Goal: Task Accomplishment & Management: Use online tool/utility

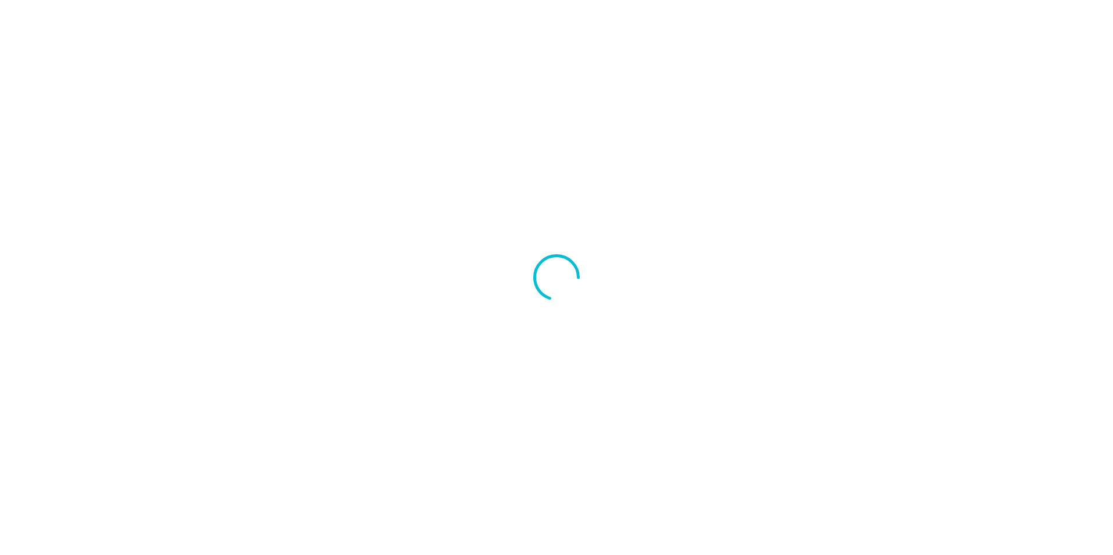
click at [539, 343] on div at bounding box center [556, 277] width 1113 height 555
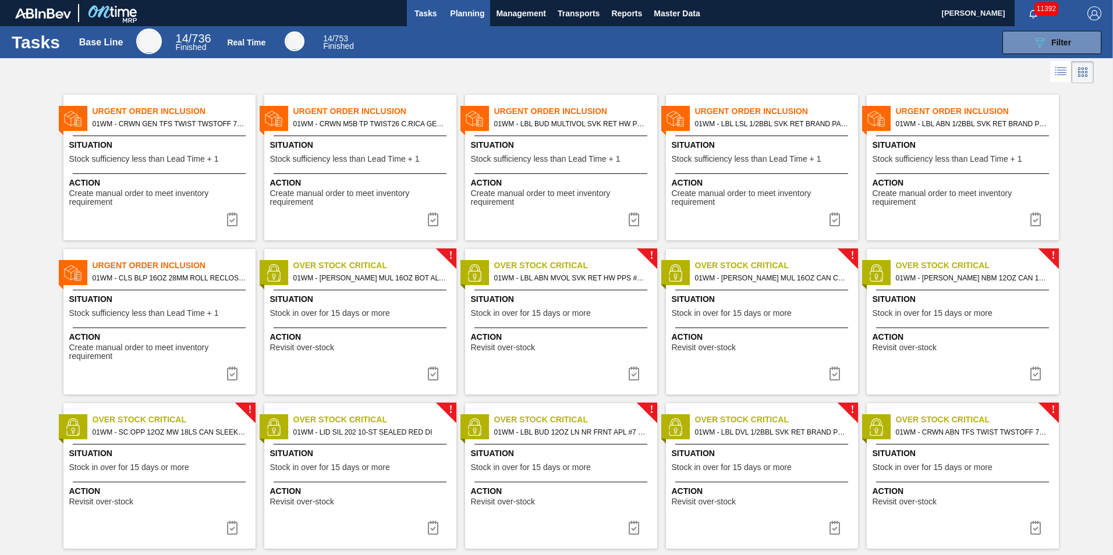
click at [457, 16] on span "Planning" at bounding box center [467, 13] width 34 height 14
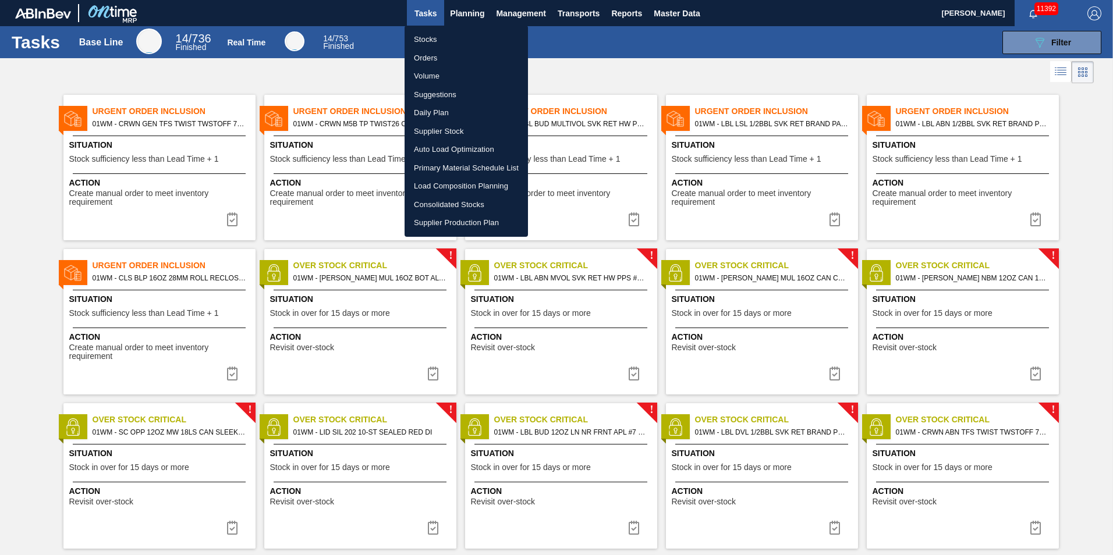
click at [461, 186] on li "Load Composition Planning" at bounding box center [466, 186] width 123 height 19
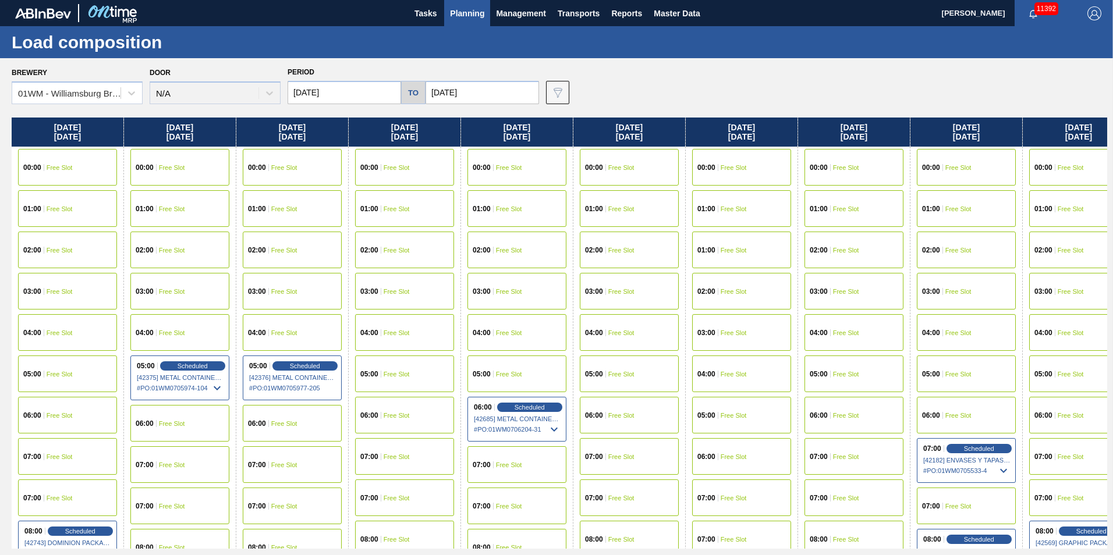
click at [477, 13] on span "Planning" at bounding box center [467, 13] width 34 height 14
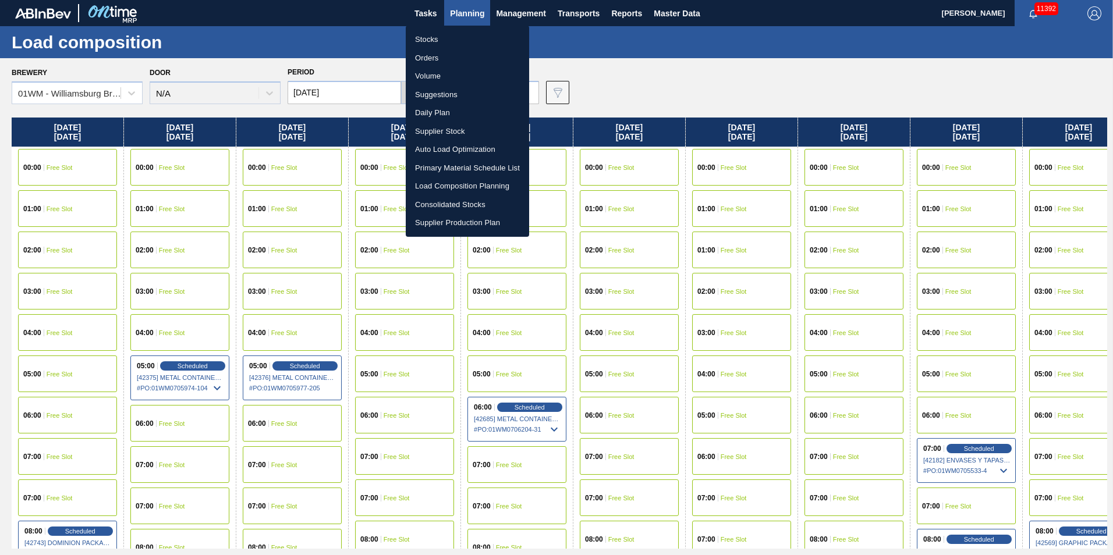
click at [465, 94] on li "Suggestions" at bounding box center [467, 95] width 123 height 19
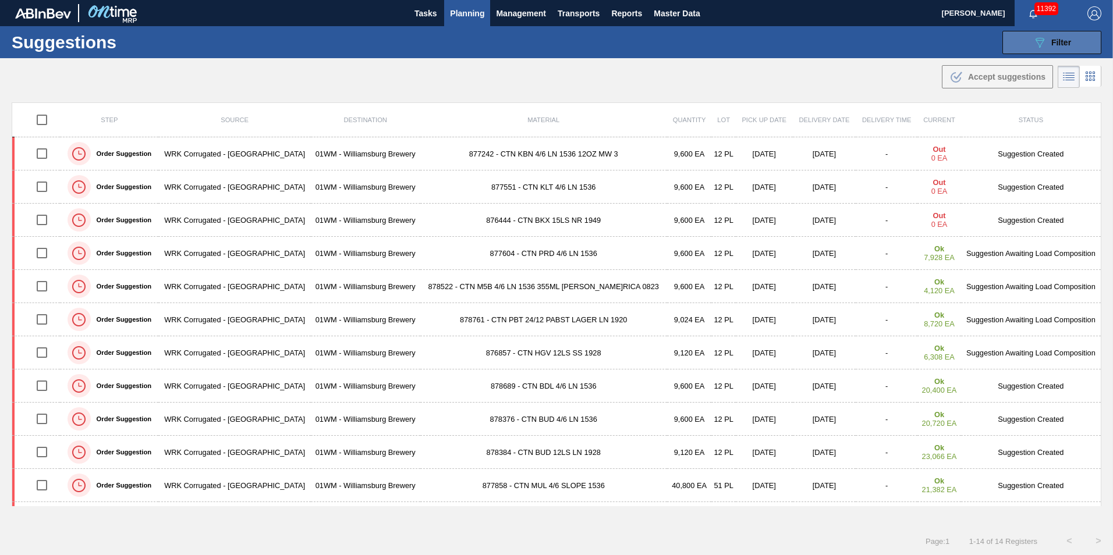
click at [1080, 44] on button "089F7B8B-B2A5-4AFE-B5C0-19BA573D28AC Filter" at bounding box center [1052, 42] width 99 height 23
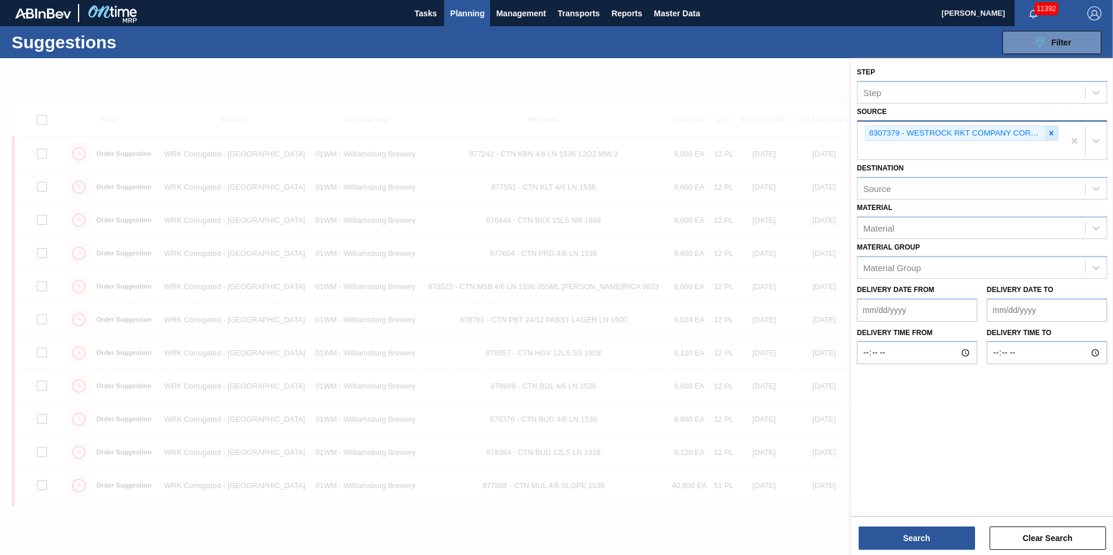
click at [1054, 132] on icon at bounding box center [1052, 133] width 8 height 8
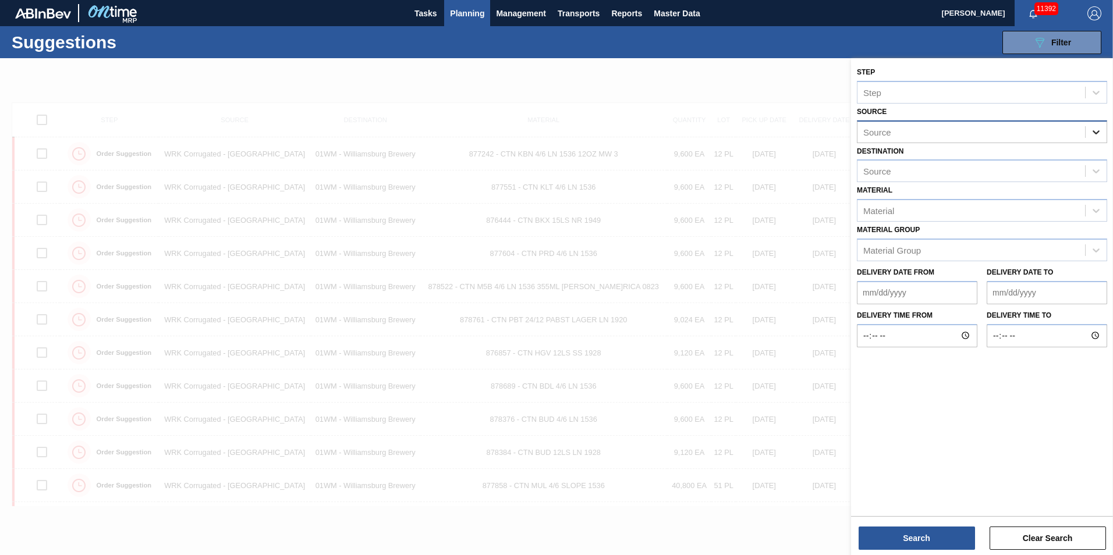
click at [1095, 135] on icon at bounding box center [1097, 132] width 12 height 12
click at [954, 132] on div "Source" at bounding box center [972, 131] width 228 height 17
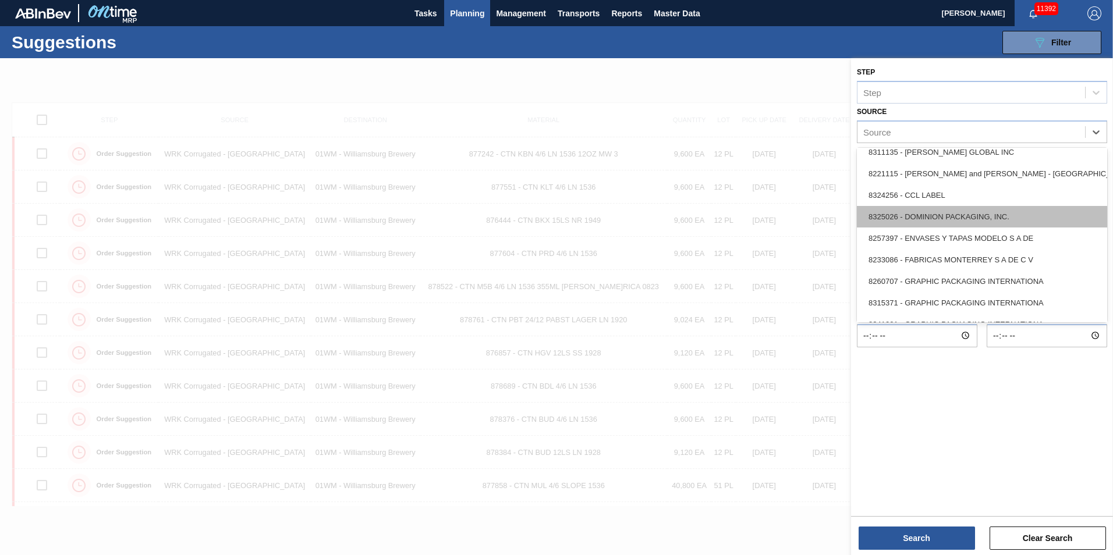
scroll to position [175, 0]
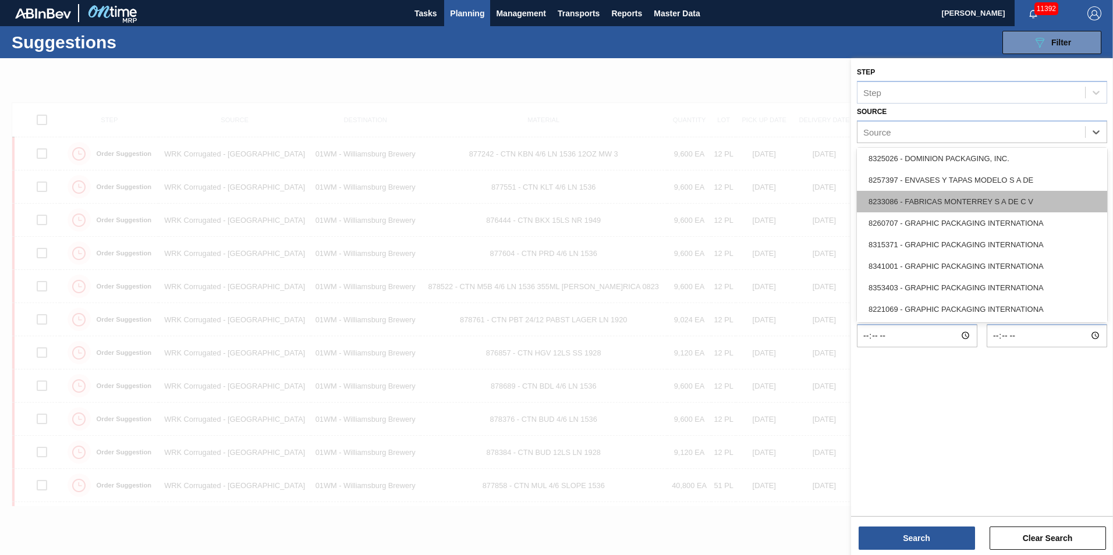
click at [957, 203] on div "8233086 - FABRICAS MONTERREY S A DE C V" at bounding box center [982, 202] width 250 height 22
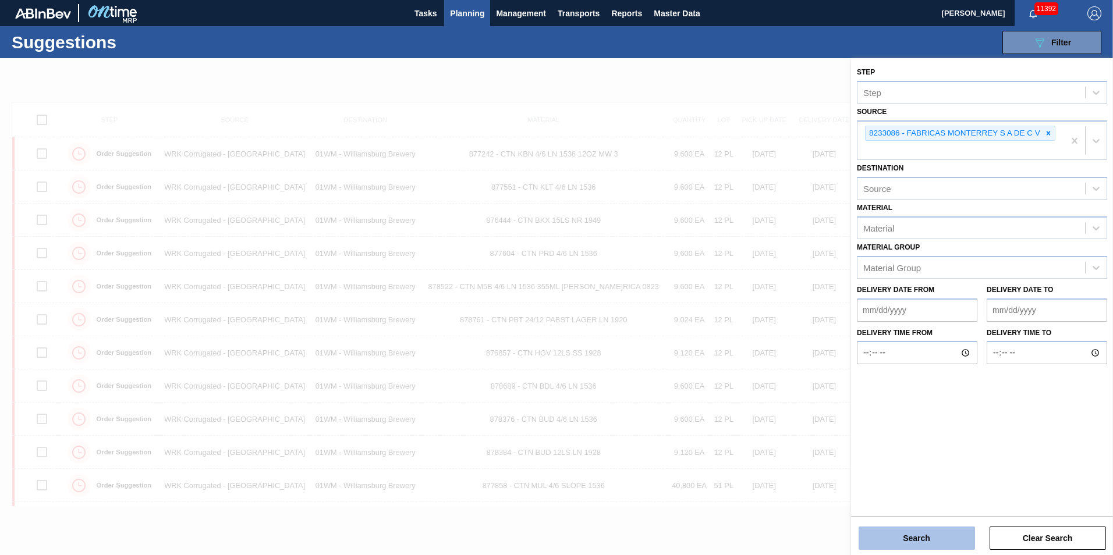
click at [939, 533] on button "Search" at bounding box center [917, 538] width 116 height 23
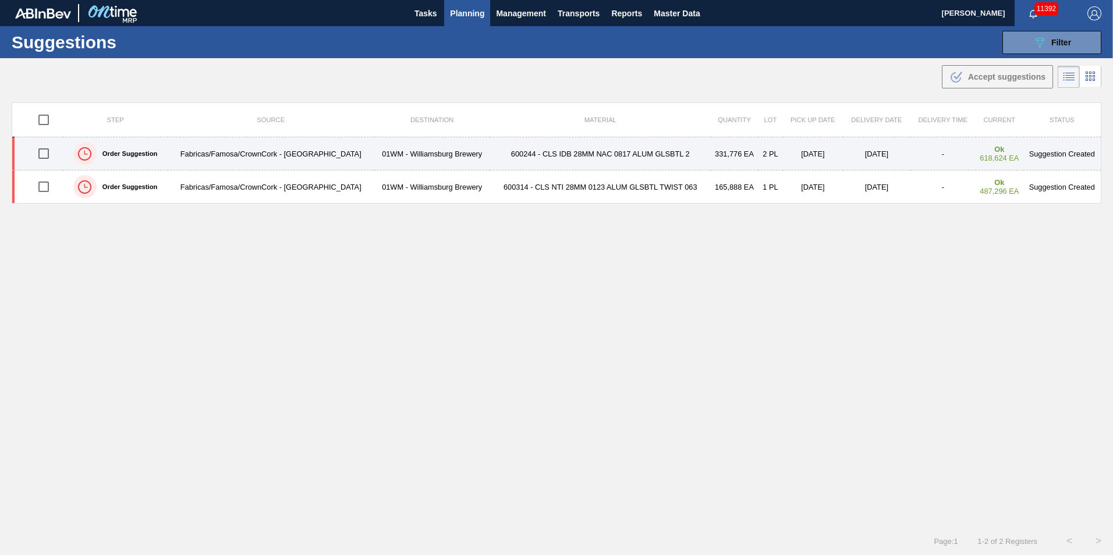
click at [45, 151] on input "checkbox" at bounding box center [43, 153] width 24 height 24
checkbox input "true"
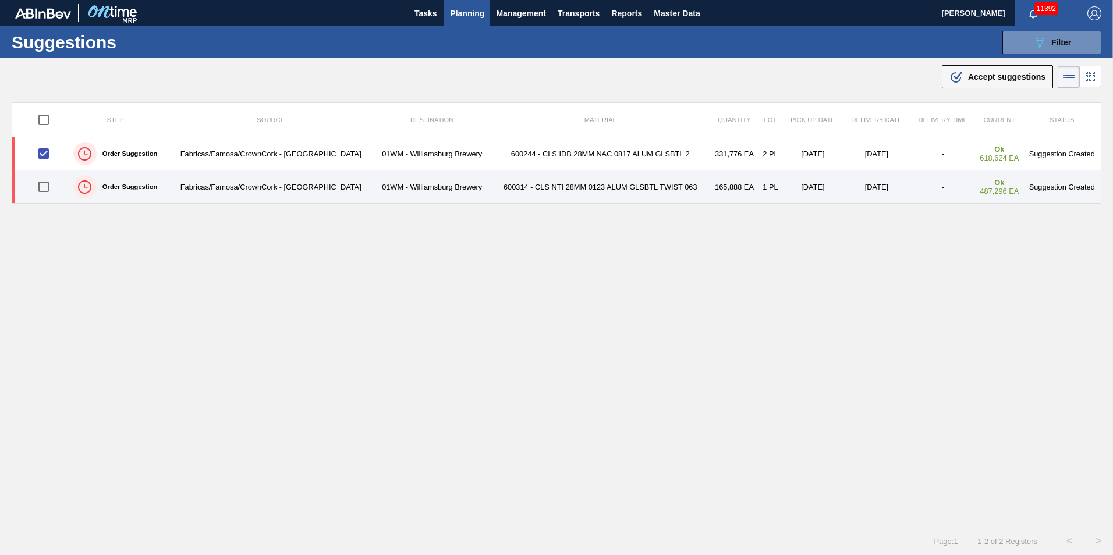
click at [49, 179] on input "checkbox" at bounding box center [43, 187] width 24 height 24
checkbox input "true"
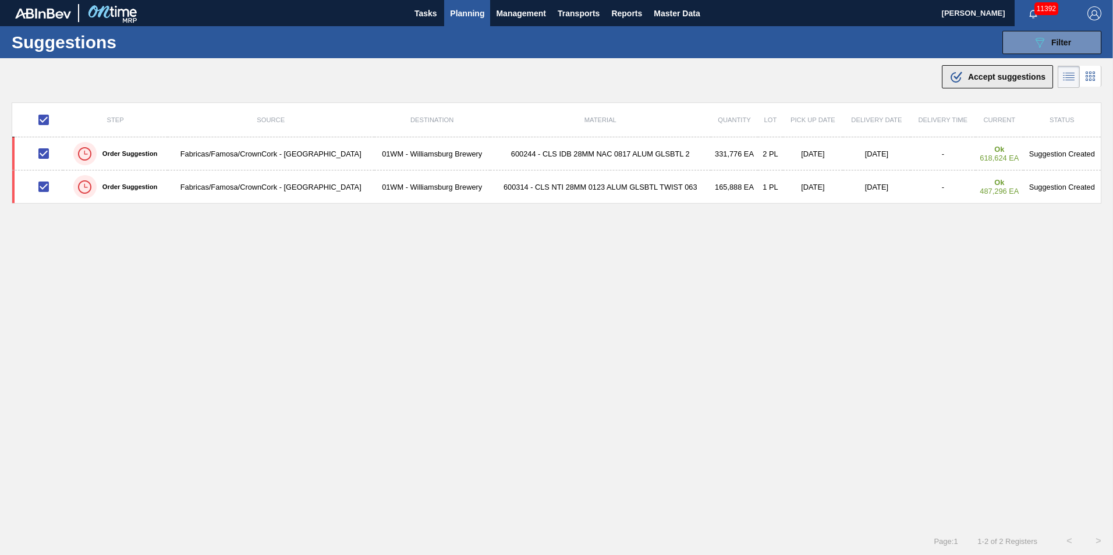
click at [969, 77] on span "Accept suggestions" at bounding box center [1006, 76] width 77 height 9
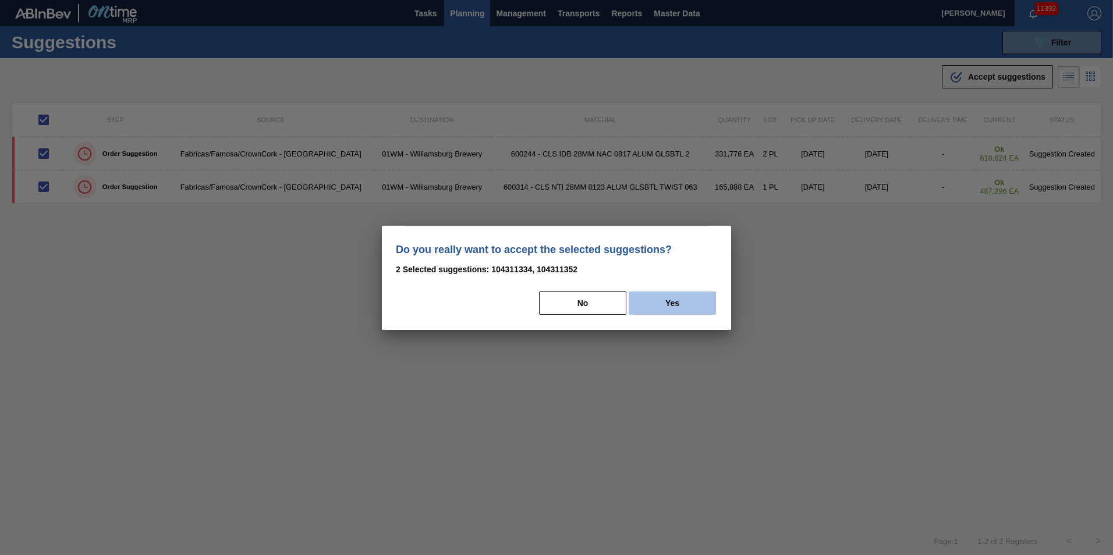
click at [668, 303] on button "Yes" at bounding box center [672, 303] width 87 height 23
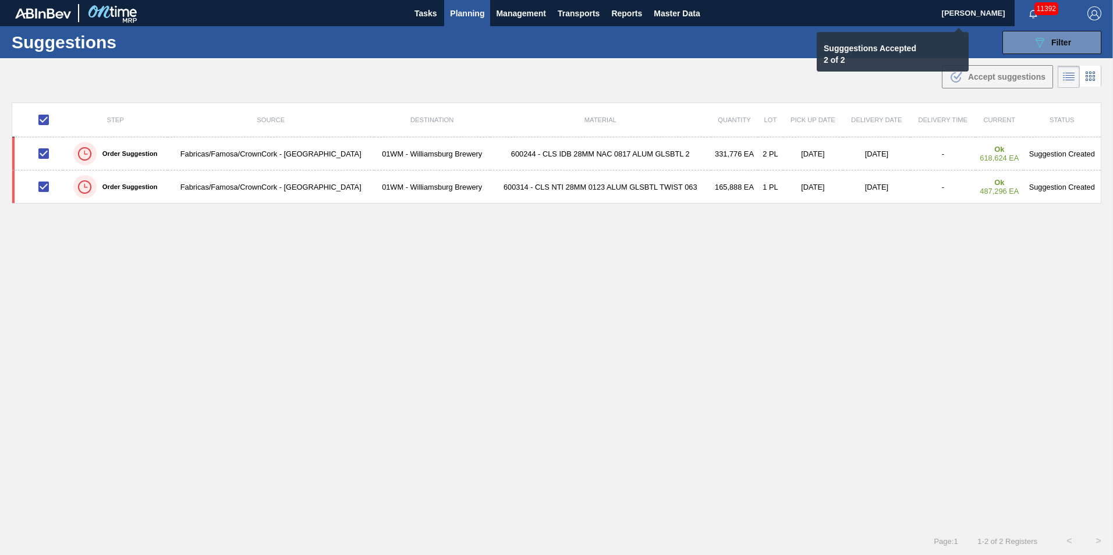
checkbox input "false"
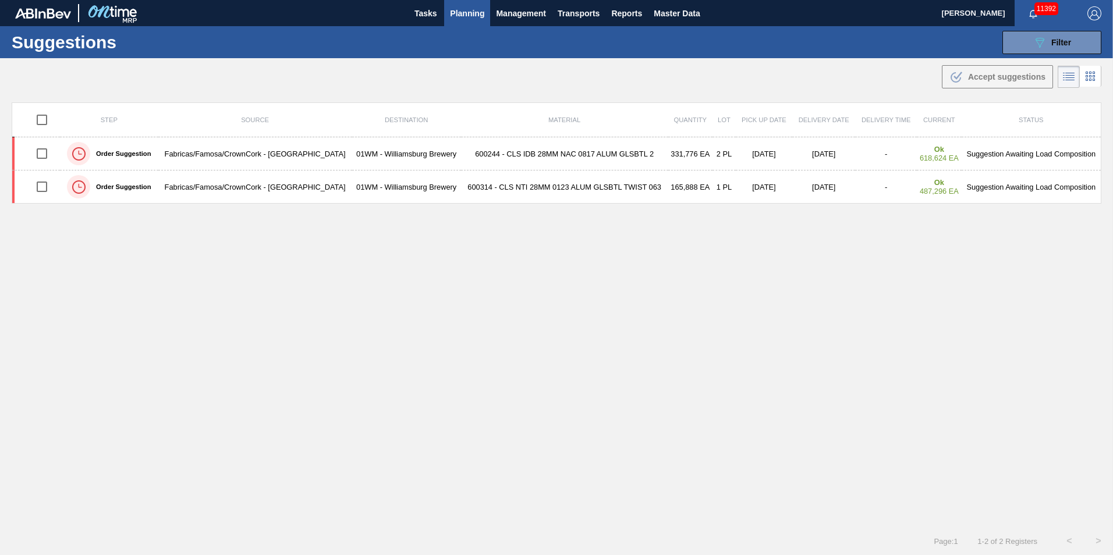
click at [475, 17] on span "Planning" at bounding box center [467, 13] width 34 height 14
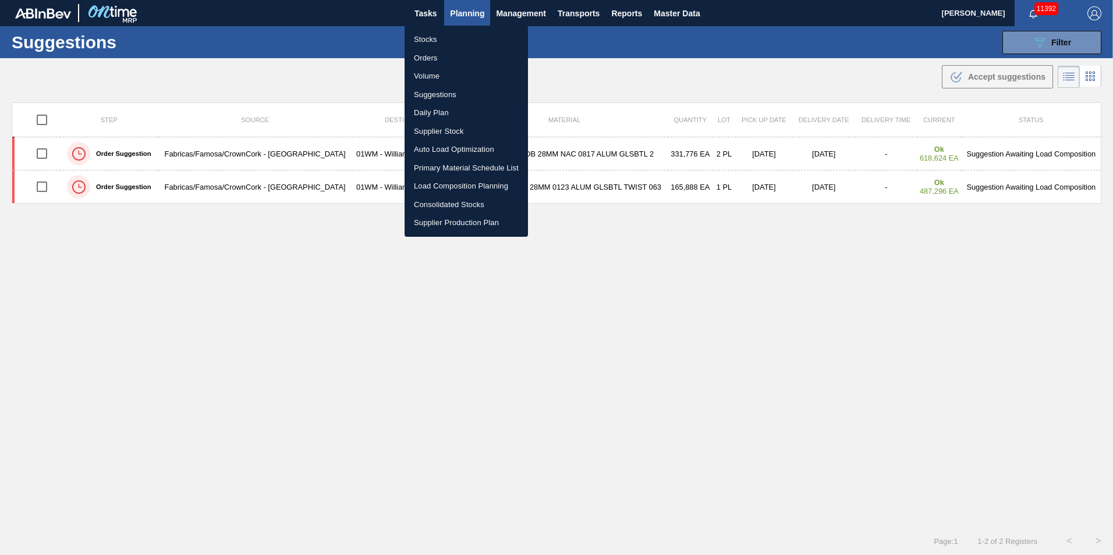
click at [451, 185] on li "Load Composition Planning" at bounding box center [466, 186] width 123 height 19
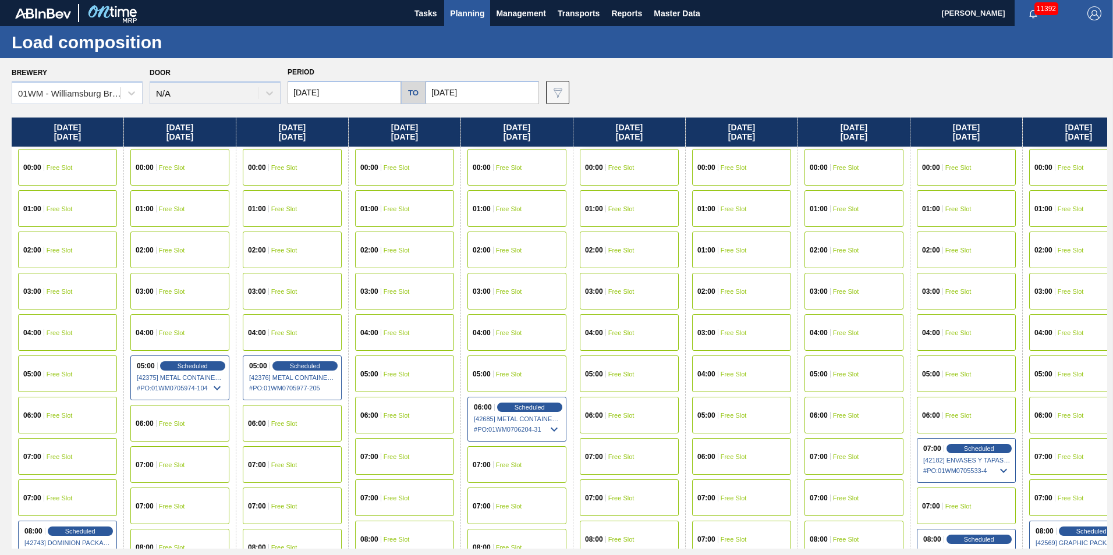
click at [458, 92] on input "[DATE]" at bounding box center [483, 92] width 114 height 23
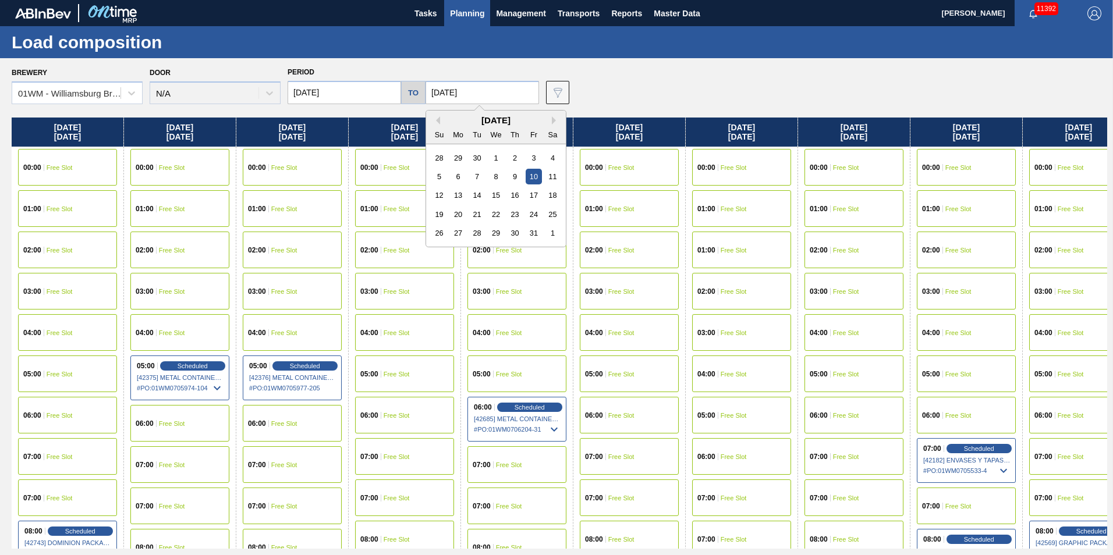
click at [693, 89] on div "Brewery 01WM - Williamsburg Brewery Door N/A Period 09/18/2025 to 10/10/2025 Pr…" at bounding box center [560, 84] width 1096 height 40
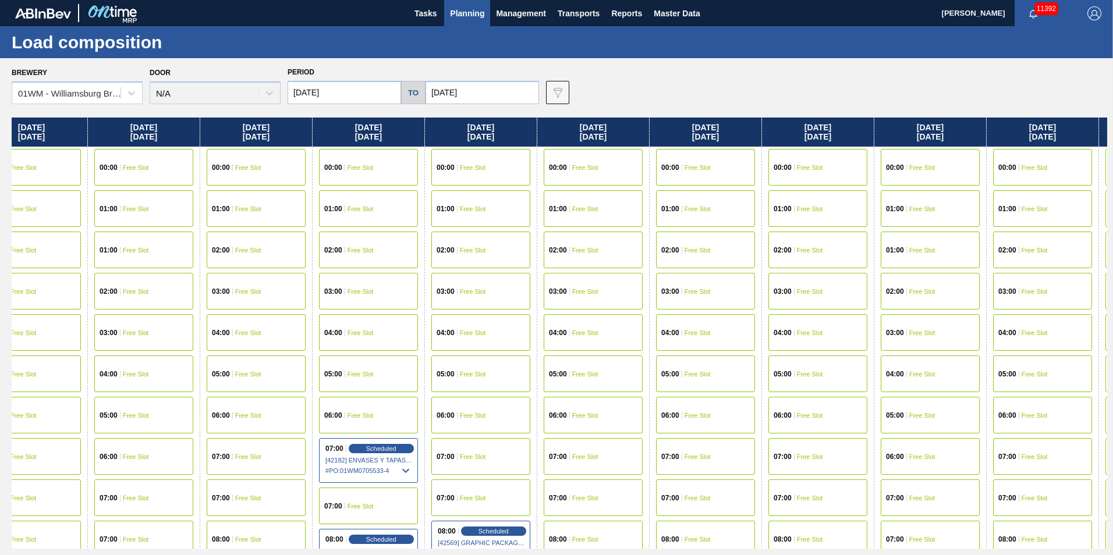
drag, startPoint x: 1013, startPoint y: 129, endPoint x: 401, endPoint y: 132, distance: 612.0
click at [401, 132] on div "[DATE] 00:00 Free Slot 01:00 Free Slot 02:00 Free Slot 03:00 Free Slot 04:00 Fr…" at bounding box center [560, 333] width 1096 height 431
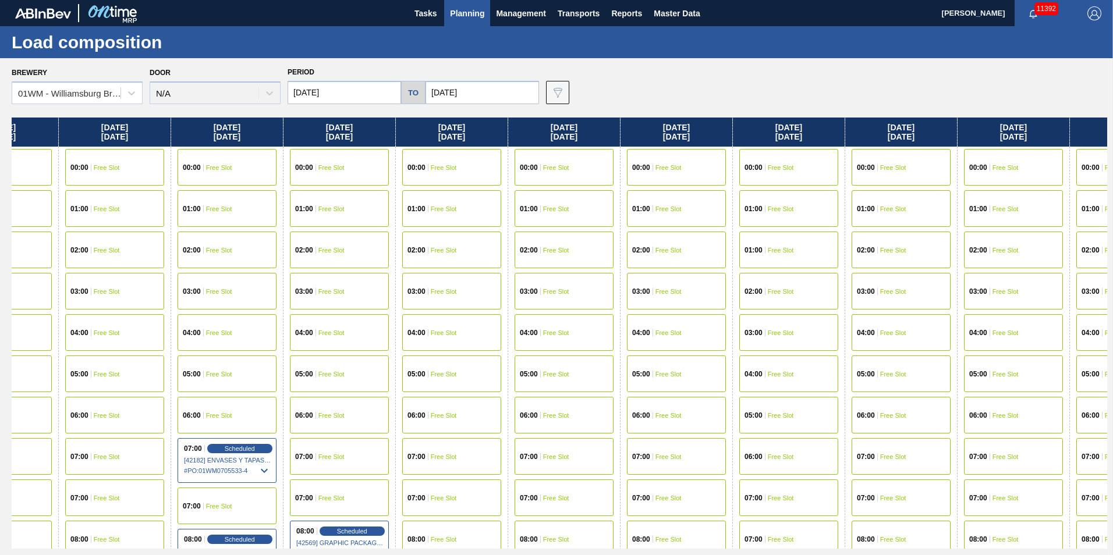
drag, startPoint x: 962, startPoint y: 136, endPoint x: 897, endPoint y: 136, distance: 65.2
click at [897, 136] on div "[DATE] 00:00 Free Slot 01:00 Free Slot 02:00 Free Slot 03:00 Free Slot 04:00 Fr…" at bounding box center [560, 333] width 1096 height 431
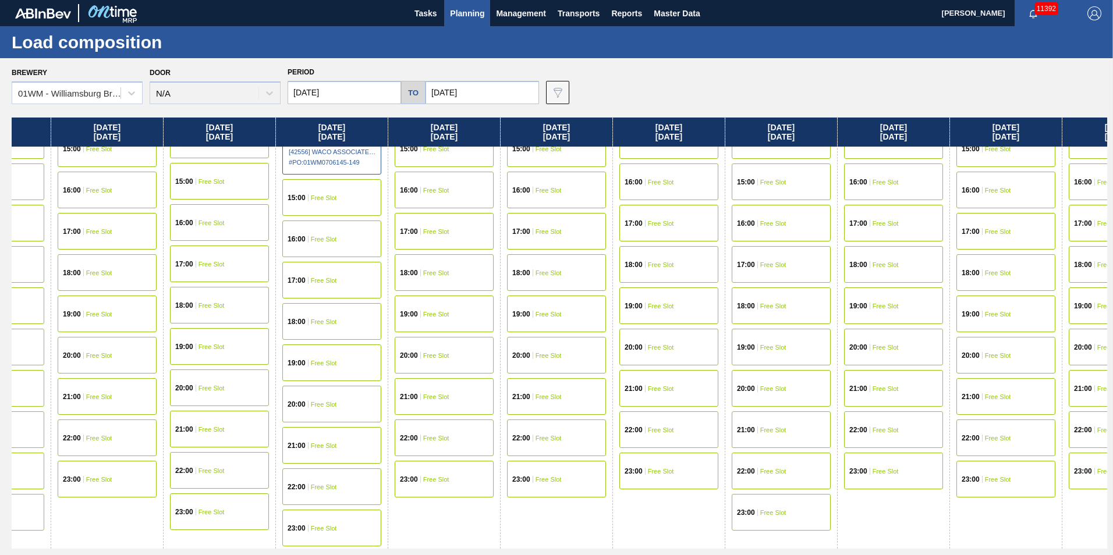
scroll to position [380, 747]
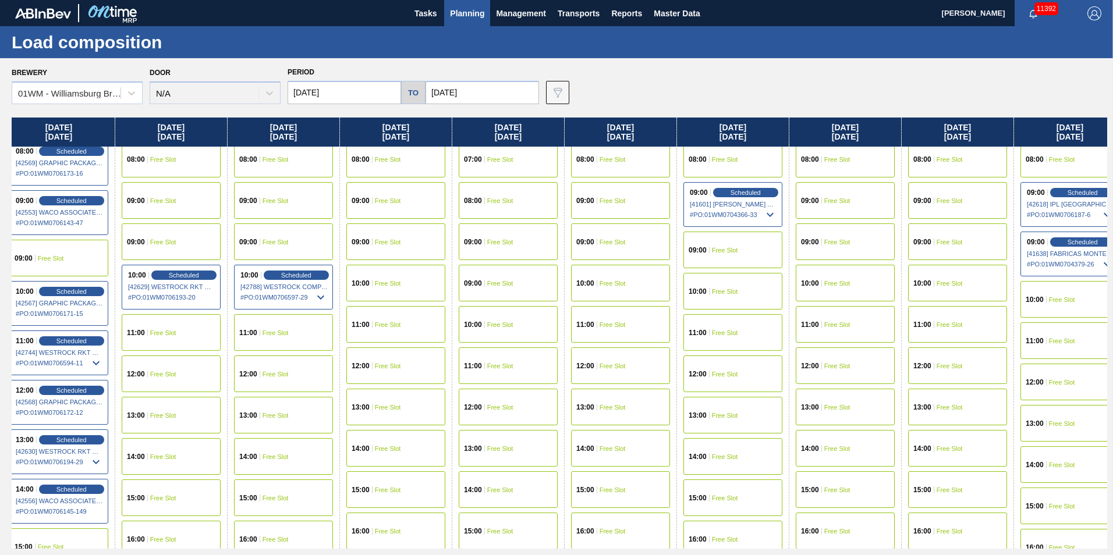
drag, startPoint x: 832, startPoint y: 133, endPoint x: 638, endPoint y: 141, distance: 194.1
click at [638, 141] on div "[DATE] 00:00 Free Slot 01:00 Free Slot 02:00 Free Slot 03:00 Free Slot 04:00 Fr…" at bounding box center [560, 333] width 1096 height 431
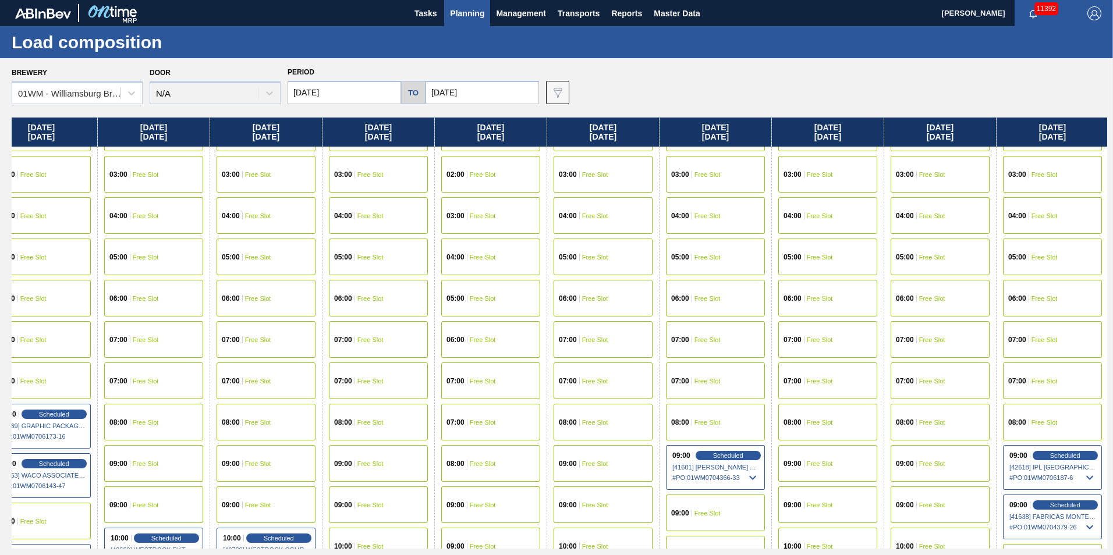
scroll to position [291, 1038]
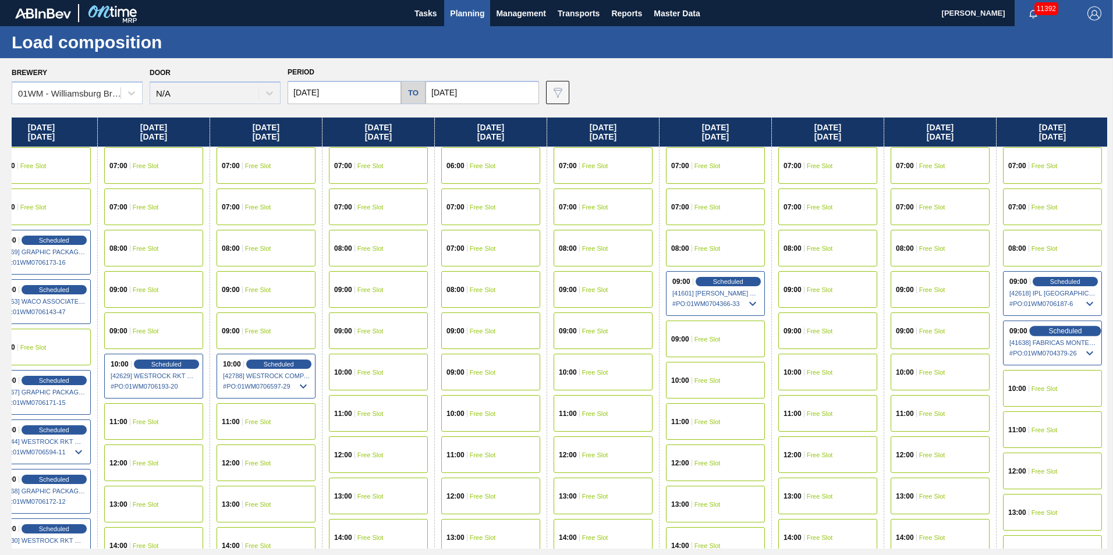
click at [1060, 333] on span "Scheduled" at bounding box center [1065, 331] width 33 height 8
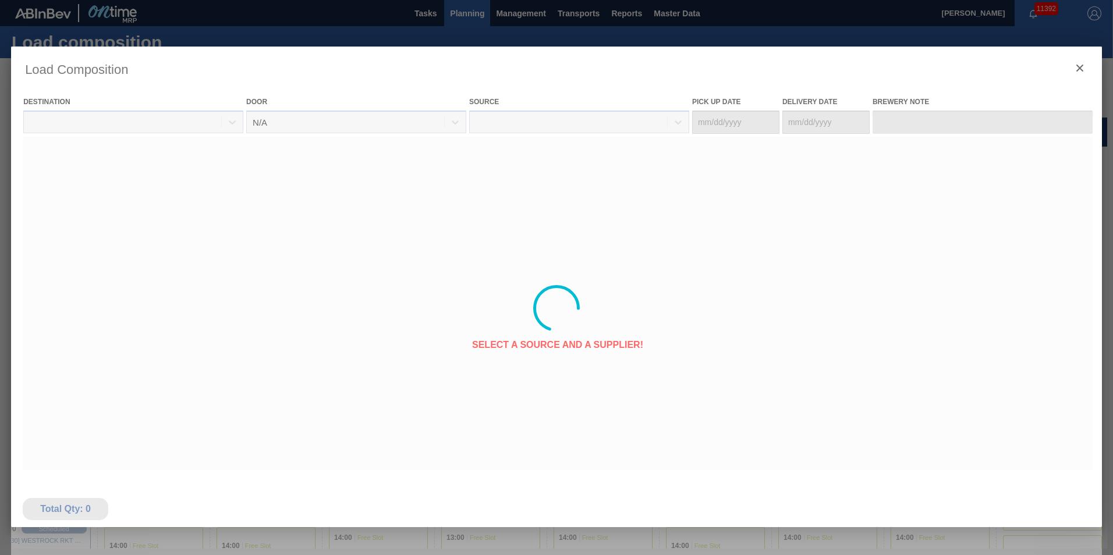
type Date "[DATE]"
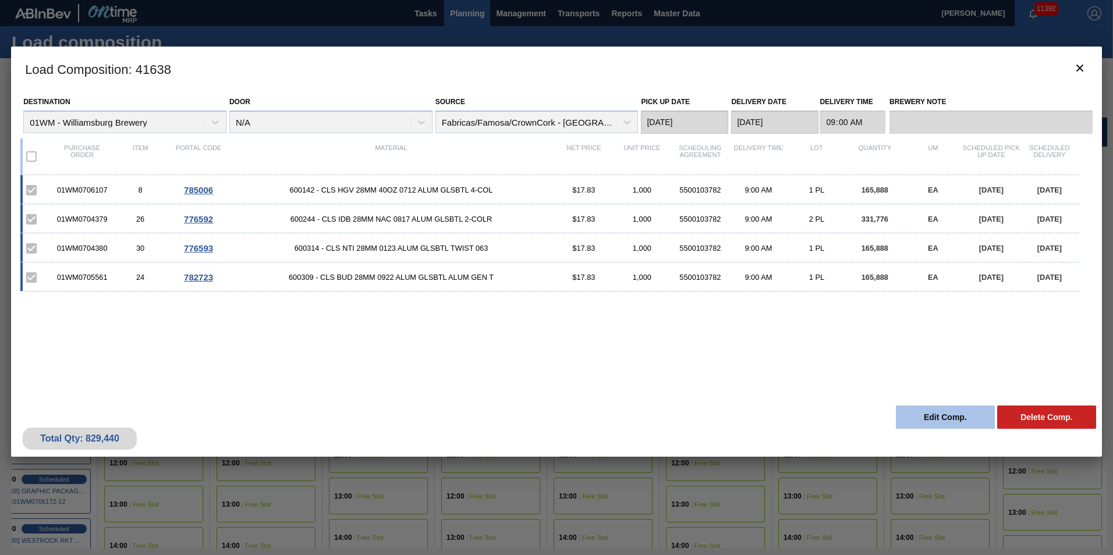
click at [935, 425] on button "Edit Comp." at bounding box center [945, 417] width 99 height 23
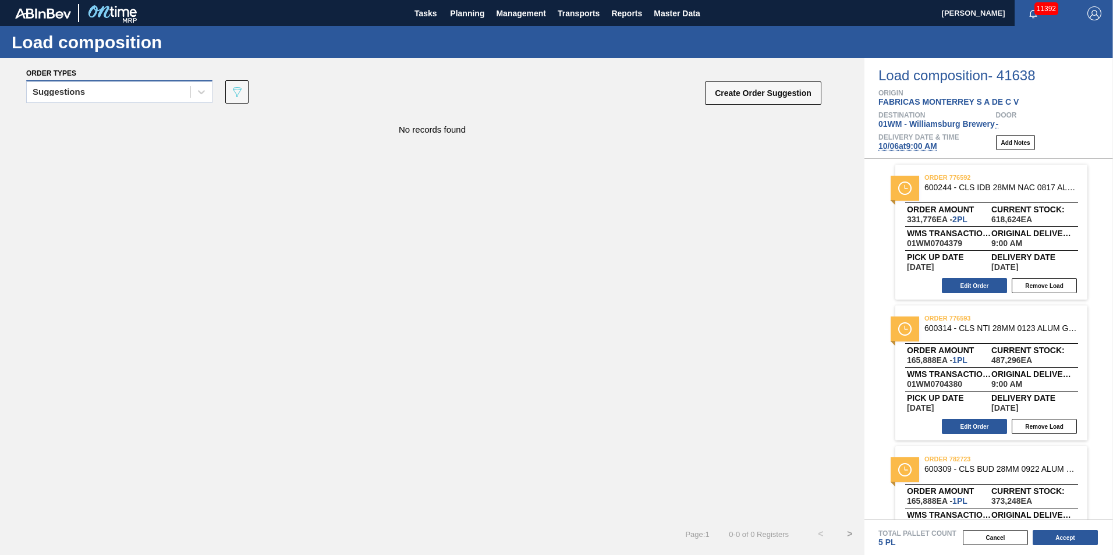
click at [101, 94] on div "Suggestions" at bounding box center [109, 92] width 164 height 17
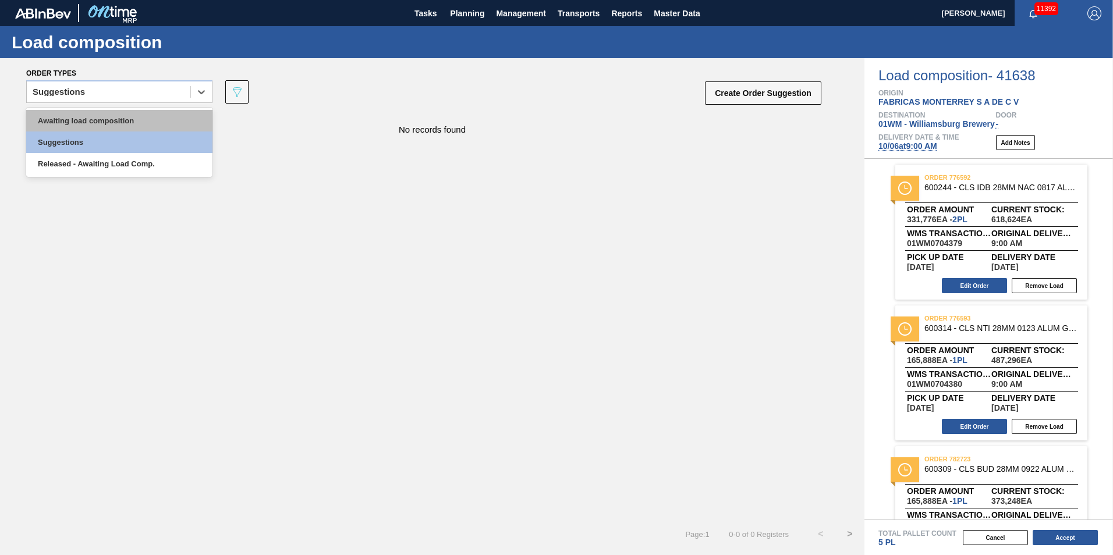
click at [98, 119] on div "Awaiting load composition" at bounding box center [119, 121] width 186 height 22
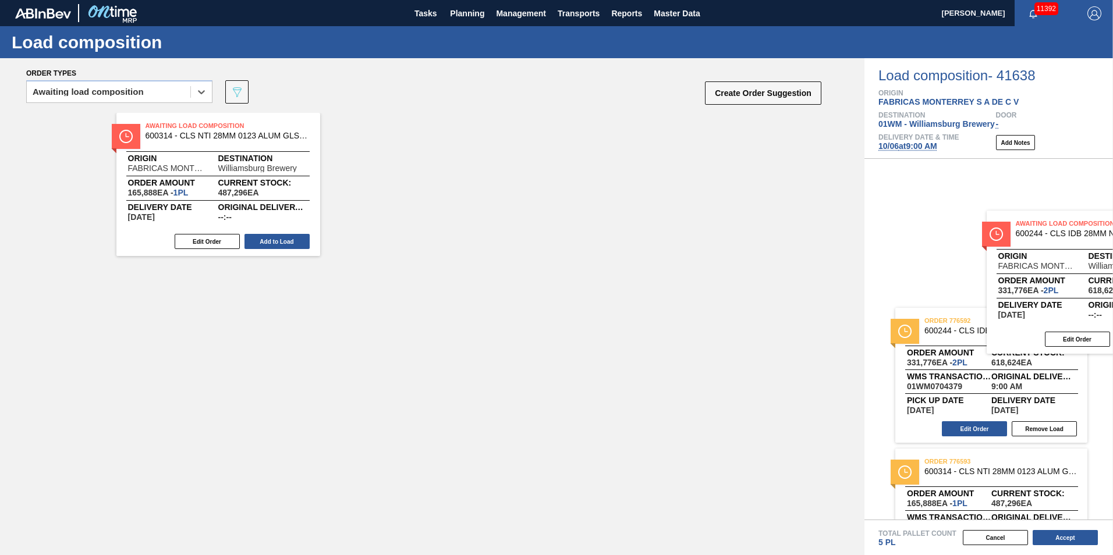
drag, startPoint x: 399, startPoint y: 225, endPoint x: 1088, endPoint y: 291, distance: 692.5
click at [1098, 294] on div "Order types option Awaiting load composition, selected. Select is focused ,type…" at bounding box center [556, 306] width 1113 height 497
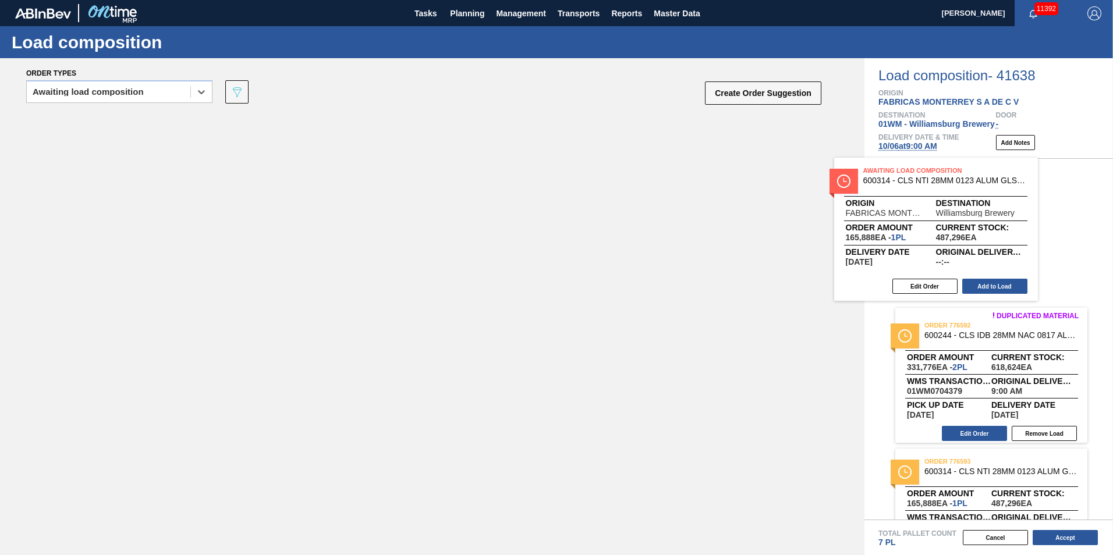
drag, startPoint x: 624, startPoint y: 225, endPoint x: 900, endPoint y: 238, distance: 275.7
click at [900, 238] on div "Order types option Awaiting load composition, selected. Select is focused ,type…" at bounding box center [556, 306] width 1113 height 497
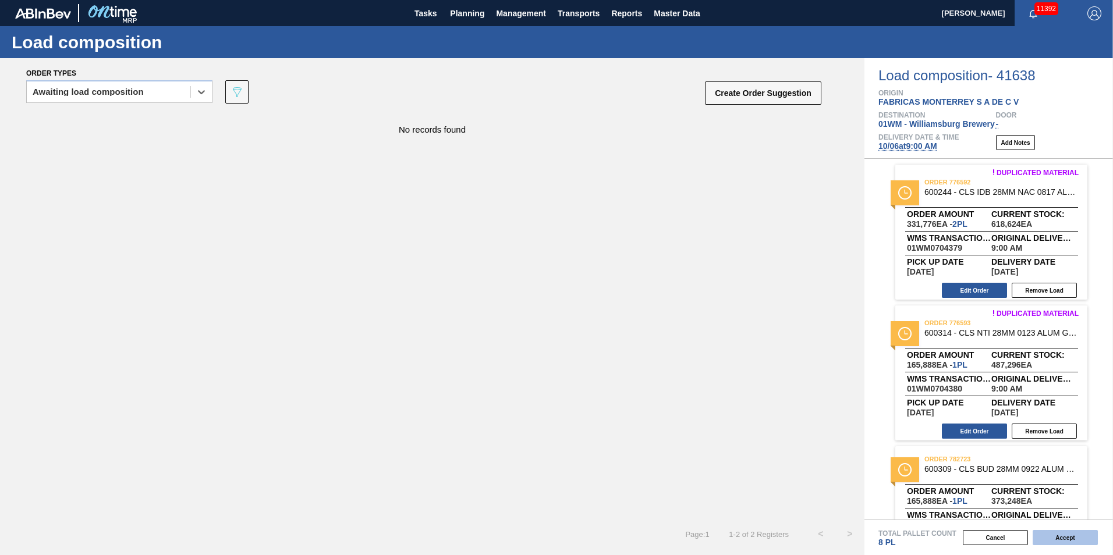
click at [1054, 542] on button "Accept" at bounding box center [1065, 537] width 65 height 15
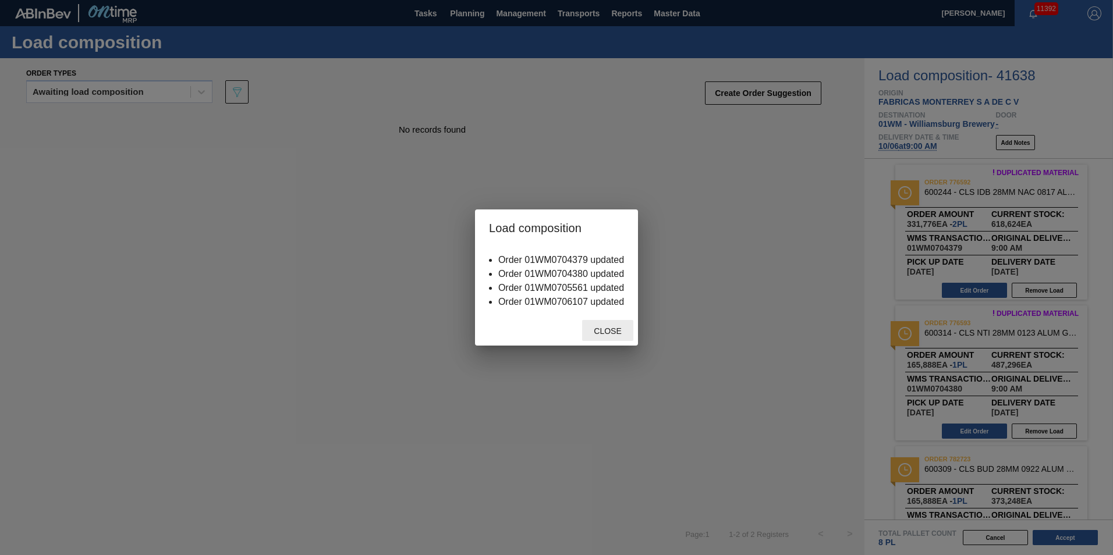
click at [601, 325] on div "Close" at bounding box center [607, 331] width 51 height 22
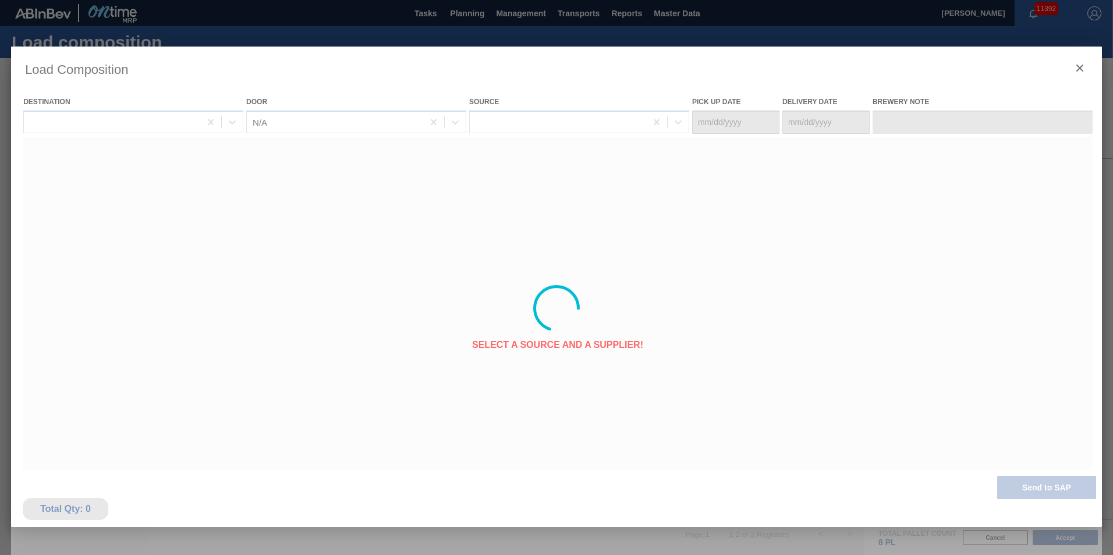
type Date "[DATE]"
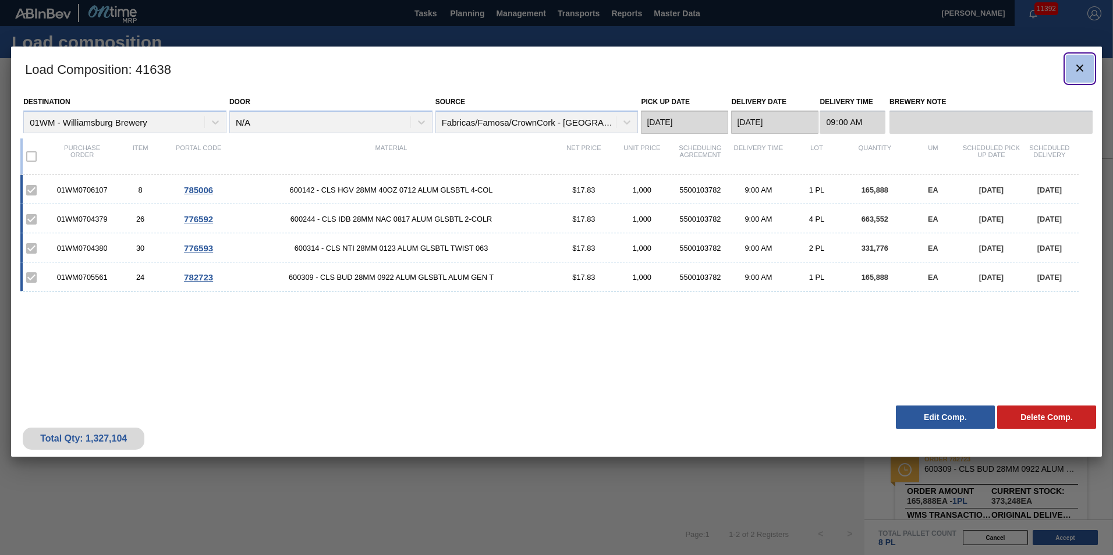
click at [1079, 69] on icon "botão de ícone" at bounding box center [1080, 68] width 7 height 7
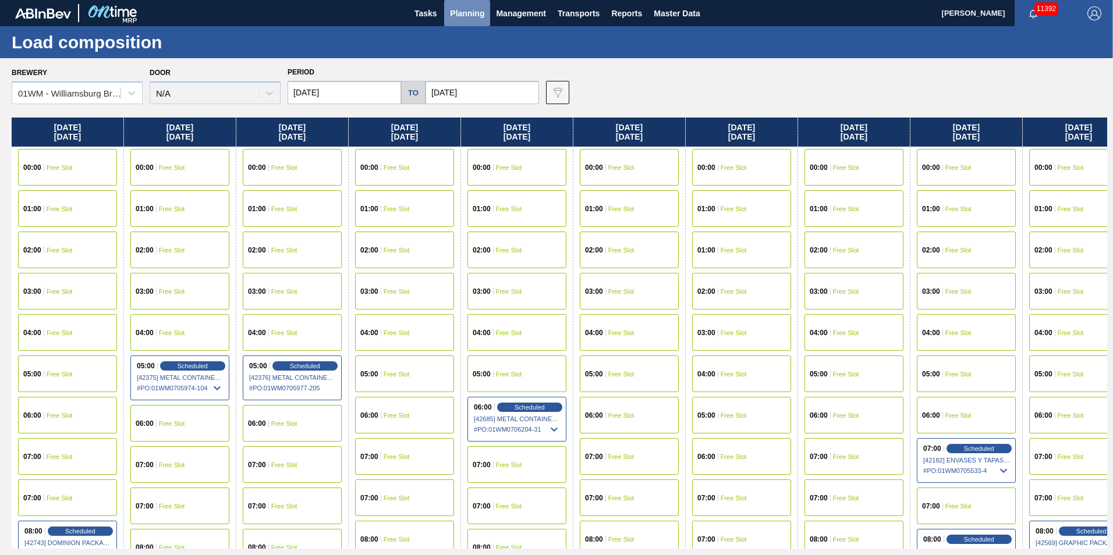
click at [462, 10] on span "Planning" at bounding box center [467, 13] width 34 height 14
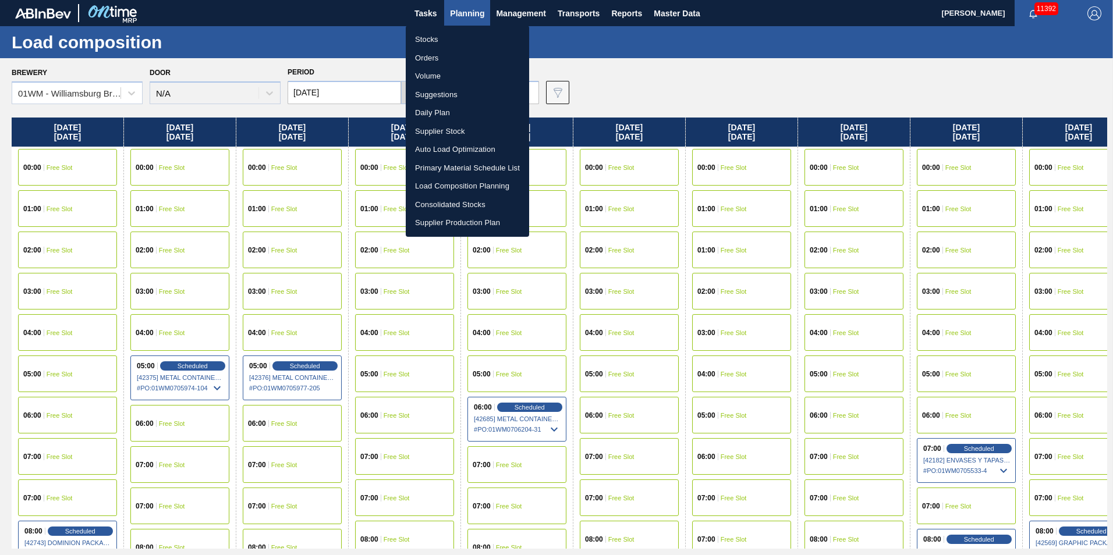
click at [466, 93] on li "Suggestions" at bounding box center [467, 95] width 123 height 19
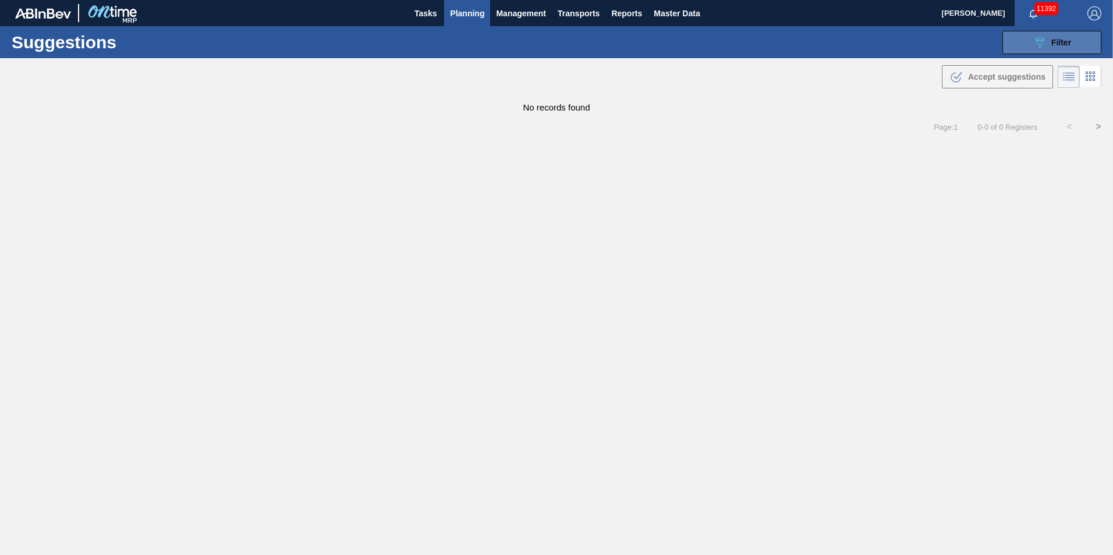
click at [1056, 43] on span "Filter" at bounding box center [1062, 42] width 20 height 9
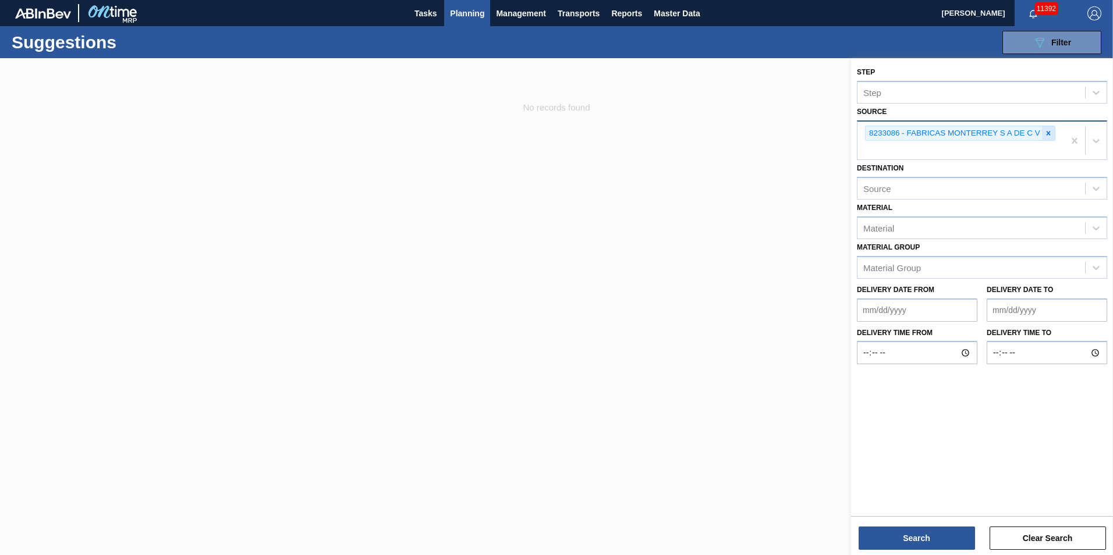
click at [1053, 135] on div at bounding box center [1048, 133] width 13 height 15
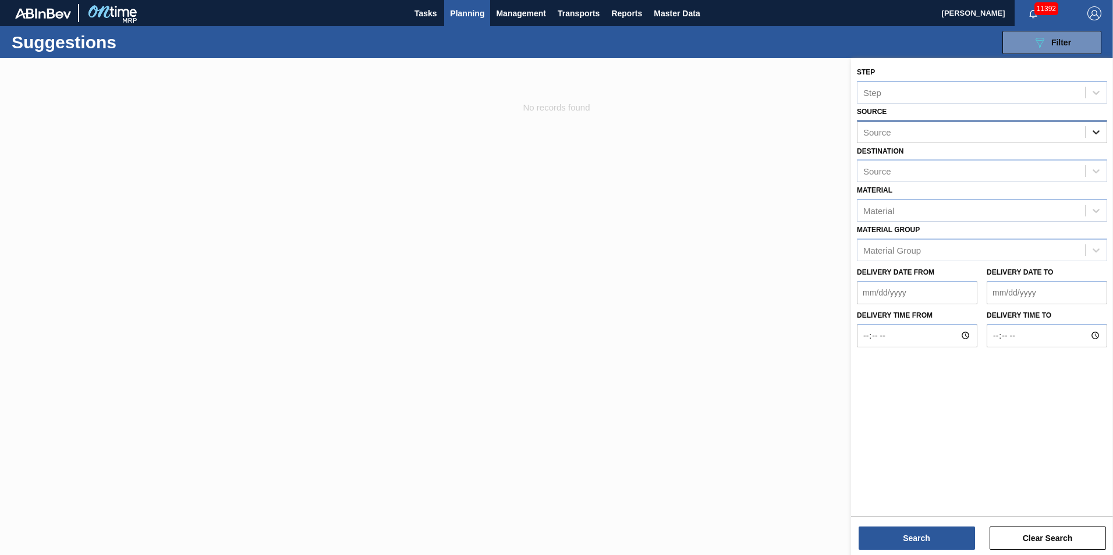
click at [1088, 128] on div at bounding box center [1096, 132] width 21 height 21
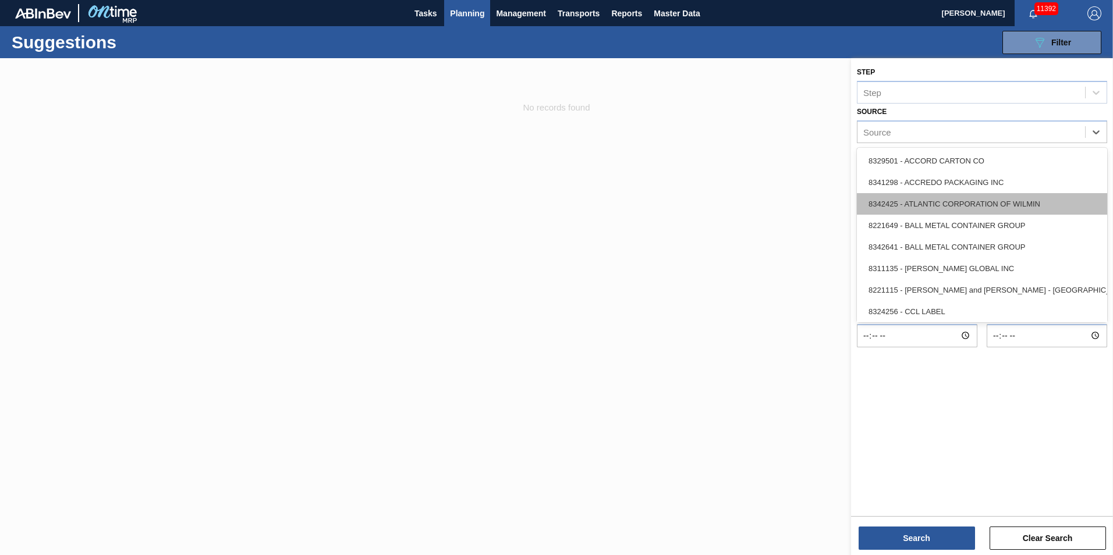
click at [994, 204] on div "8342425 - ATLANTIC CORPORATION OF WILMIN" at bounding box center [982, 204] width 250 height 22
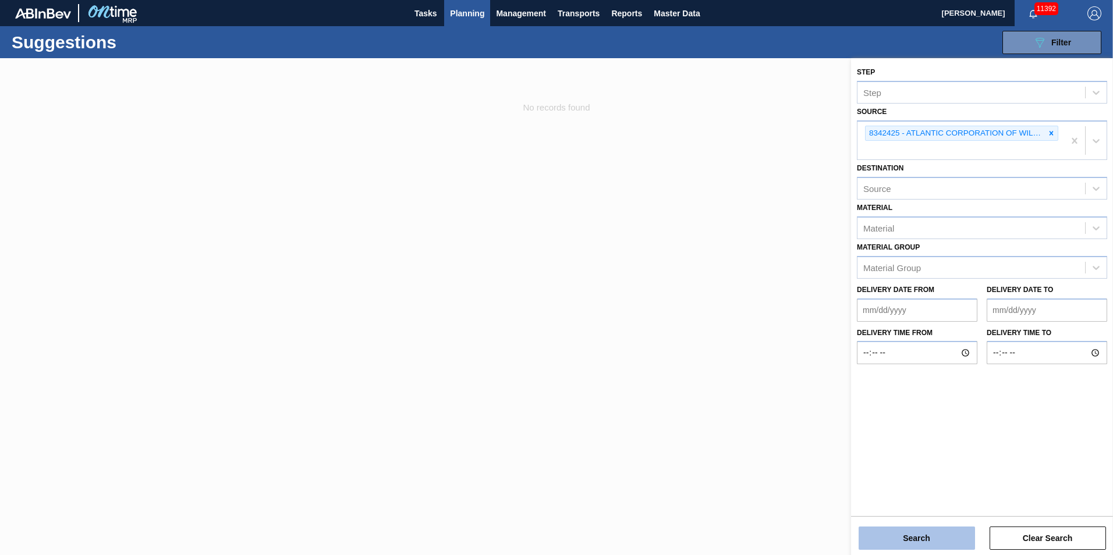
click at [951, 545] on button "Search" at bounding box center [917, 538] width 116 height 23
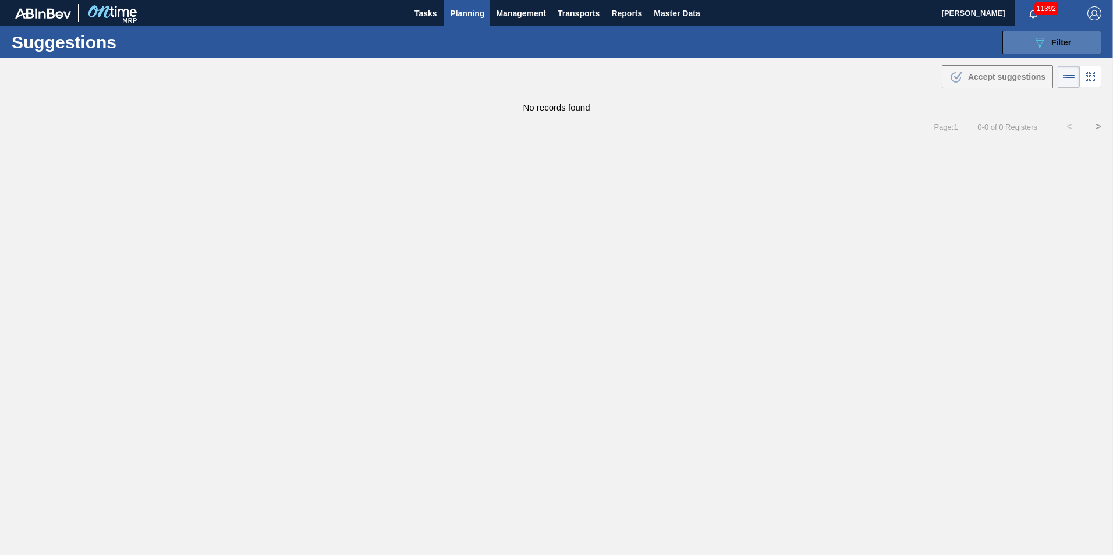
click at [1046, 36] on icon "089F7B8B-B2A5-4AFE-B5C0-19BA573D28AC" at bounding box center [1040, 43] width 14 height 14
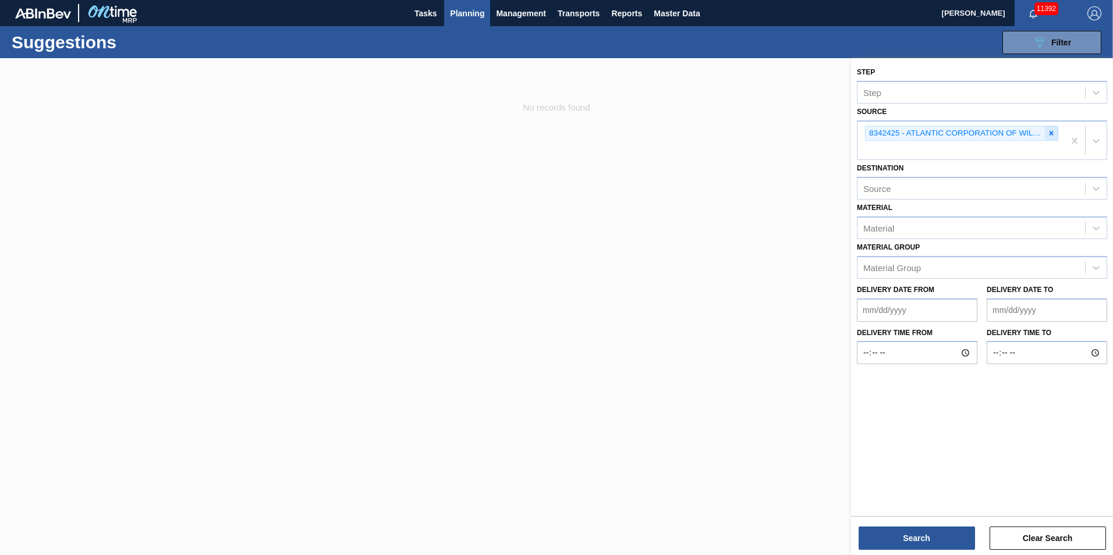
click at [1052, 132] on icon at bounding box center [1052, 133] width 8 height 8
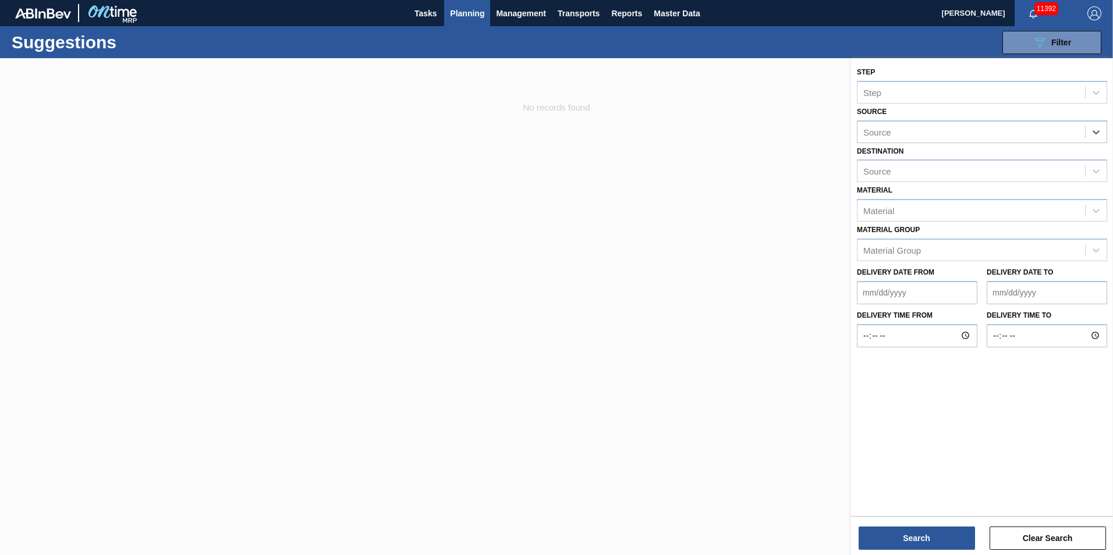
click at [1113, 0] on html "Tasks Planning Management Transports Reports Master Data Vincent Geritano 11392…" at bounding box center [556, 0] width 1113 height 0
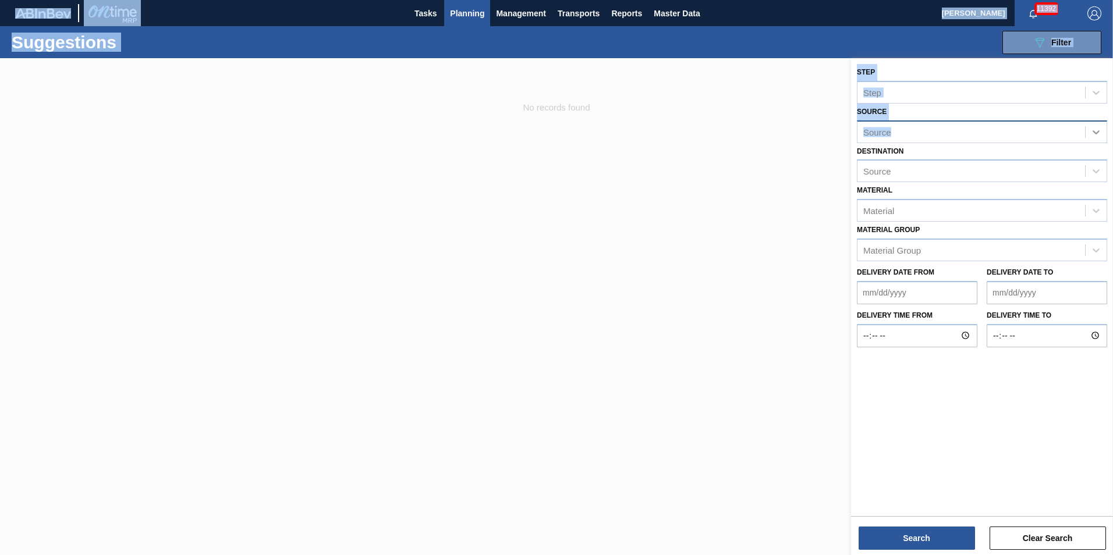
drag, startPoint x: 1114, startPoint y: 125, endPoint x: 1098, endPoint y: 126, distance: 17.0
click at [1098, 126] on icon at bounding box center [1097, 132] width 12 height 12
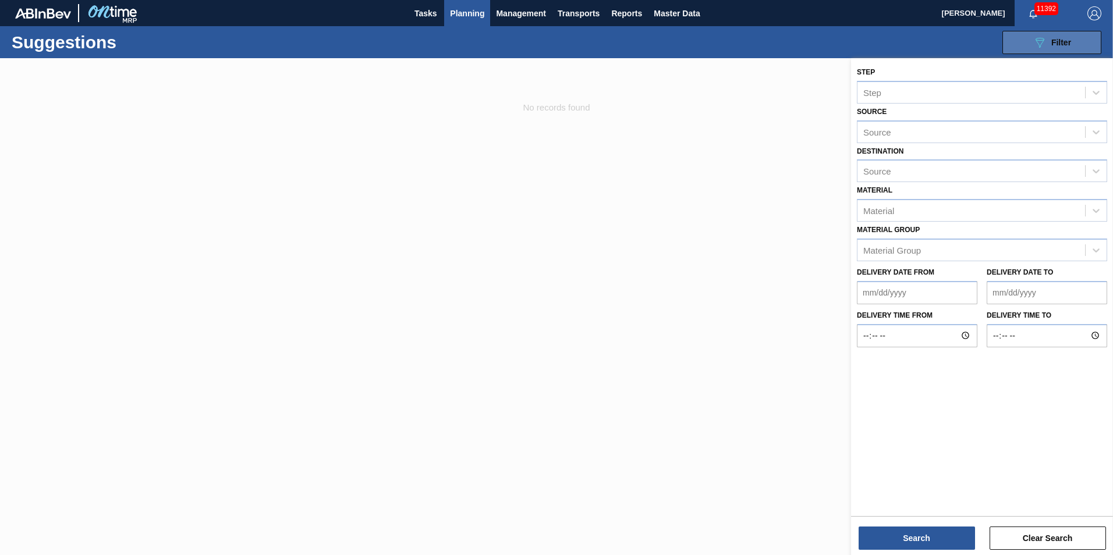
click at [1025, 33] on button "089F7B8B-B2A5-4AFE-B5C0-19BA573D28AC Filter" at bounding box center [1052, 42] width 99 height 23
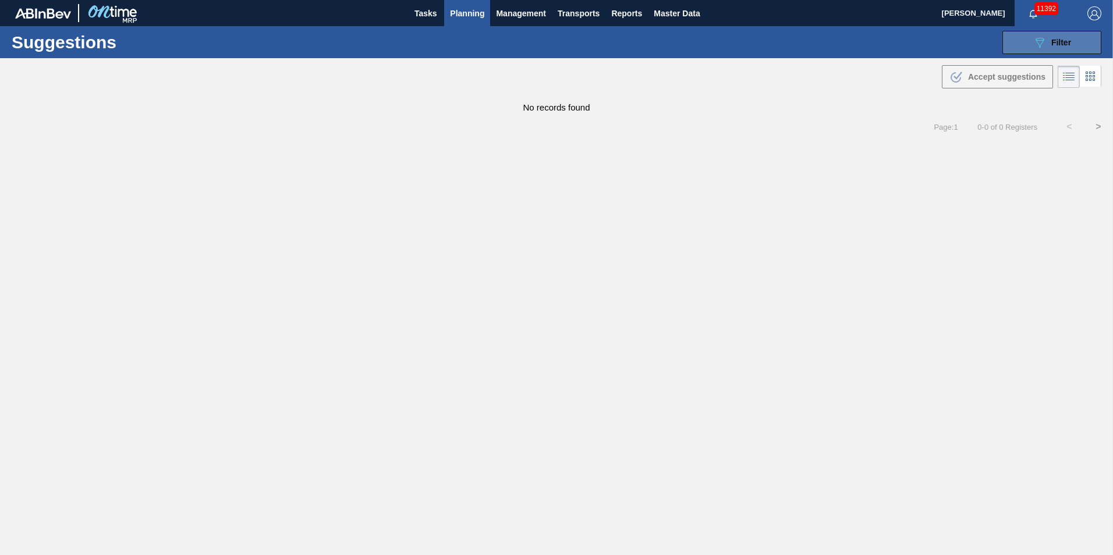
click at [1052, 43] on span "Filter" at bounding box center [1062, 42] width 20 height 9
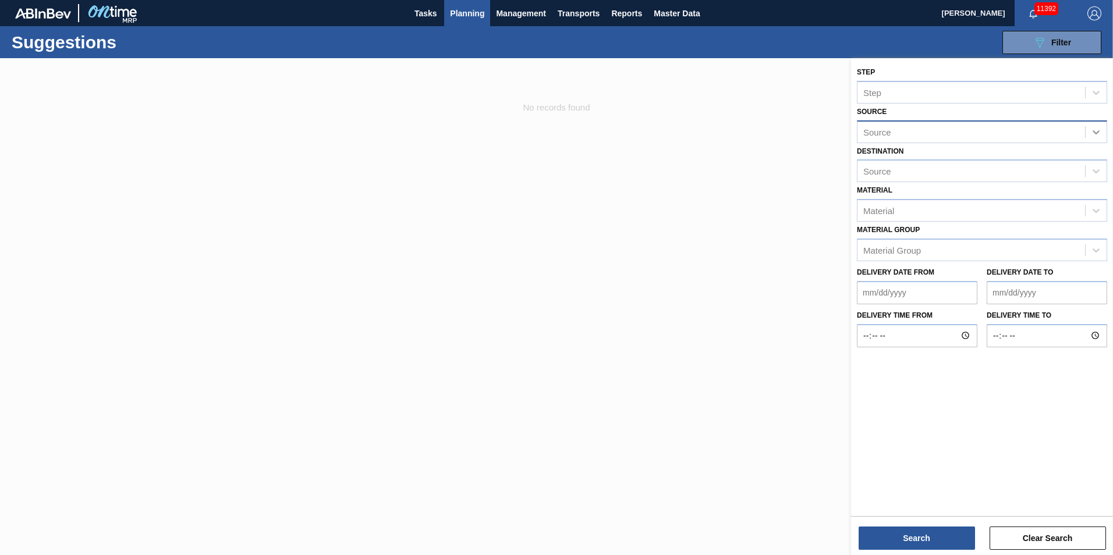
click at [1098, 131] on icon at bounding box center [1097, 132] width 12 height 12
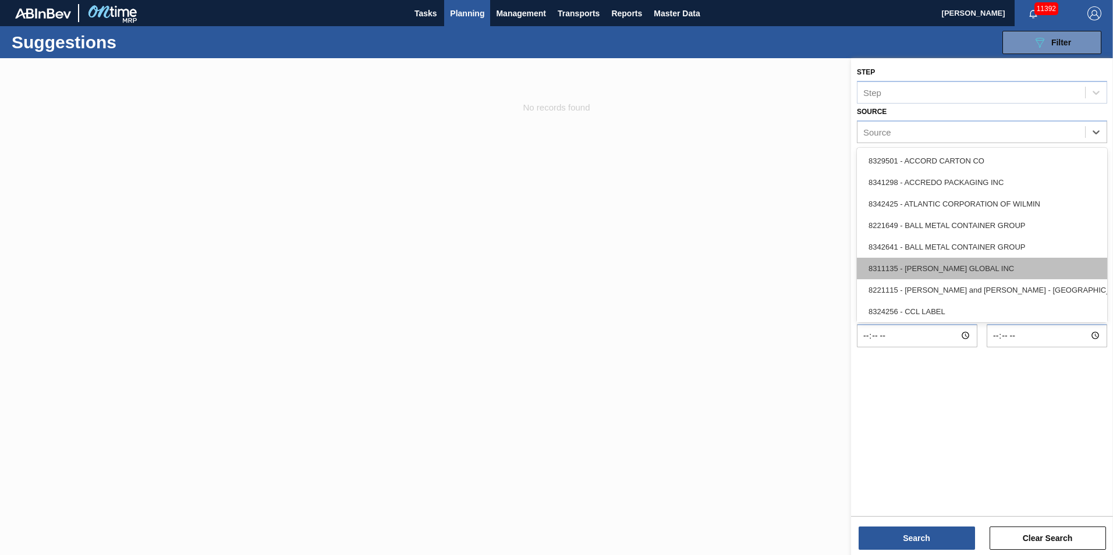
click at [1048, 273] on div "8311135 - BERRY GLOBAL INC" at bounding box center [982, 269] width 250 height 22
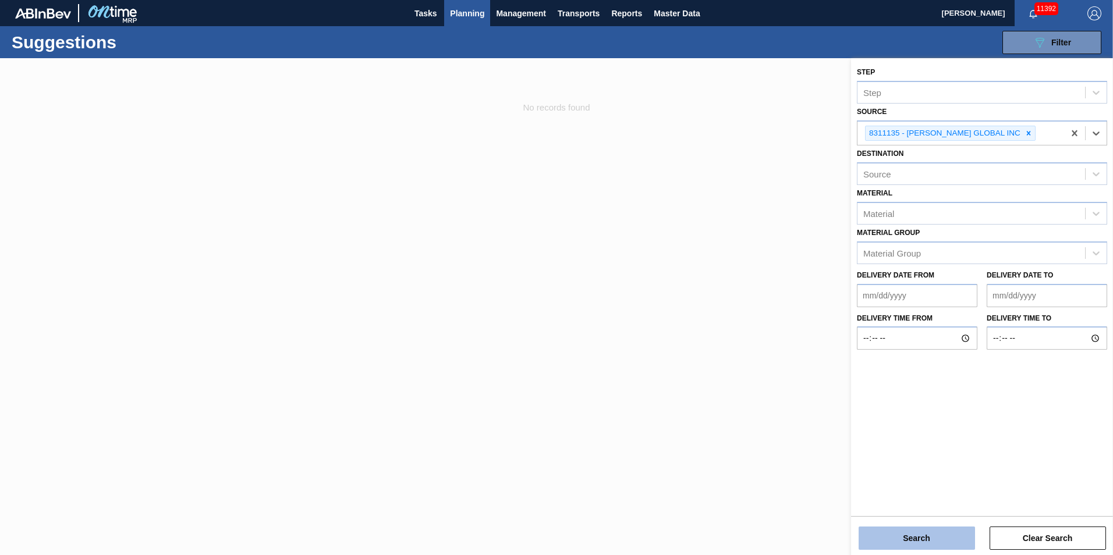
click at [911, 540] on button "Search" at bounding box center [917, 538] width 116 height 23
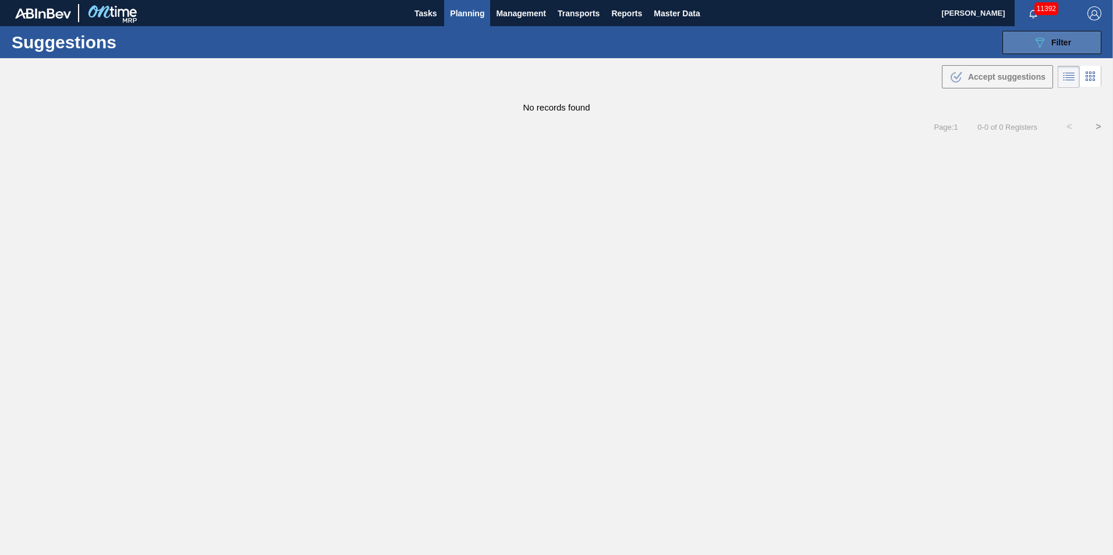
click at [1094, 40] on button "089F7B8B-B2A5-4AFE-B5C0-19BA573D28AC Filter" at bounding box center [1052, 42] width 99 height 23
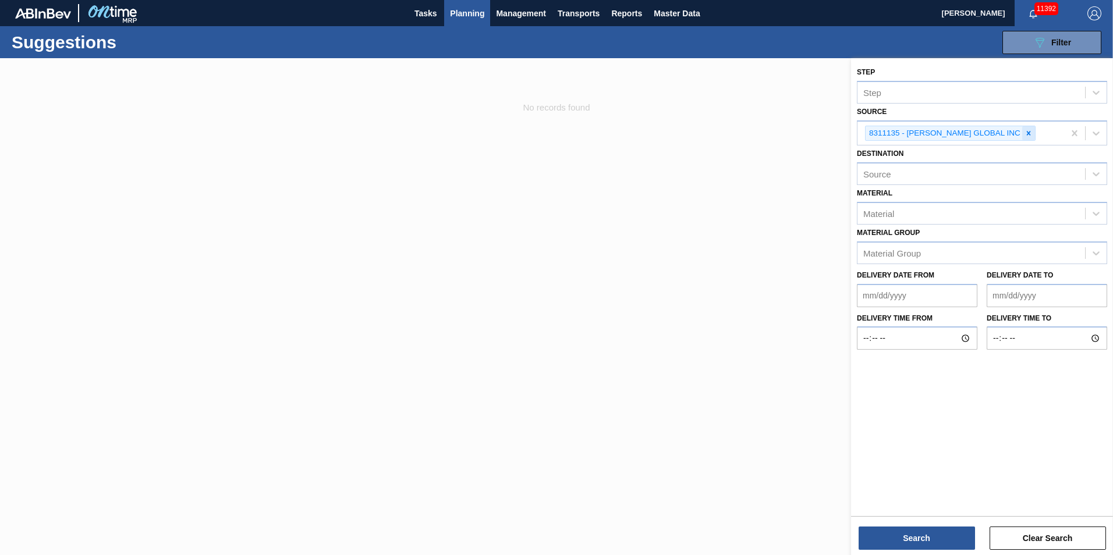
click at [1022, 133] on div at bounding box center [1028, 133] width 13 height 15
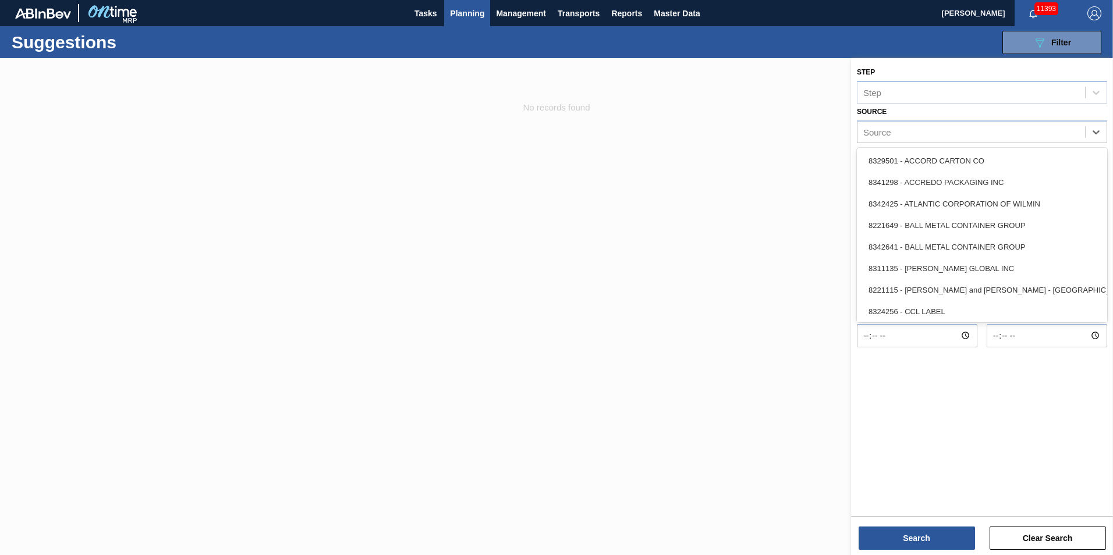
drag, startPoint x: 1100, startPoint y: 131, endPoint x: 935, endPoint y: 66, distance: 177.8
click at [1099, 132] on icon at bounding box center [1097, 132] width 12 height 12
click at [926, 123] on div "Source" at bounding box center [972, 131] width 228 height 17
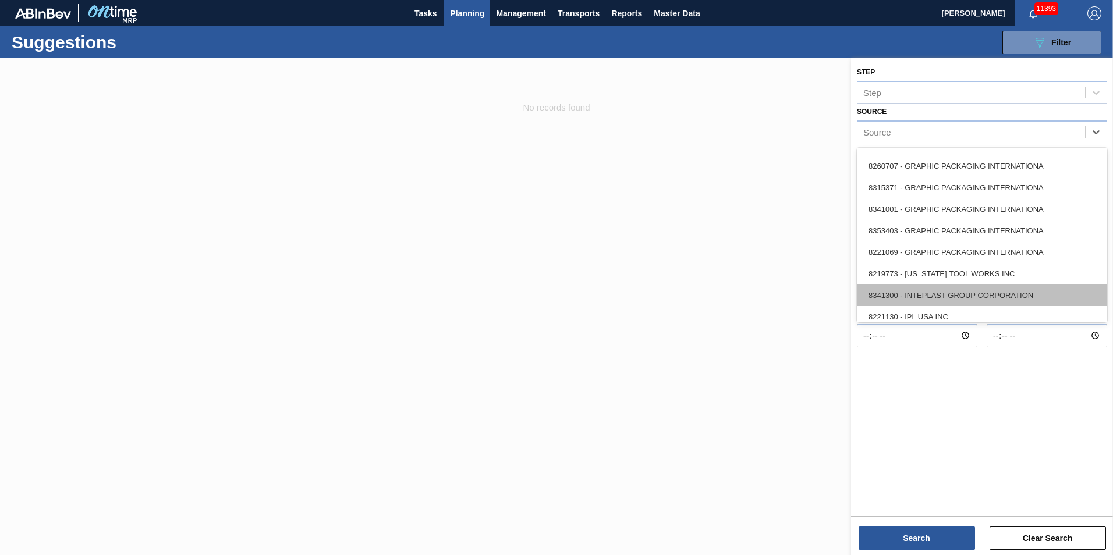
scroll to position [233, 0]
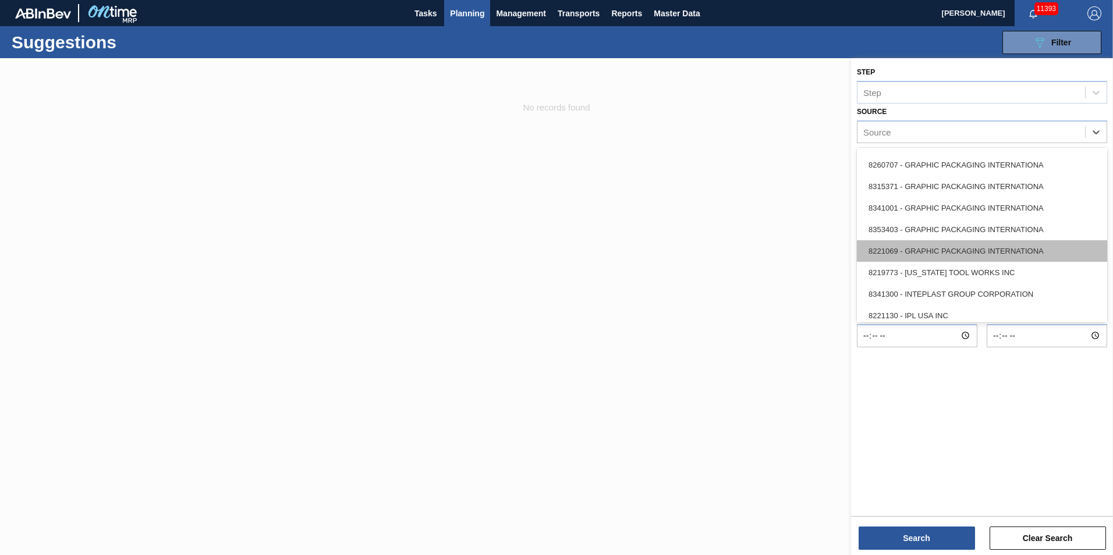
click at [931, 250] on div "8221069 - GRAPHIC PACKAGING INTERNATIONA" at bounding box center [982, 251] width 250 height 22
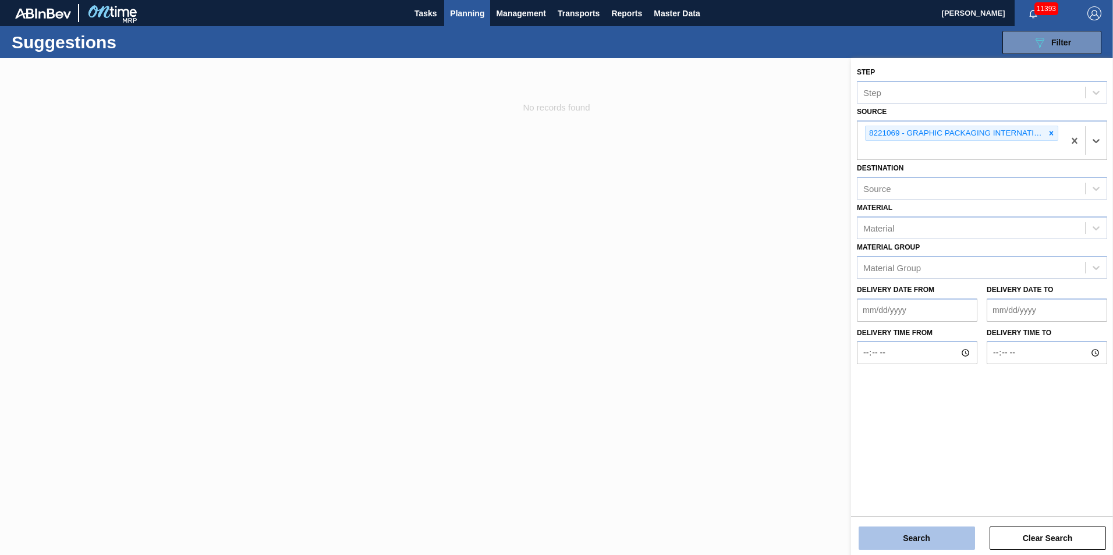
click at [894, 526] on div "Search Clear Search" at bounding box center [982, 532] width 262 height 33
click at [896, 533] on button "Search" at bounding box center [917, 538] width 116 height 23
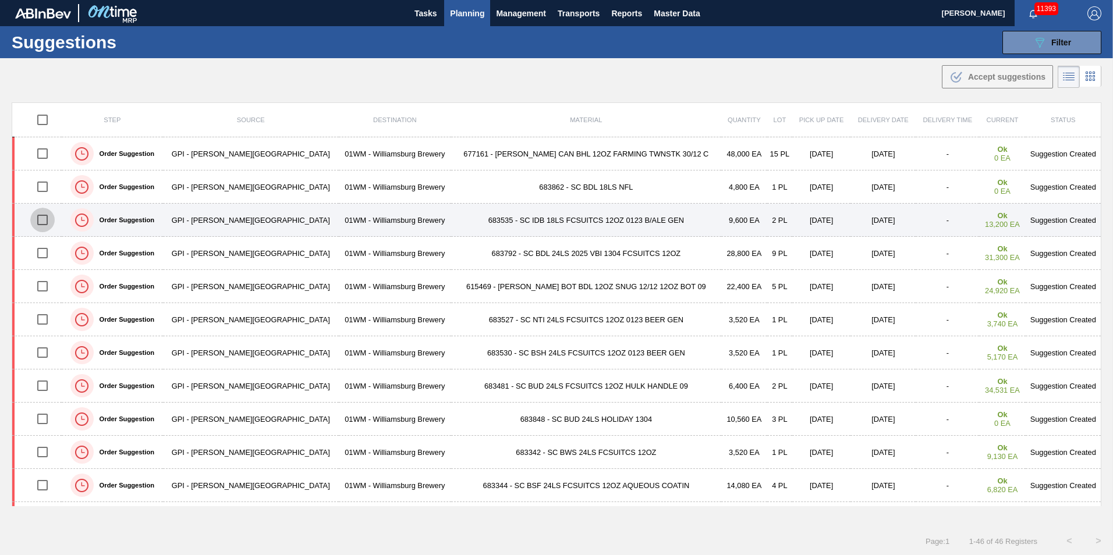
click at [52, 222] on input "checkbox" at bounding box center [42, 220] width 24 height 24
checkbox input "true"
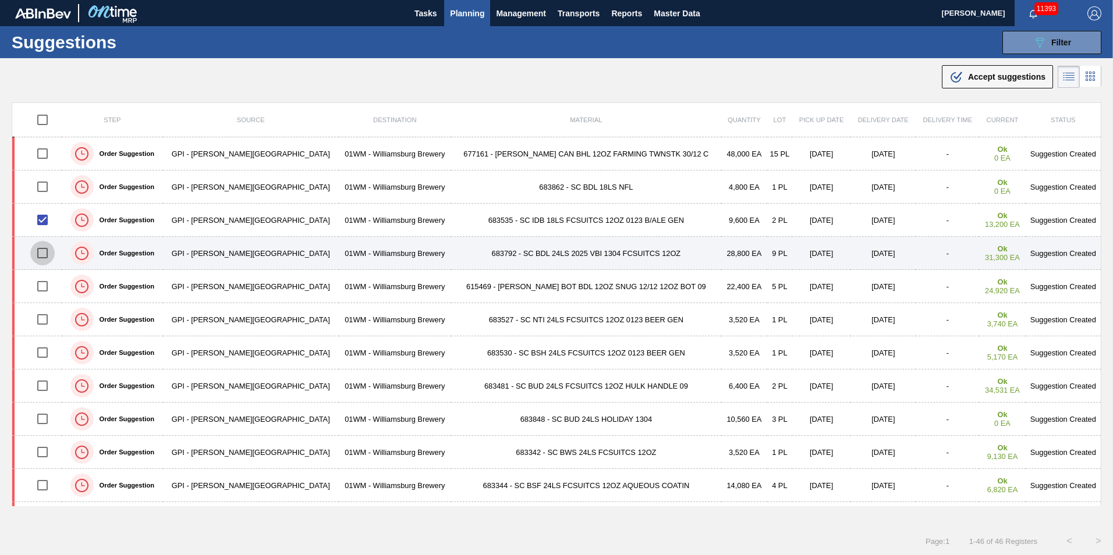
click at [52, 252] on input "checkbox" at bounding box center [42, 253] width 24 height 24
checkbox input "true"
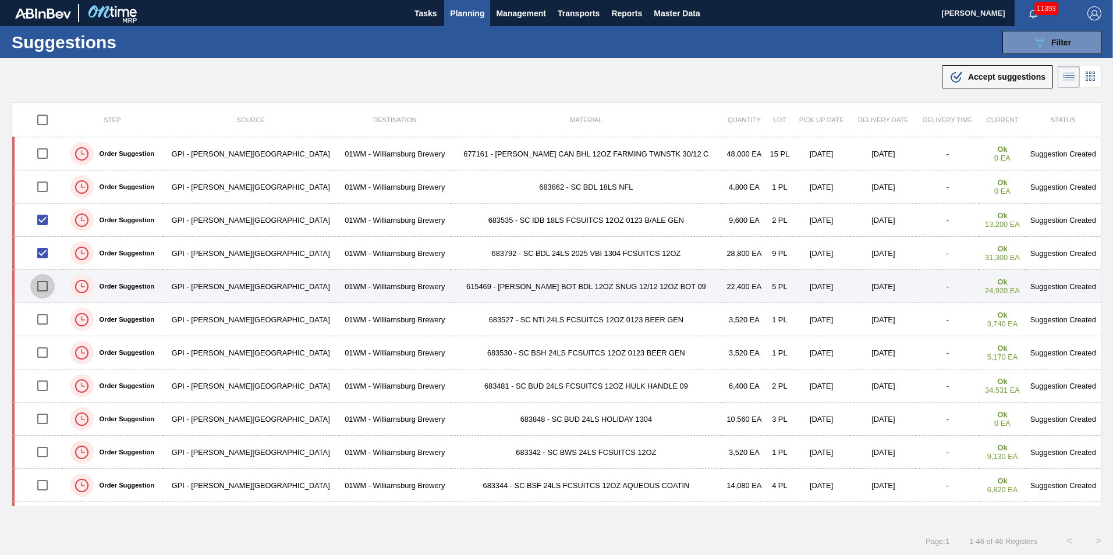
click at [47, 285] on input "checkbox" at bounding box center [42, 286] width 24 height 24
click at [45, 284] on input "checkbox" at bounding box center [42, 286] width 24 height 24
checkbox input "false"
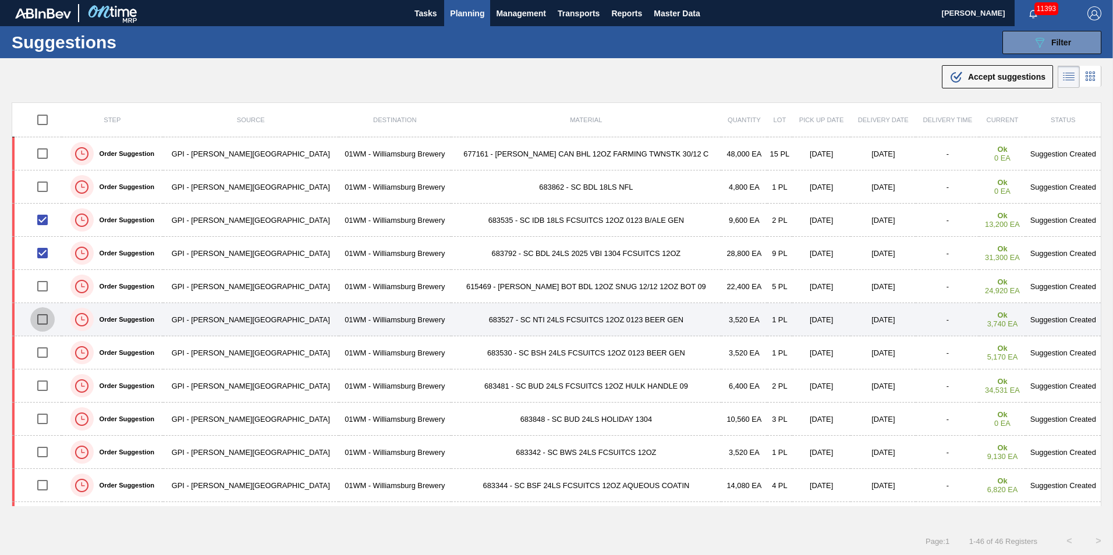
click at [48, 320] on input "checkbox" at bounding box center [42, 319] width 24 height 24
checkbox input "true"
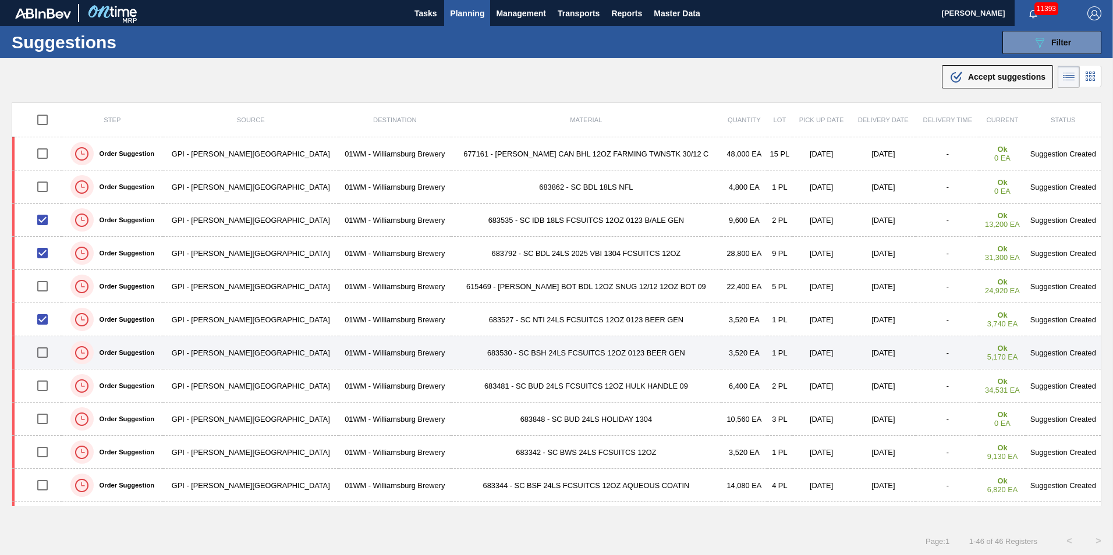
click at [47, 352] on input "checkbox" at bounding box center [42, 353] width 24 height 24
checkbox input "true"
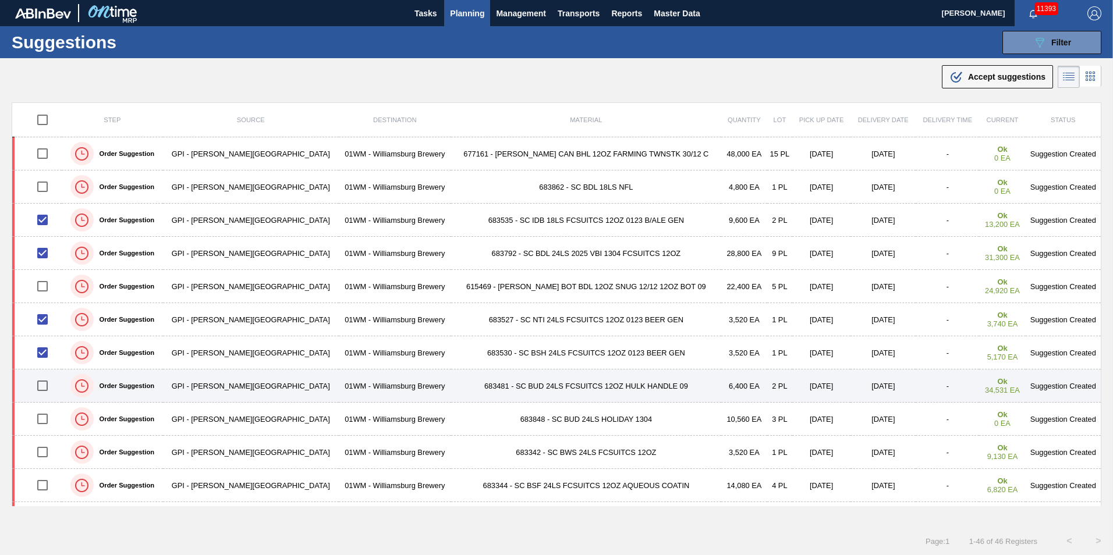
click at [45, 388] on input "checkbox" at bounding box center [42, 386] width 24 height 24
checkbox input "true"
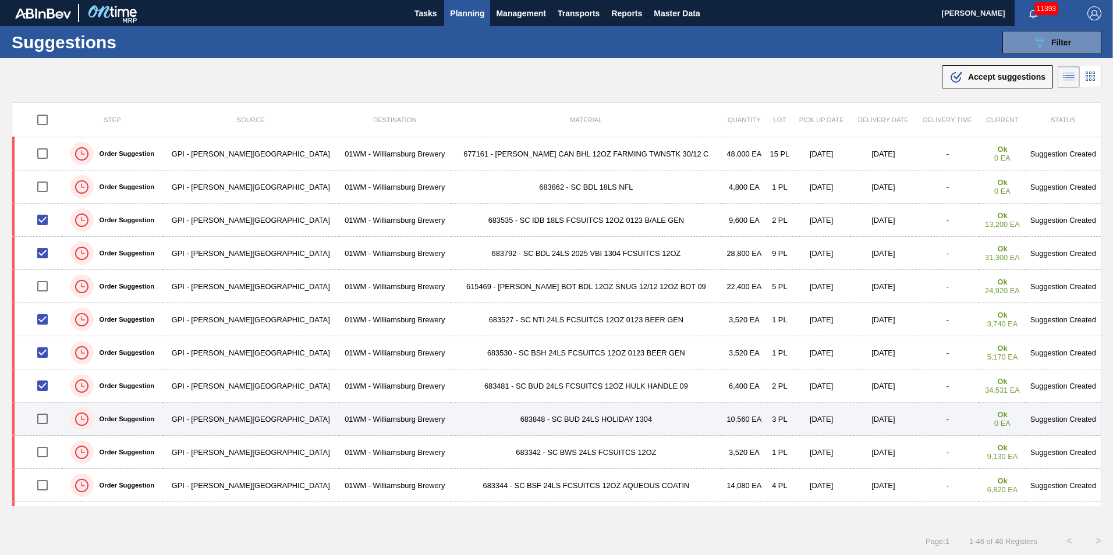
click at [48, 417] on input "checkbox" at bounding box center [42, 419] width 24 height 24
checkbox input "true"
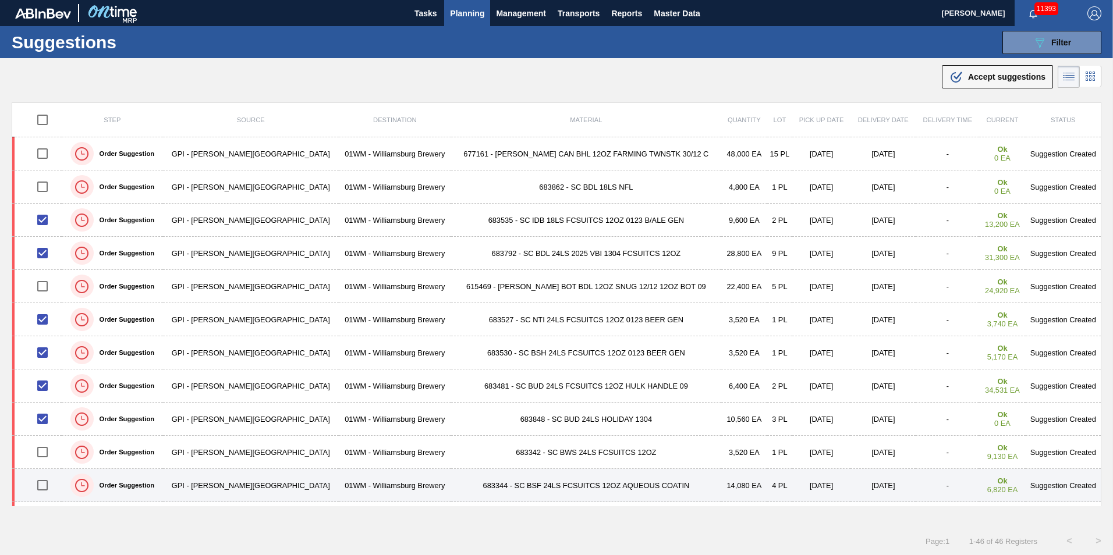
click at [47, 488] on input "checkbox" at bounding box center [42, 485] width 24 height 24
checkbox input "true"
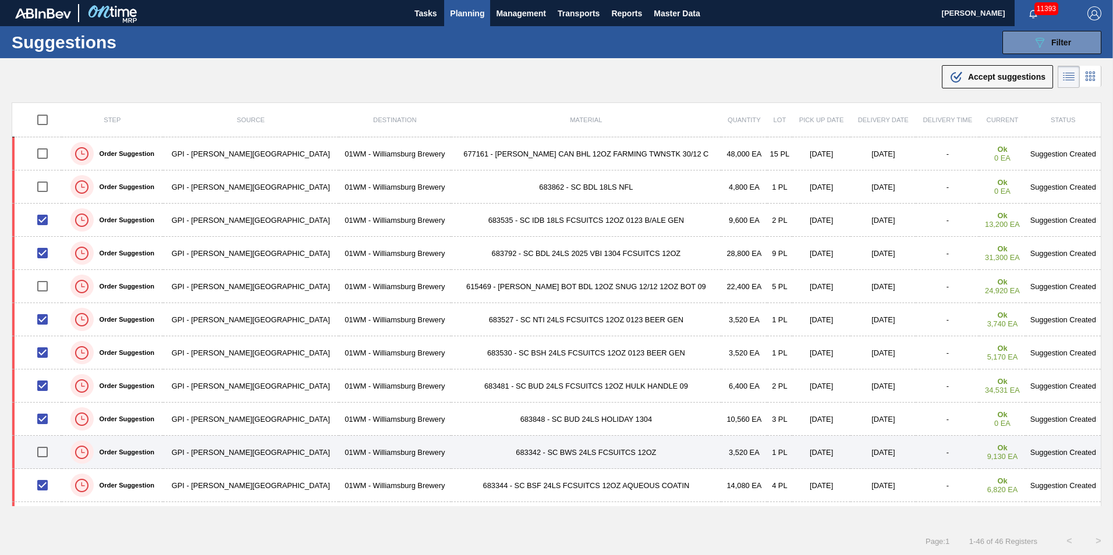
click at [43, 454] on input "checkbox" at bounding box center [42, 452] width 24 height 24
checkbox input "true"
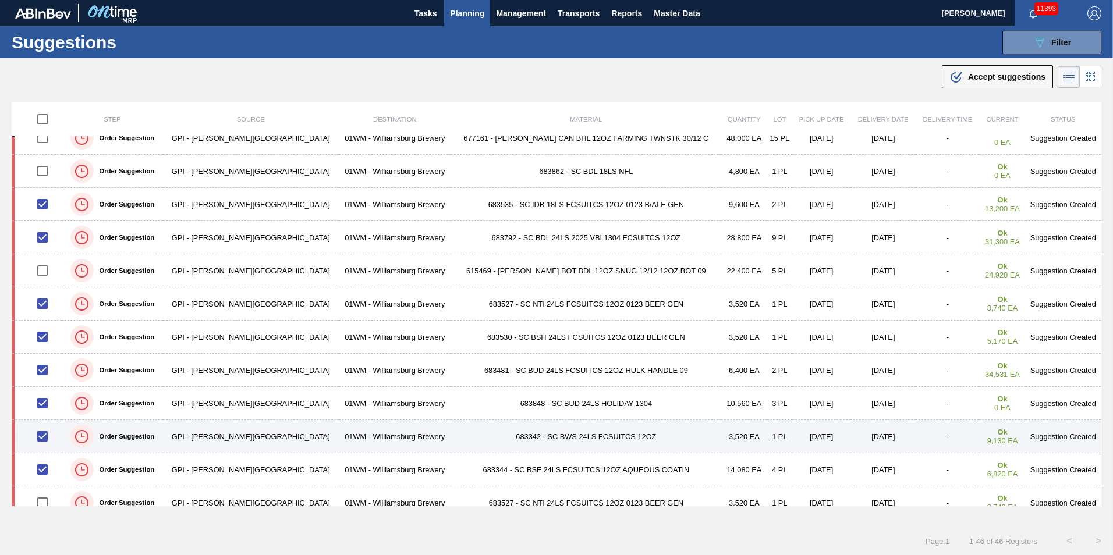
scroll to position [58, 0]
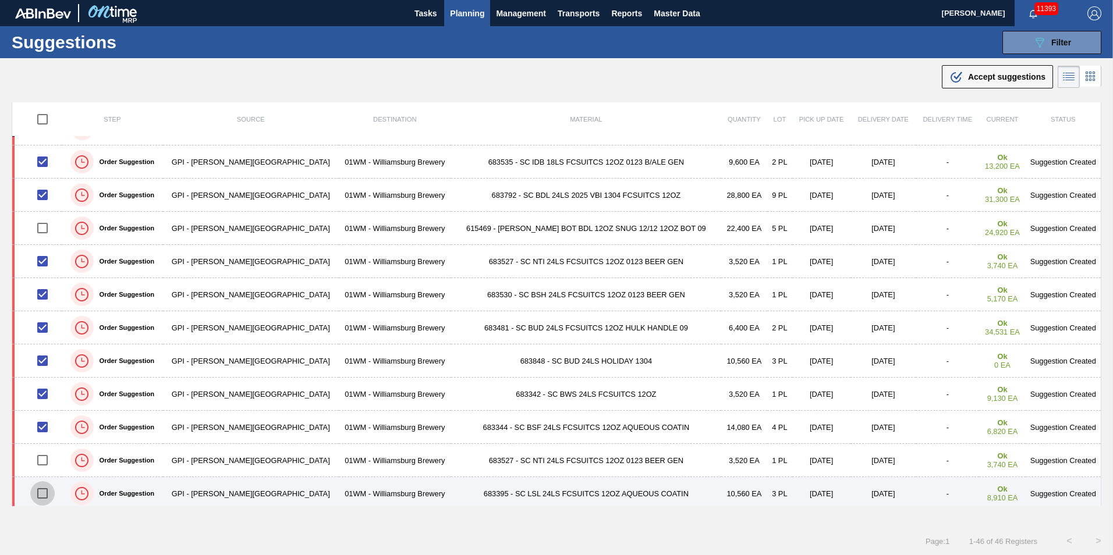
click at [47, 496] on input "checkbox" at bounding box center [42, 494] width 24 height 24
checkbox input "true"
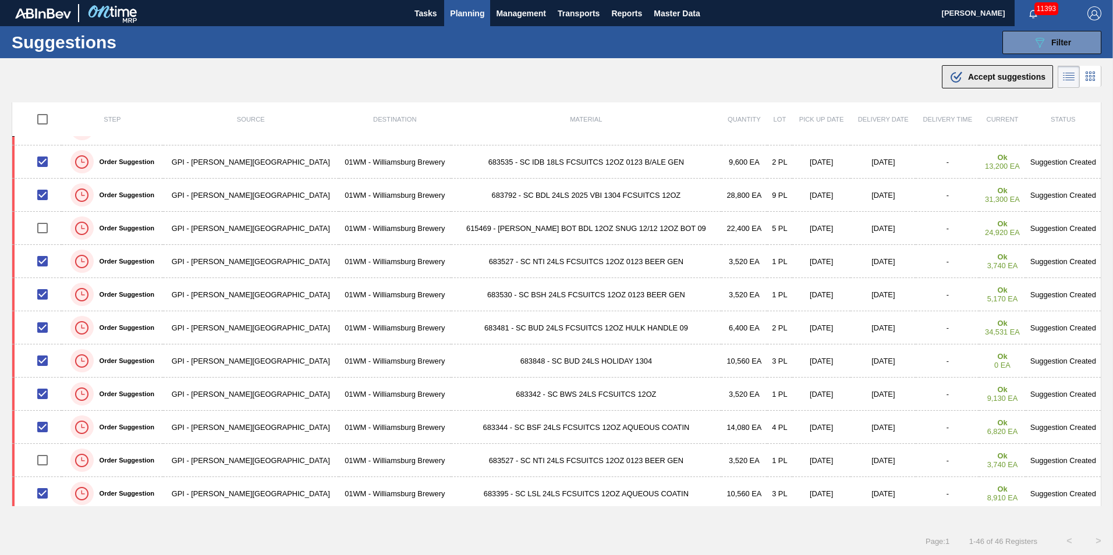
click at [1002, 83] on div ".b{fill:var(--color-action-default)} Accept suggestions" at bounding box center [998, 77] width 96 height 14
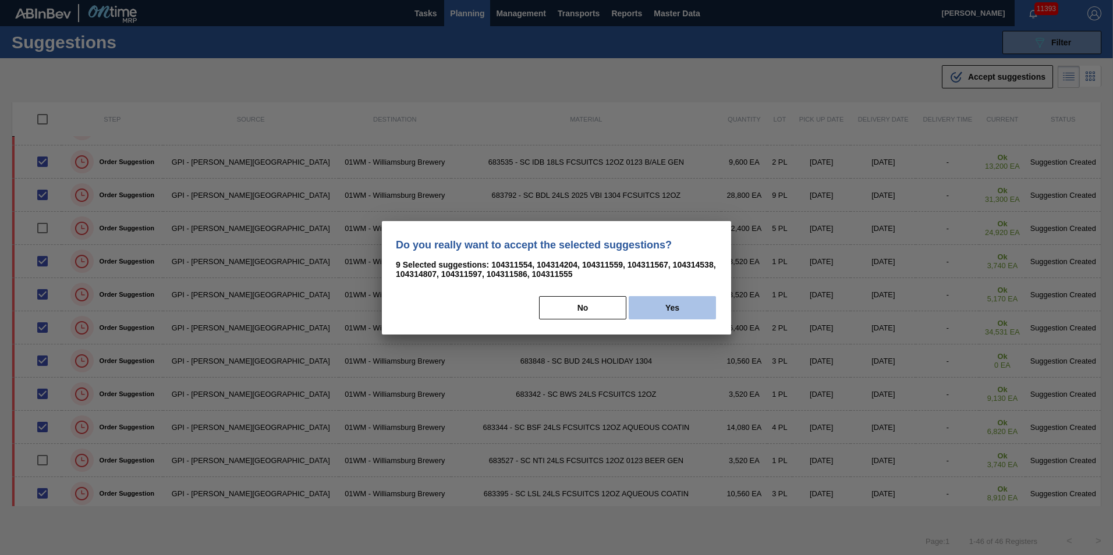
click at [673, 306] on button "Yes" at bounding box center [672, 307] width 87 height 23
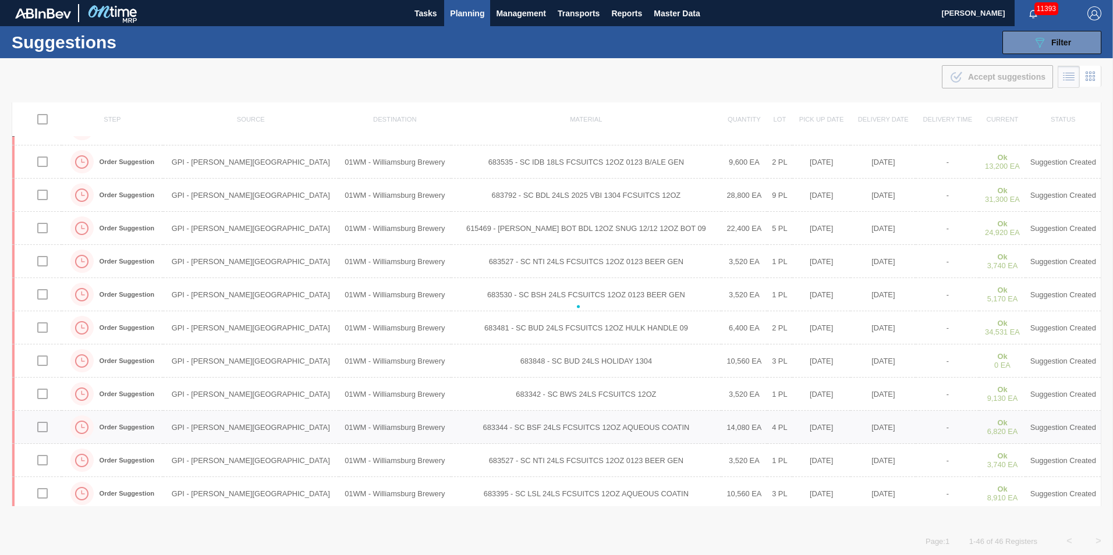
checkbox input "false"
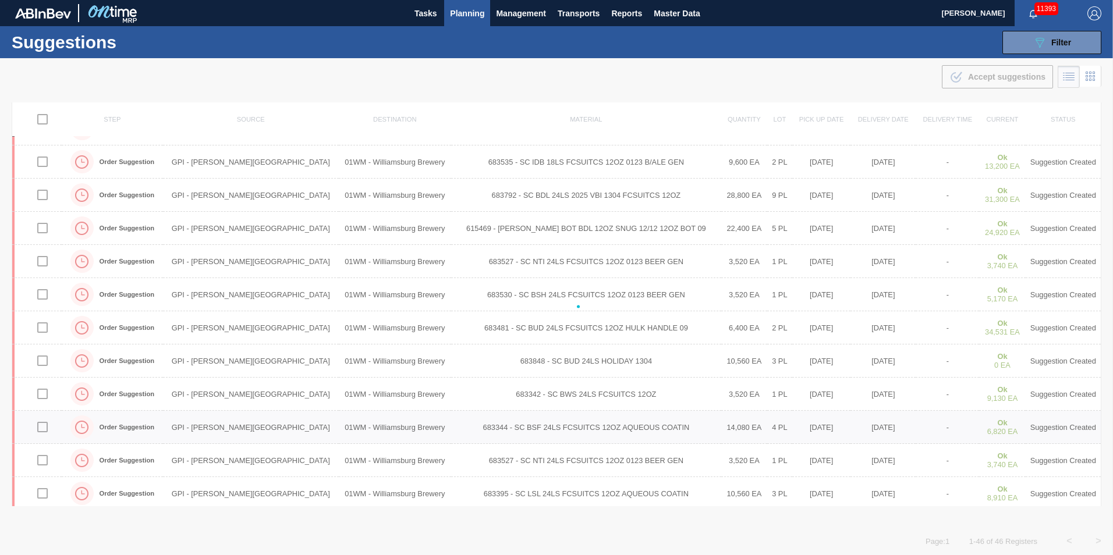
checkbox input "false"
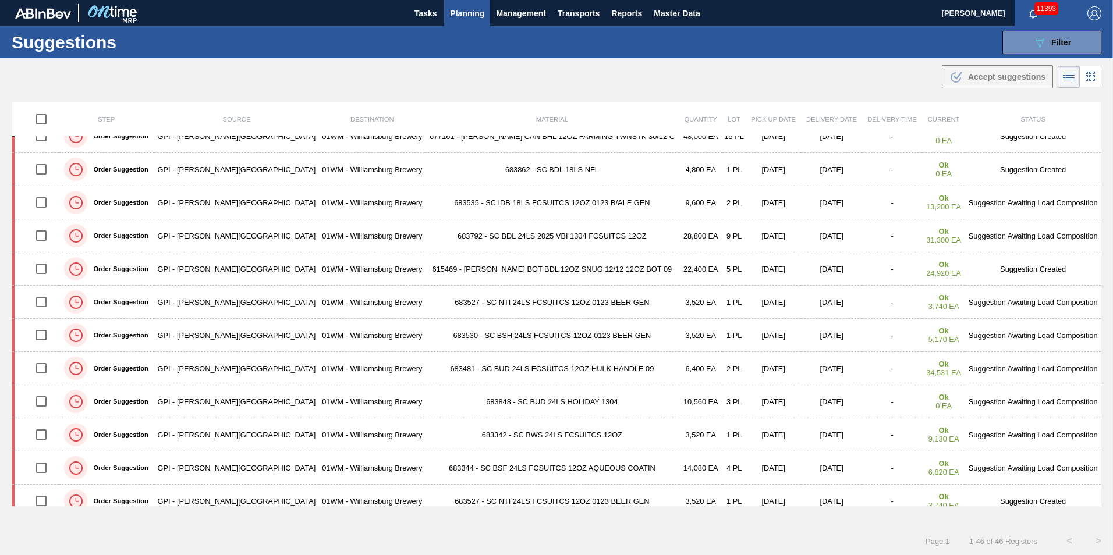
scroll to position [0, 0]
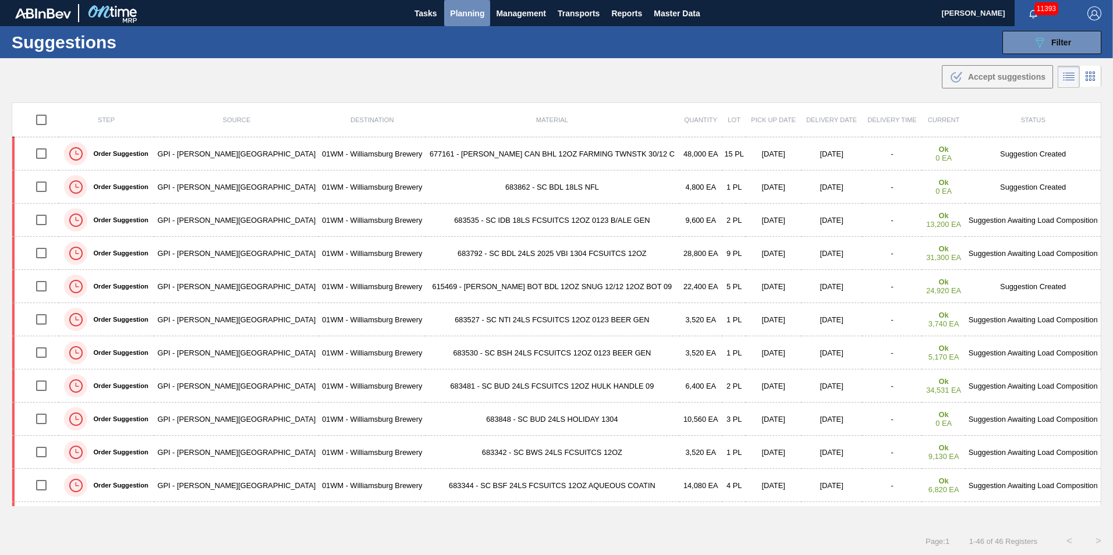
click at [467, 13] on span "Planning" at bounding box center [467, 13] width 34 height 14
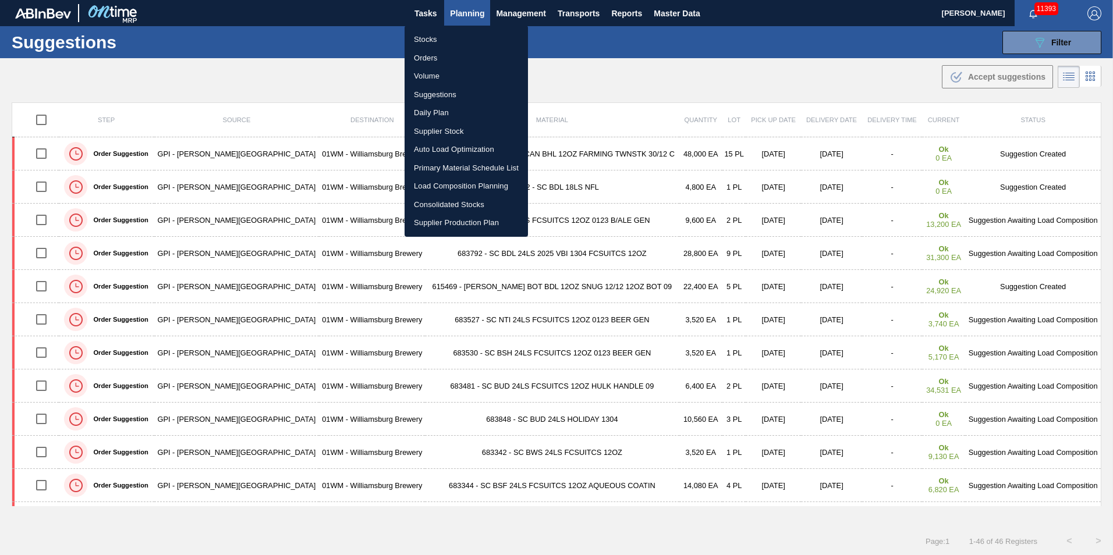
click at [469, 188] on li "Load Composition Planning" at bounding box center [466, 186] width 123 height 19
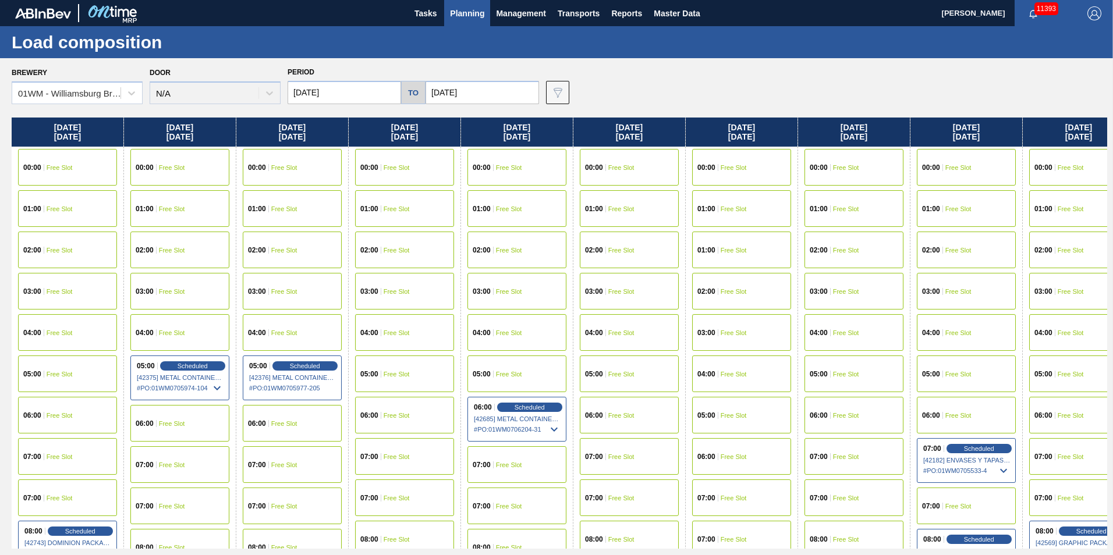
click at [466, 92] on input "[DATE]" at bounding box center [483, 92] width 114 height 23
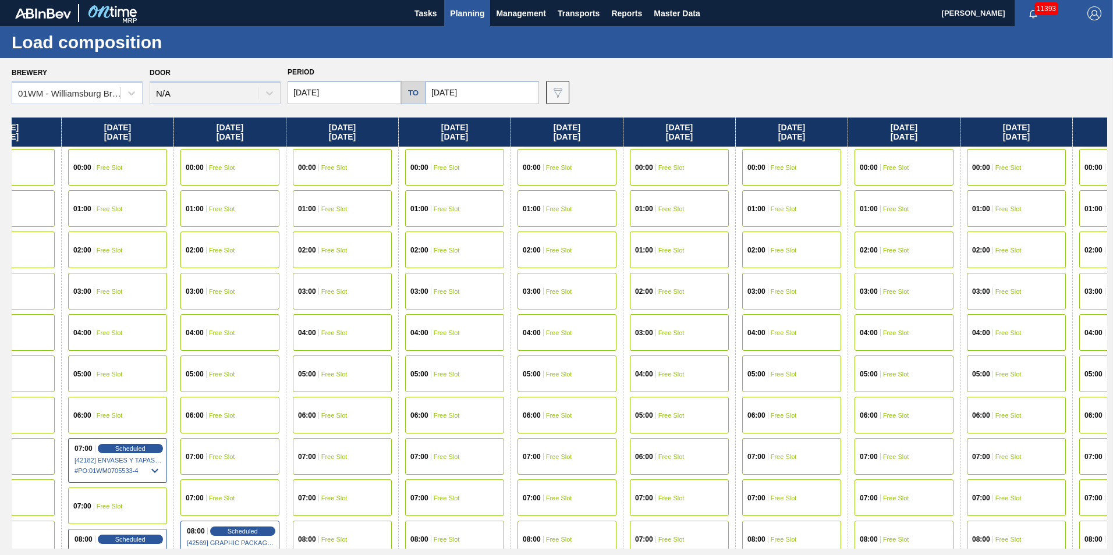
drag, startPoint x: 996, startPoint y: 130, endPoint x: 110, endPoint y: 141, distance: 886.3
click at [110, 141] on div "[DATE] 00:00 Free Slot 01:00 Free Slot 02:00 Free Slot 03:00 Free Slot 04:00 Fr…" at bounding box center [560, 333] width 1096 height 431
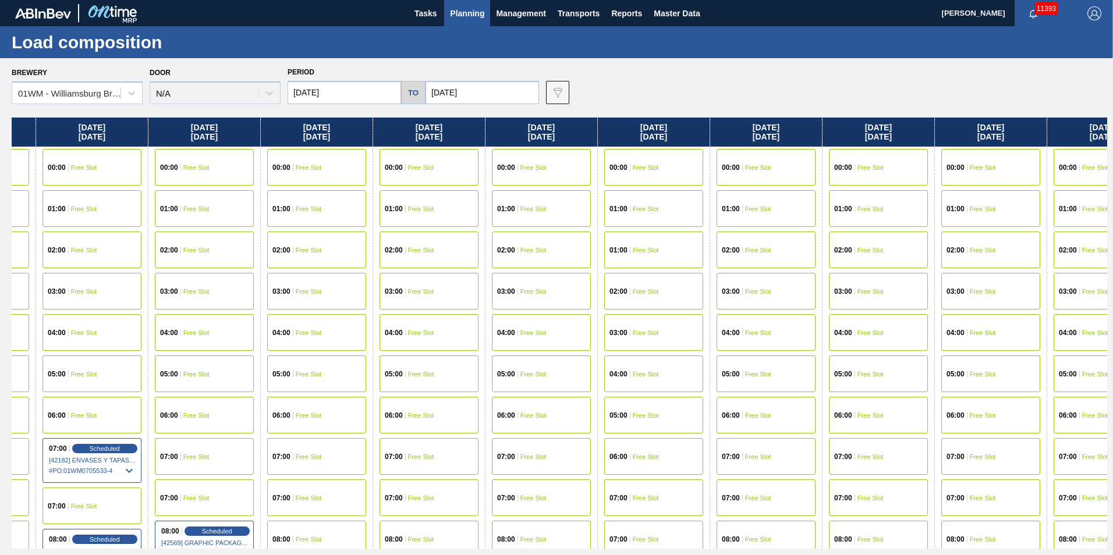
scroll to position [0, 965]
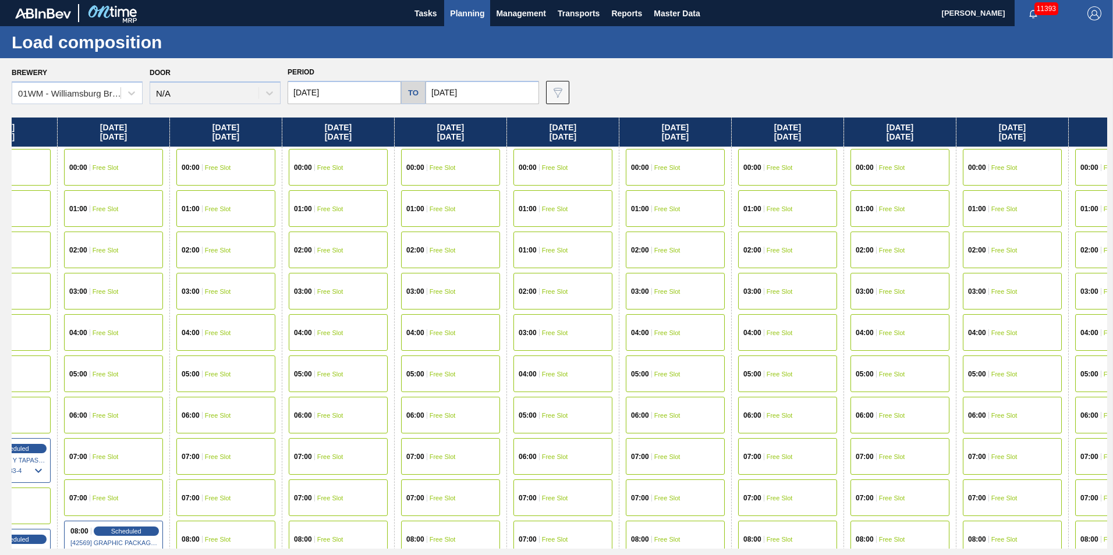
drag, startPoint x: 845, startPoint y: 133, endPoint x: 813, endPoint y: 133, distance: 32.6
click at [813, 133] on div "[DATE] 00:00 Free Slot 01:00 Free Slot 02:00 Free Slot 03:00 Free Slot 04:00 Fr…" at bounding box center [560, 333] width 1096 height 431
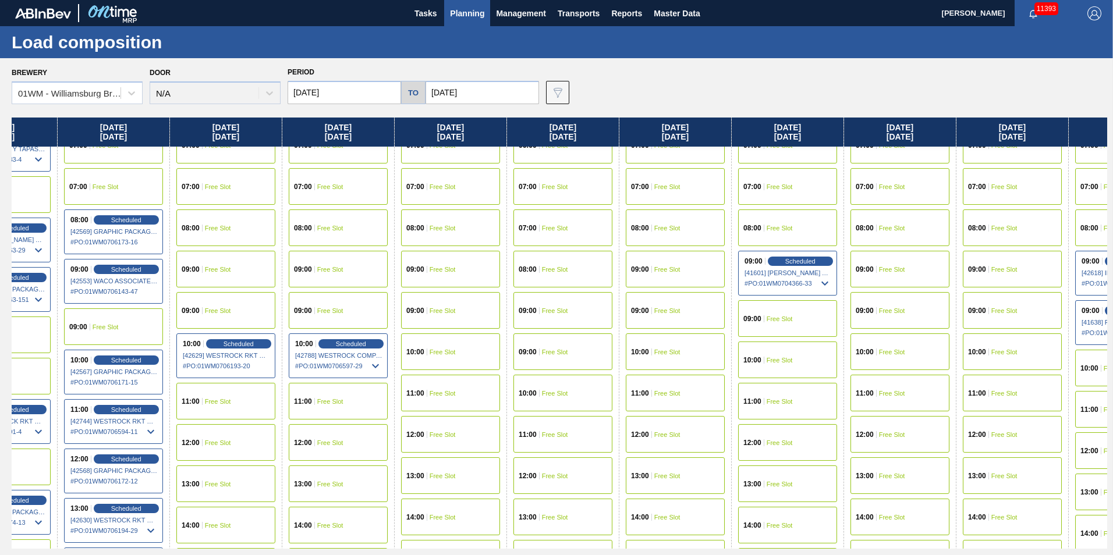
scroll to position [349, 965]
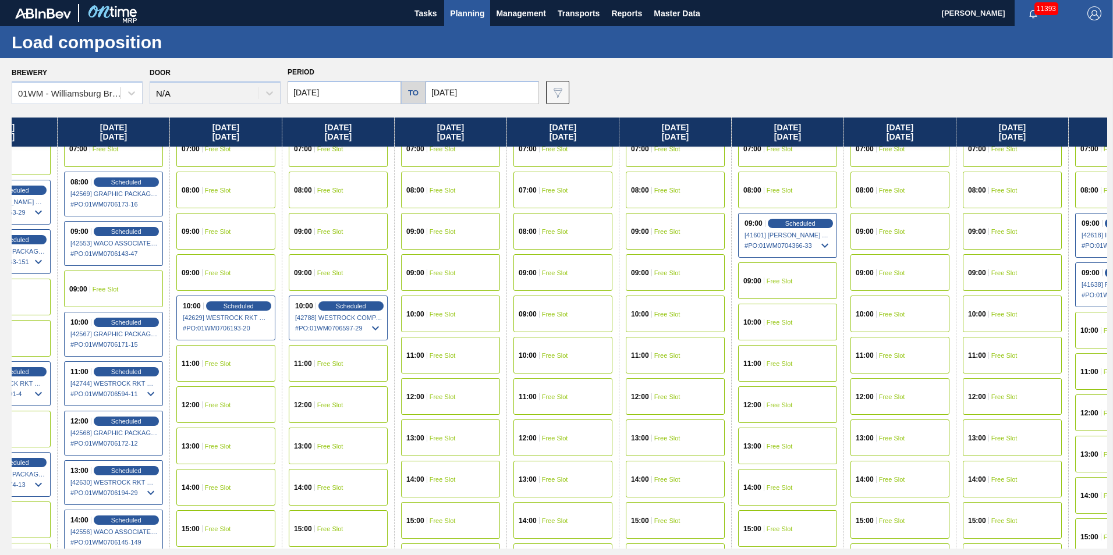
click at [353, 418] on div "12:00 Free Slot" at bounding box center [338, 405] width 99 height 37
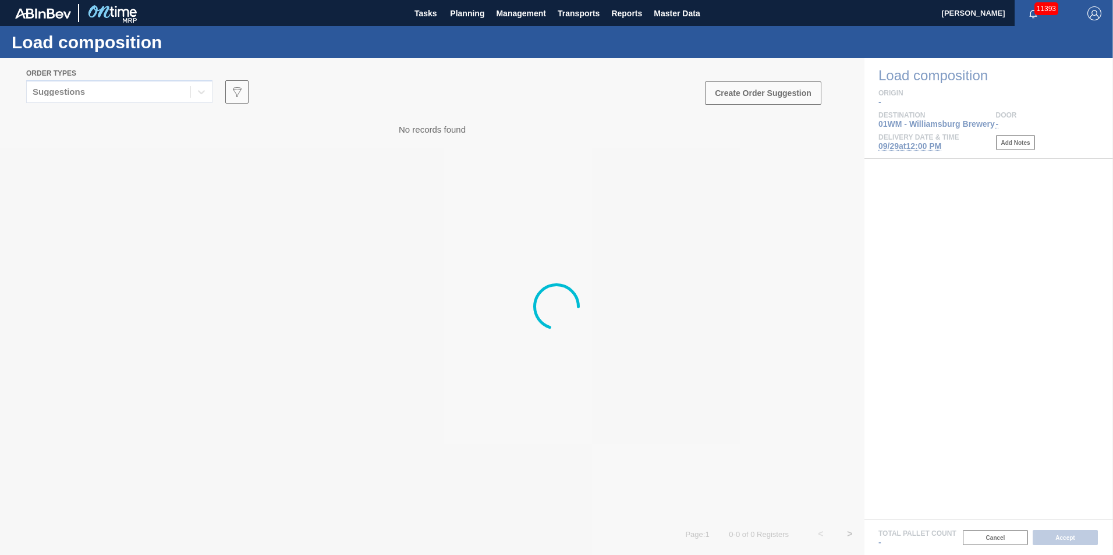
click at [153, 95] on div at bounding box center [556, 306] width 1113 height 497
click at [142, 94] on div at bounding box center [556, 306] width 1113 height 497
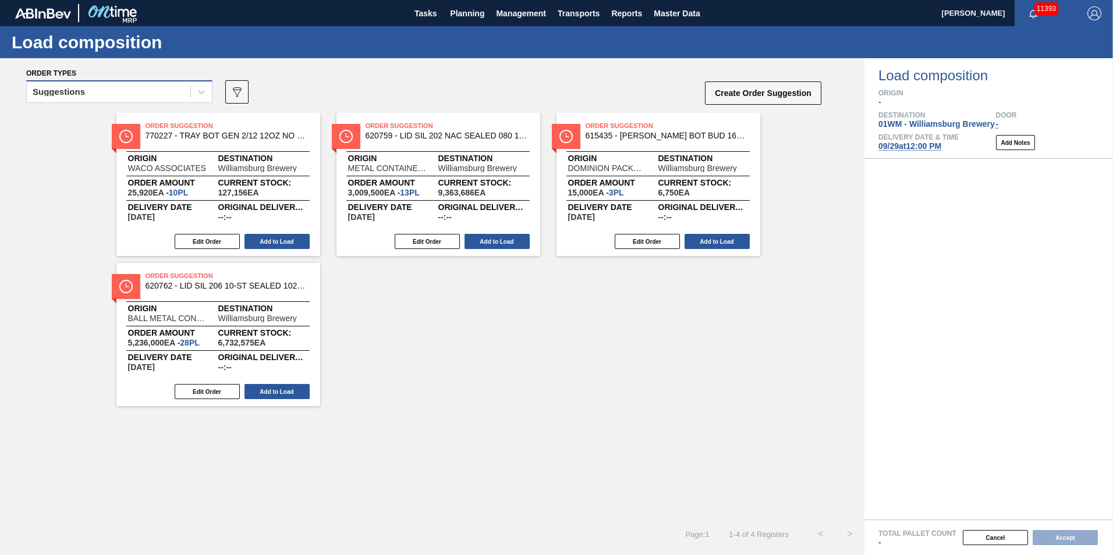
click at [108, 86] on div "Suggestions" at bounding box center [109, 92] width 164 height 17
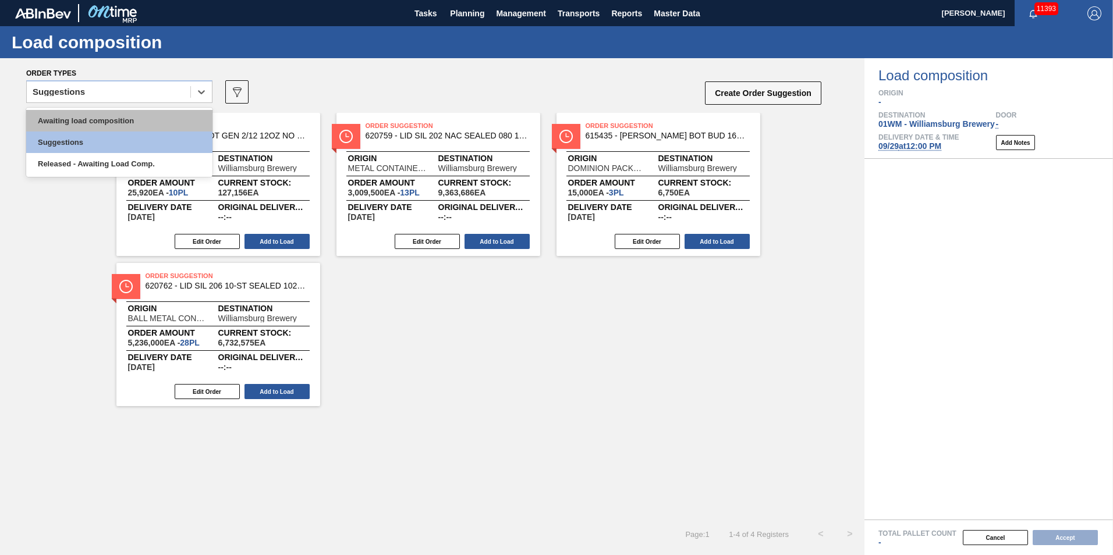
click at [114, 123] on div "Awaiting load composition" at bounding box center [119, 121] width 186 height 22
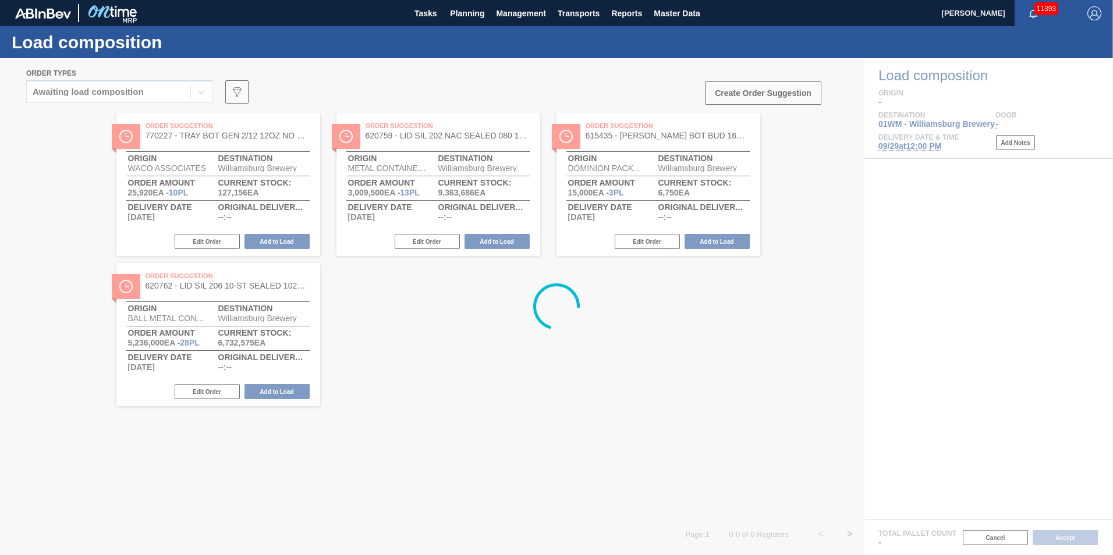
click at [776, 368] on div at bounding box center [556, 306] width 1113 height 497
click at [817, 95] on div at bounding box center [556, 306] width 1113 height 497
click at [162, 87] on div at bounding box center [556, 306] width 1113 height 497
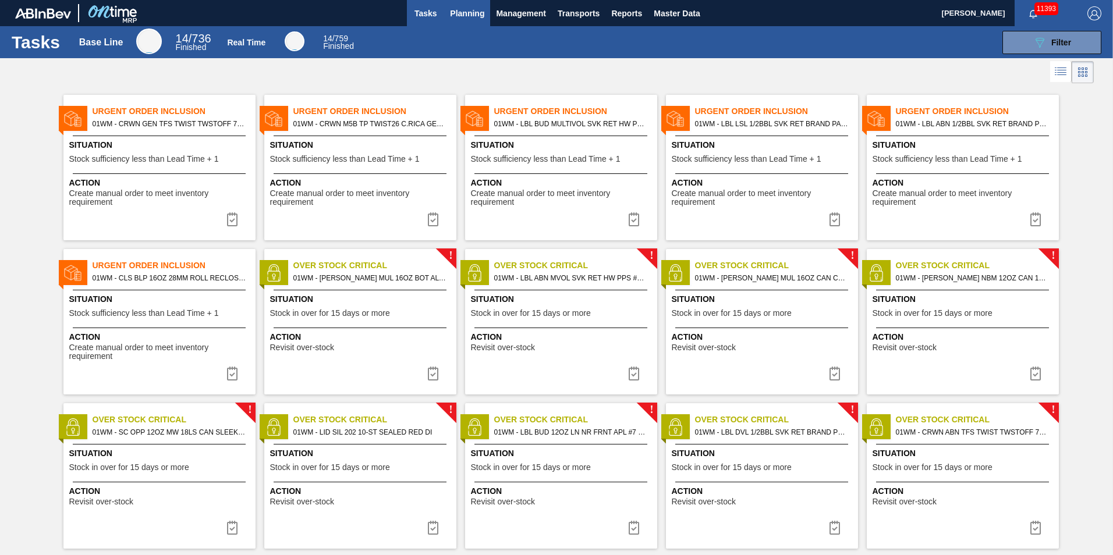
click at [461, 11] on span "Planning" at bounding box center [467, 13] width 34 height 14
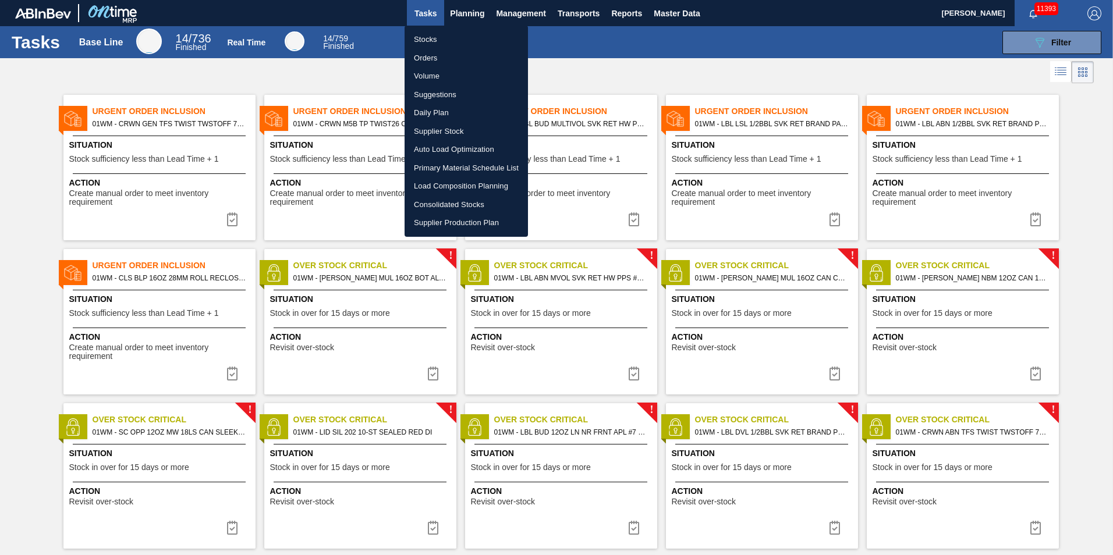
click at [448, 186] on li "Load Composition Planning" at bounding box center [466, 186] width 123 height 19
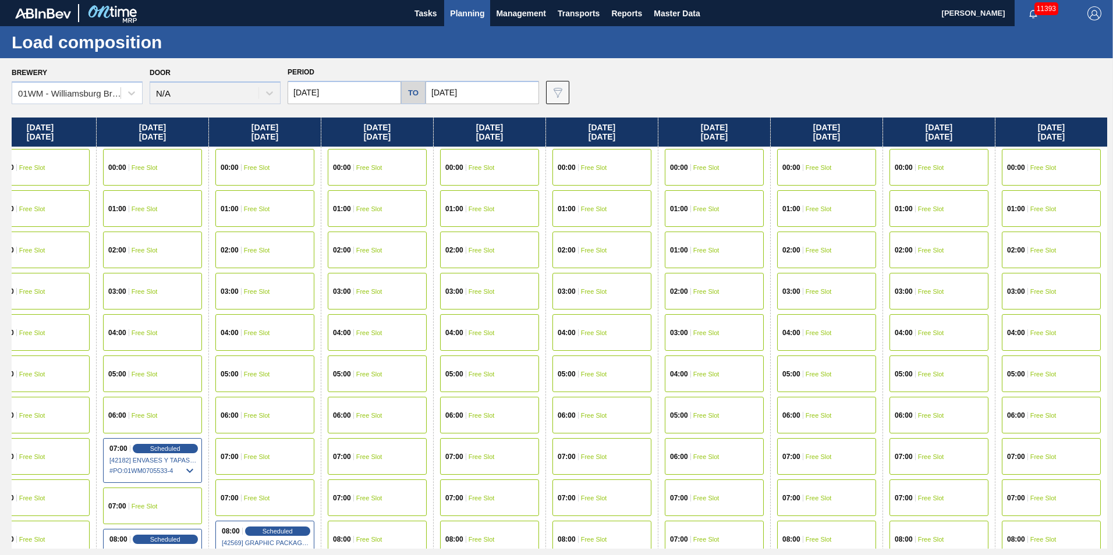
scroll to position [0, 882]
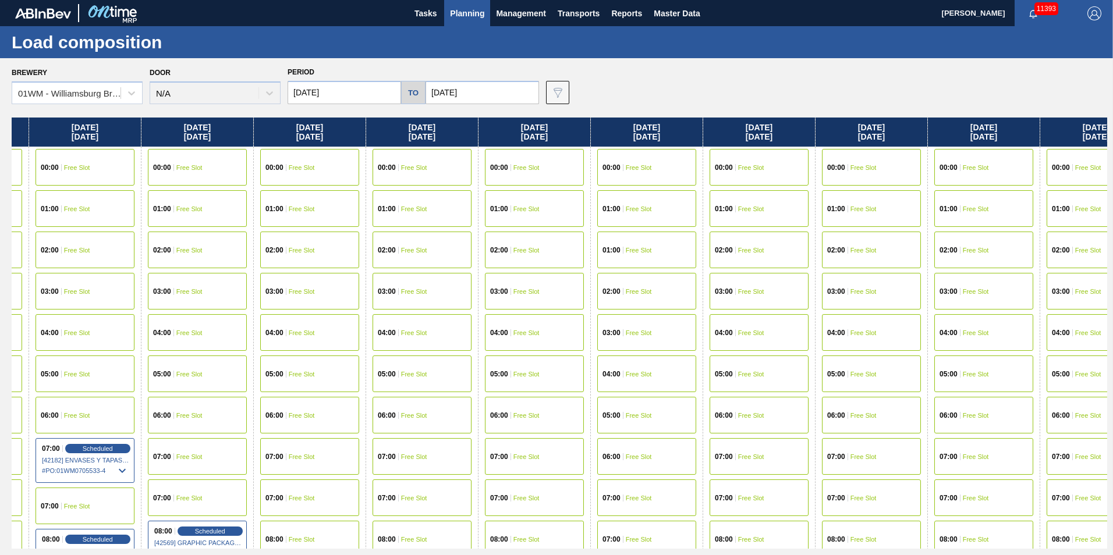
drag, startPoint x: 1034, startPoint y: 123, endPoint x: 142, endPoint y: 214, distance: 896.7
click at [142, 214] on div "[DATE] 00:00 Free Slot 01:00 Free Slot 02:00 Free Slot 03:00 Free Slot 04:00 Fr…" at bounding box center [560, 333] width 1096 height 431
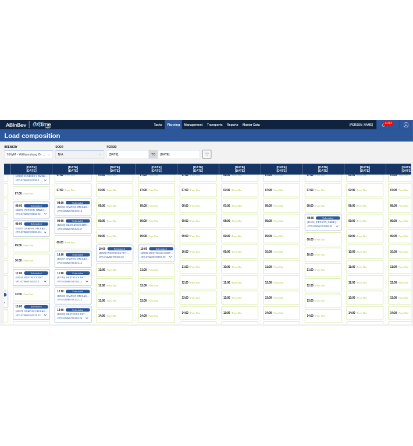
scroll to position [466, 882]
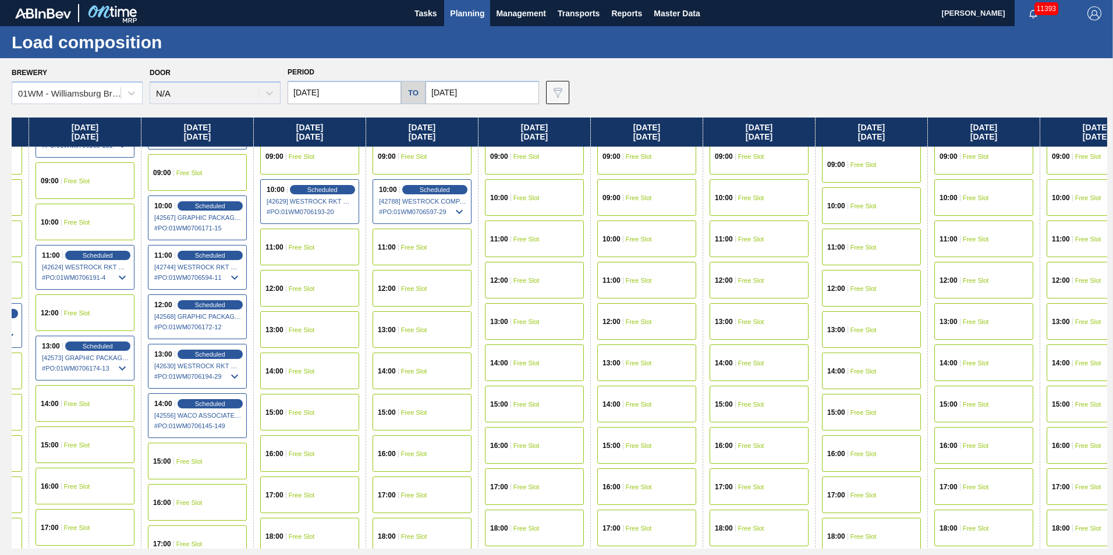
click at [412, 288] on span "Free Slot" at bounding box center [414, 288] width 26 height 7
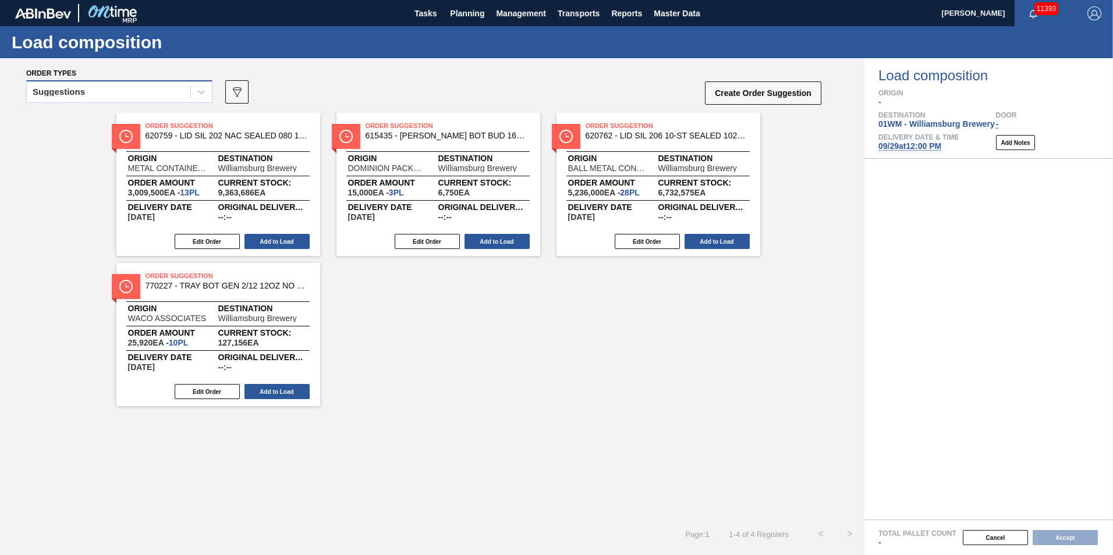
click at [162, 95] on div "Suggestions" at bounding box center [109, 92] width 164 height 17
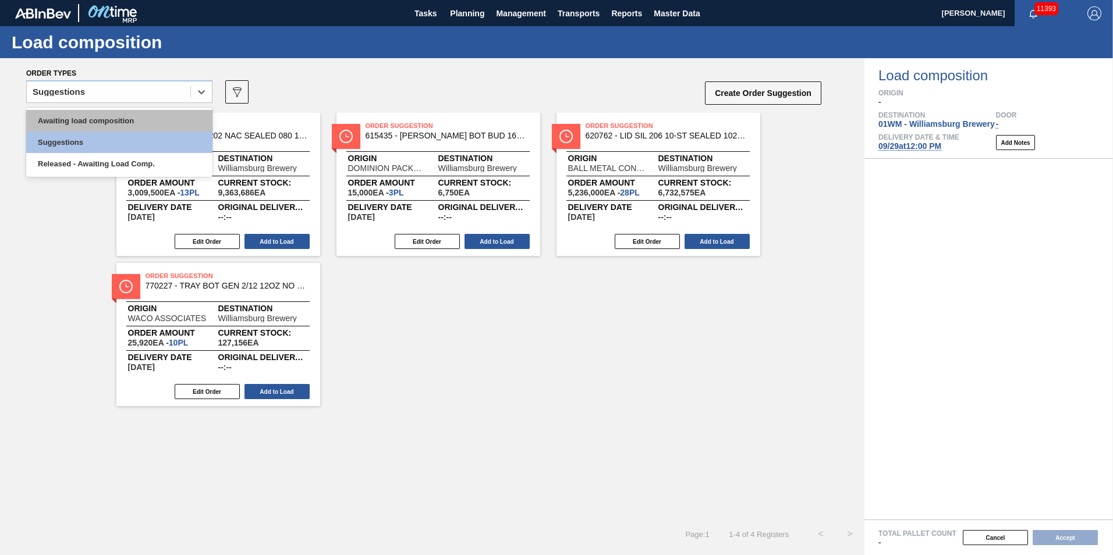
click at [123, 124] on div "Awaiting load composition" at bounding box center [119, 121] width 186 height 22
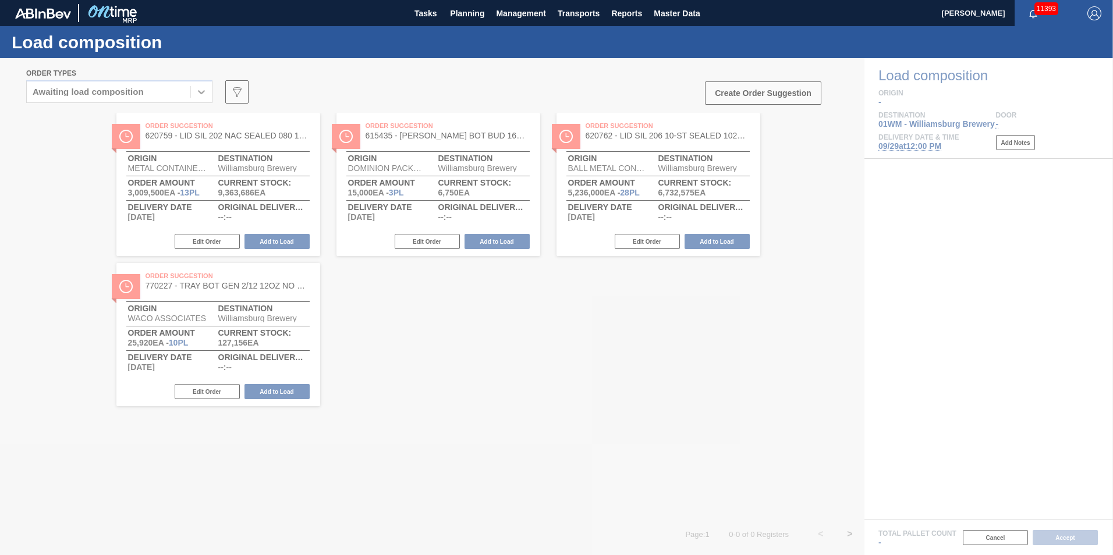
click at [562, 303] on icon at bounding box center [556, 307] width 47 height 47
click at [599, 314] on div at bounding box center [556, 306] width 1113 height 497
drag, startPoint x: 599, startPoint y: 314, endPoint x: 598, endPoint y: 358, distance: 43.7
click at [599, 357] on div at bounding box center [556, 306] width 1113 height 497
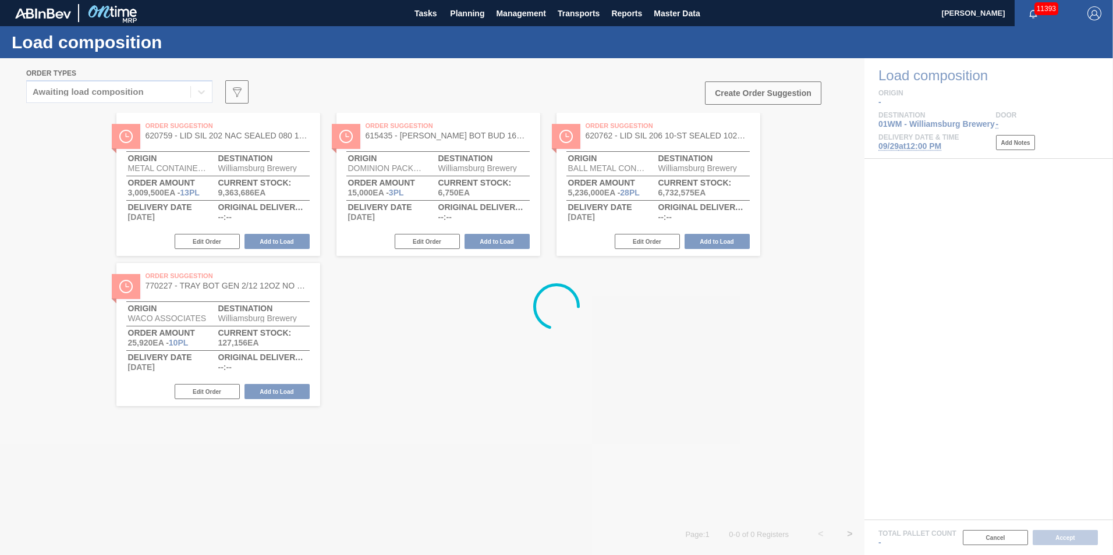
click at [785, 411] on div at bounding box center [556, 306] width 1113 height 497
click at [759, 366] on div at bounding box center [556, 306] width 1113 height 497
click at [758, 366] on div at bounding box center [556, 306] width 1113 height 497
drag, startPoint x: 758, startPoint y: 366, endPoint x: 610, endPoint y: 325, distance: 153.3
click at [610, 325] on div at bounding box center [556, 306] width 1113 height 497
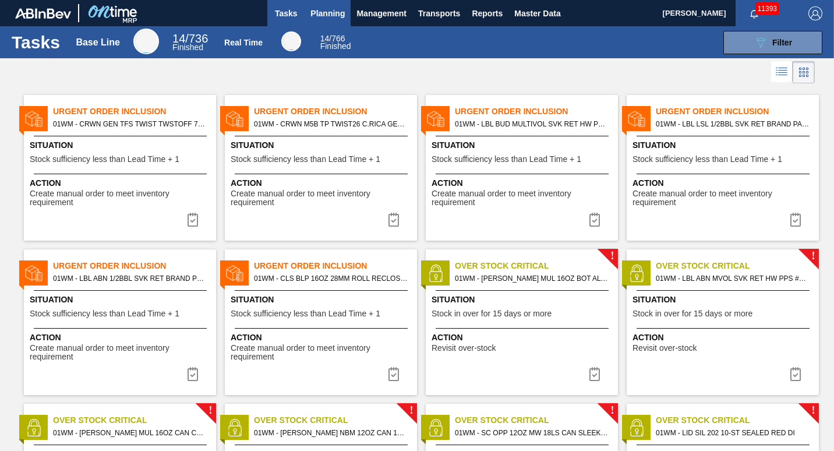
click at [327, 19] on span "Planning" at bounding box center [327, 13] width 34 height 14
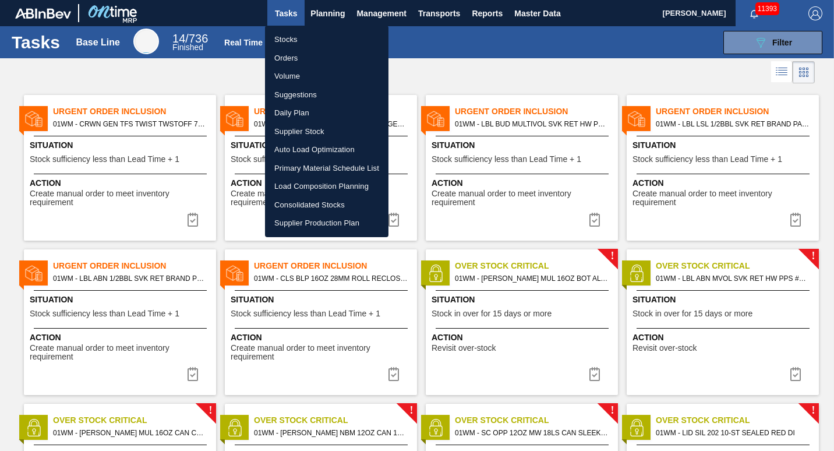
click at [300, 191] on li "Load Composition Planning" at bounding box center [326, 186] width 123 height 19
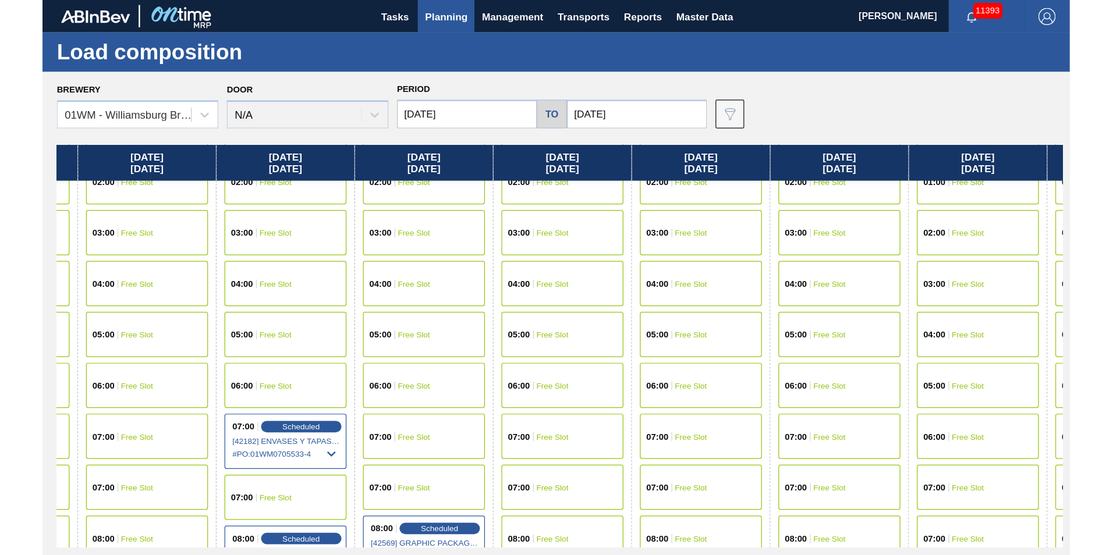
scroll to position [103, 769]
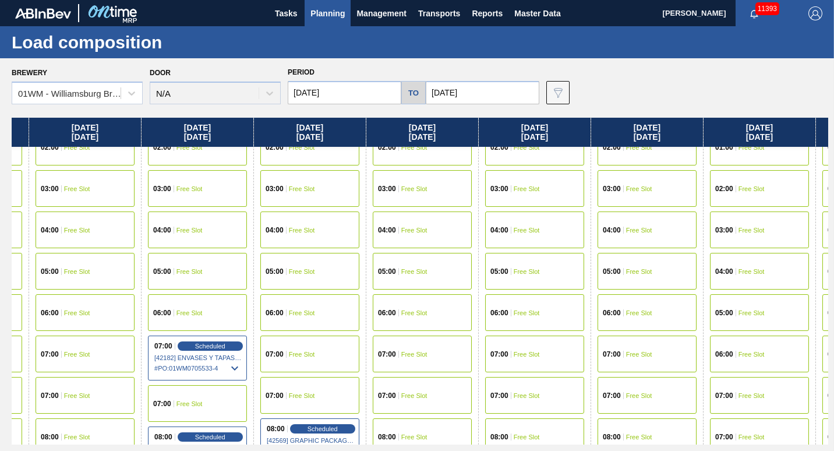
click at [517, 398] on span "Free Slot" at bounding box center [527, 395] width 26 height 7
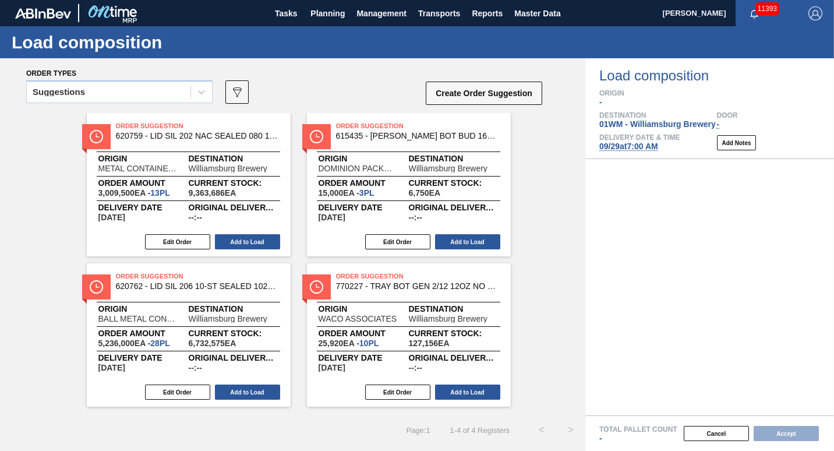
click at [149, 80] on div "Suggestions 089F7B8B-B2A5-4AFE-B5C0-19BA573D28AC Create Order Suggestion" at bounding box center [284, 95] width 517 height 35
click at [146, 94] on div "Suggestions" at bounding box center [109, 92] width 164 height 17
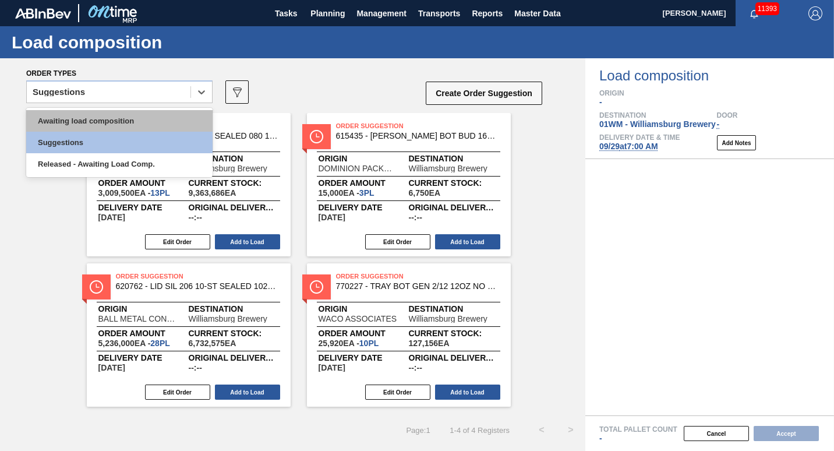
click at [132, 125] on div "Awaiting load composition" at bounding box center [119, 121] width 186 height 22
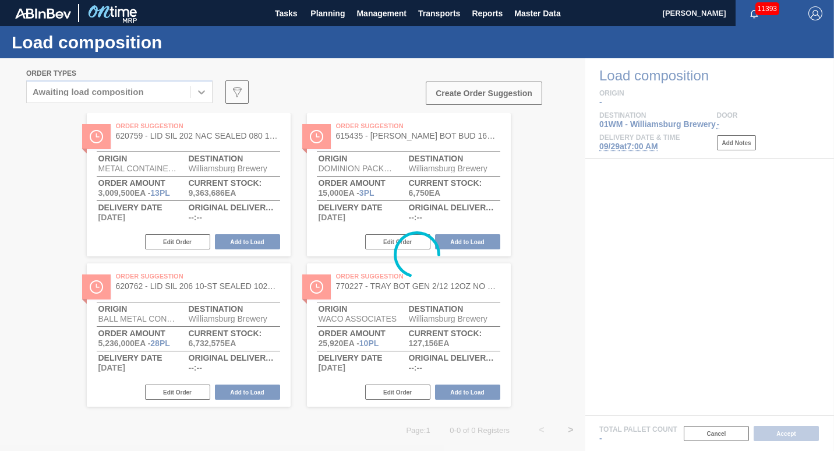
click at [556, 152] on div at bounding box center [417, 254] width 834 height 392
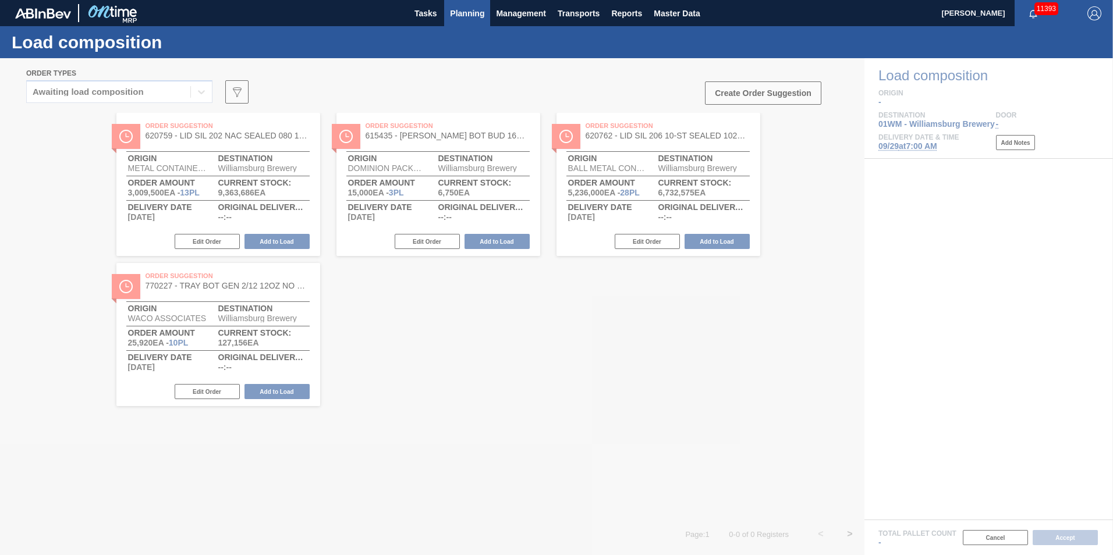
click at [461, 13] on span "Planning" at bounding box center [467, 13] width 34 height 14
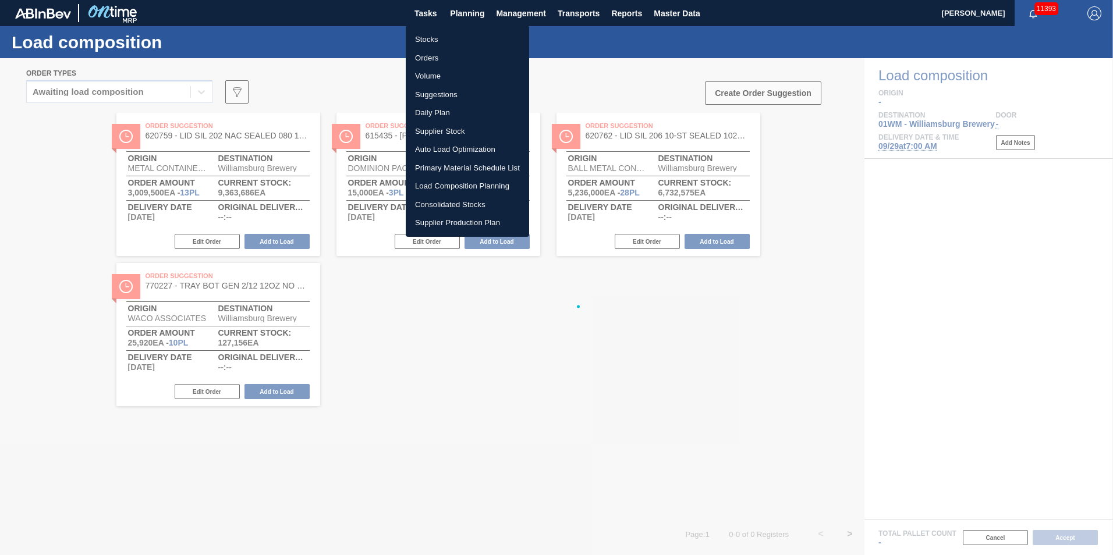
click at [456, 189] on li "Load Composition Planning" at bounding box center [467, 186] width 123 height 19
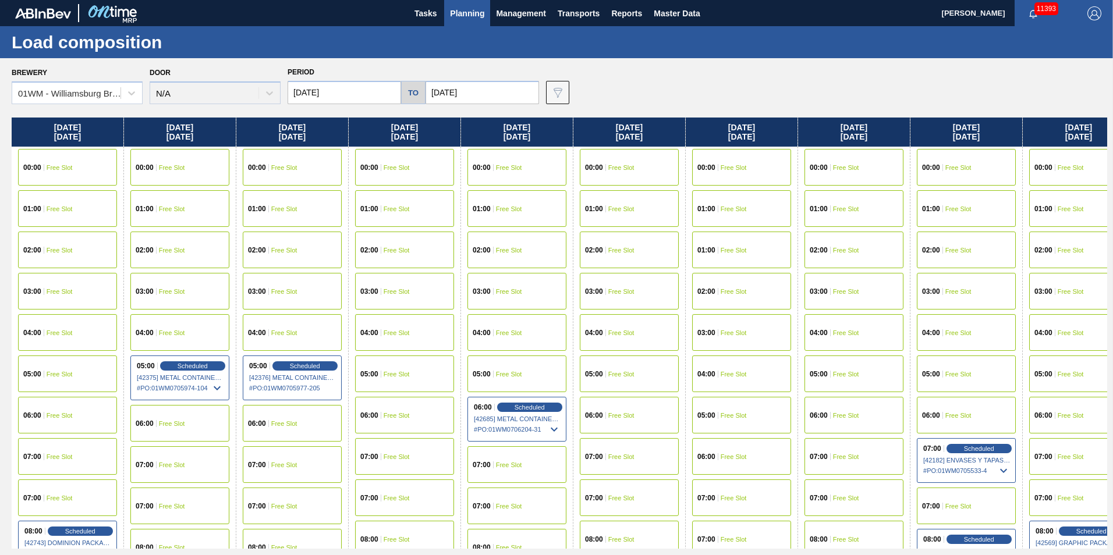
click at [734, 371] on span "Free Slot" at bounding box center [734, 374] width 26 height 7
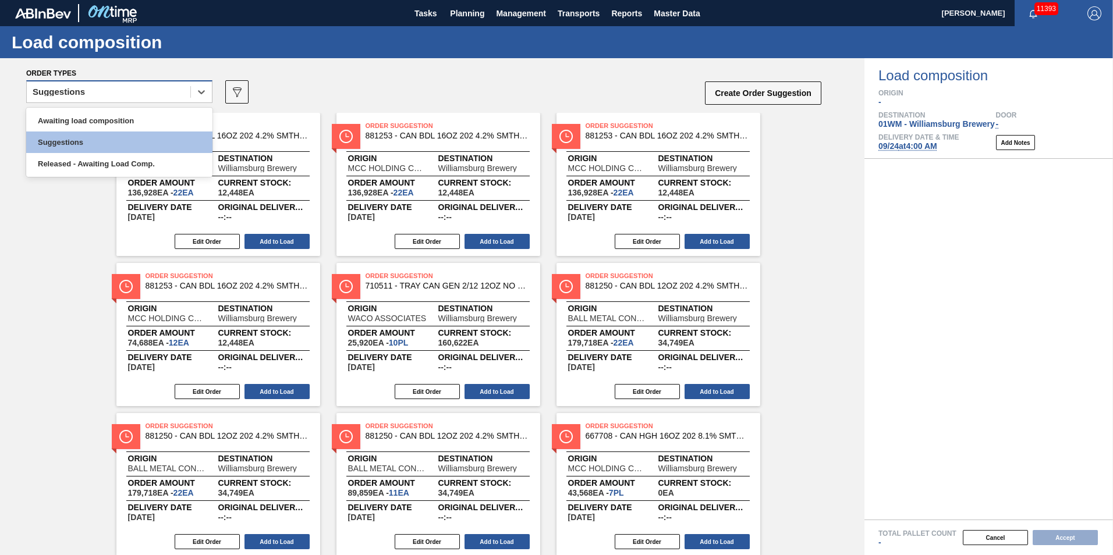
click at [125, 89] on div "Suggestions" at bounding box center [109, 92] width 164 height 17
click at [114, 161] on div "Released - Awaiting Load Comp." at bounding box center [119, 164] width 186 height 22
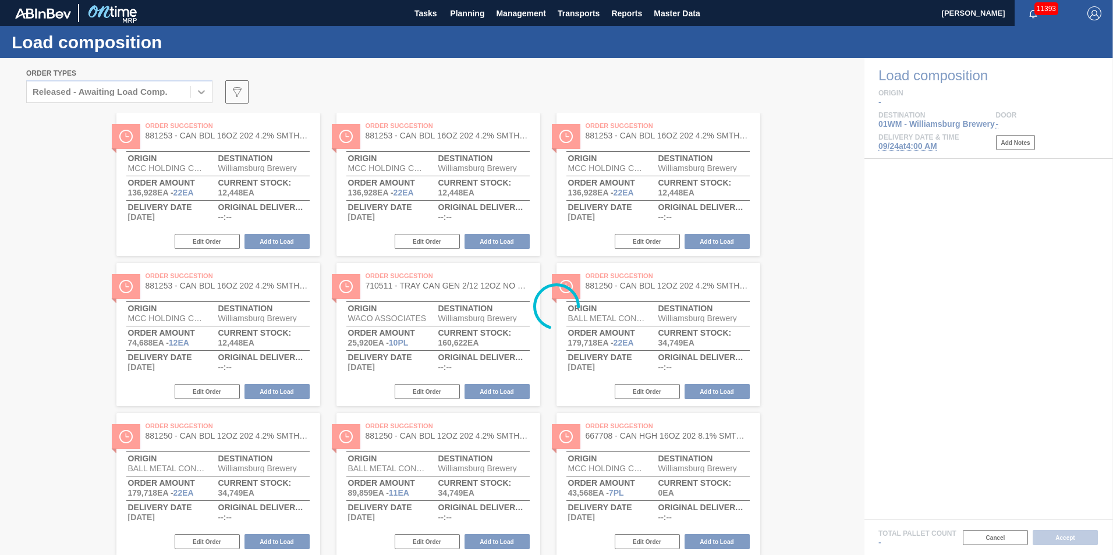
click at [106, 88] on div at bounding box center [556, 306] width 1113 height 497
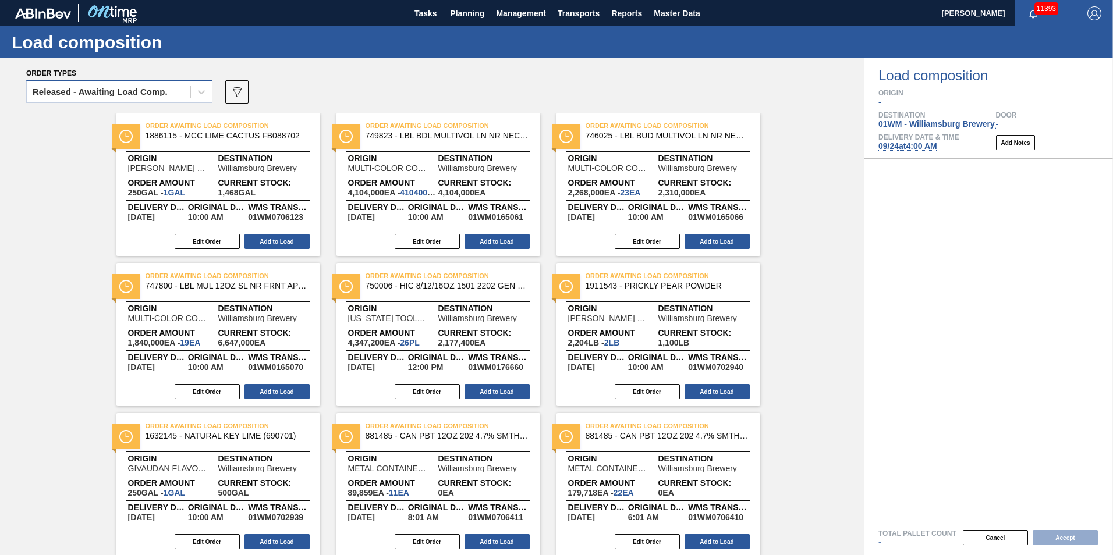
click at [96, 89] on div "Released - Awaiting Load Comp." at bounding box center [100, 92] width 135 height 8
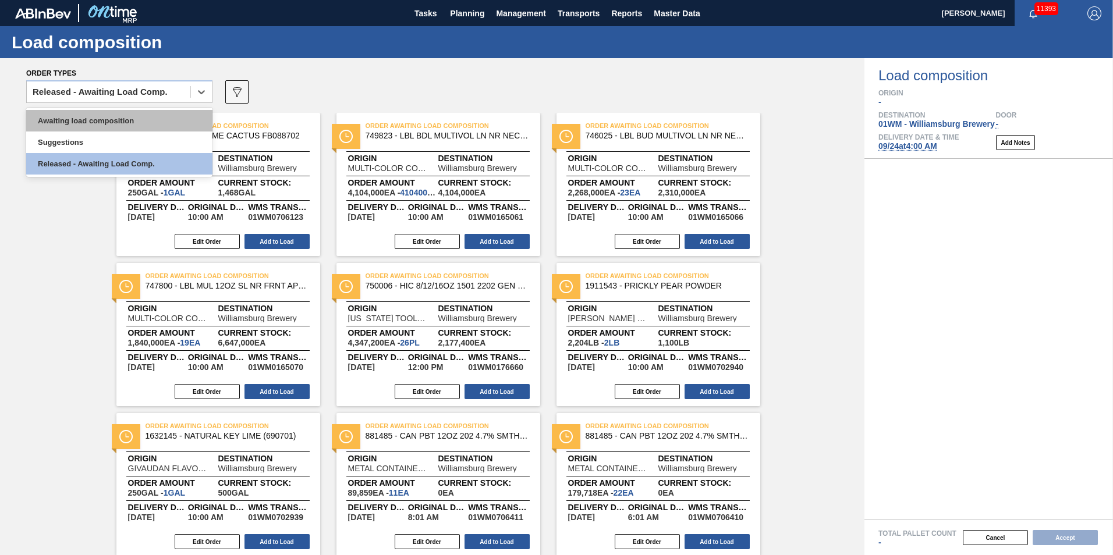
click at [97, 115] on div "Awaiting load composition" at bounding box center [119, 121] width 186 height 22
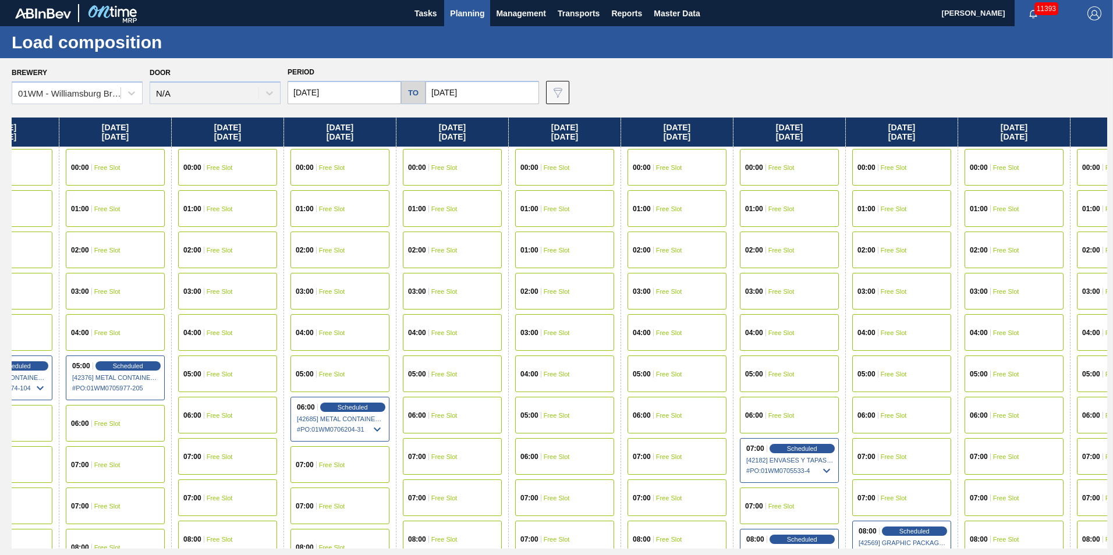
scroll to position [0, 558]
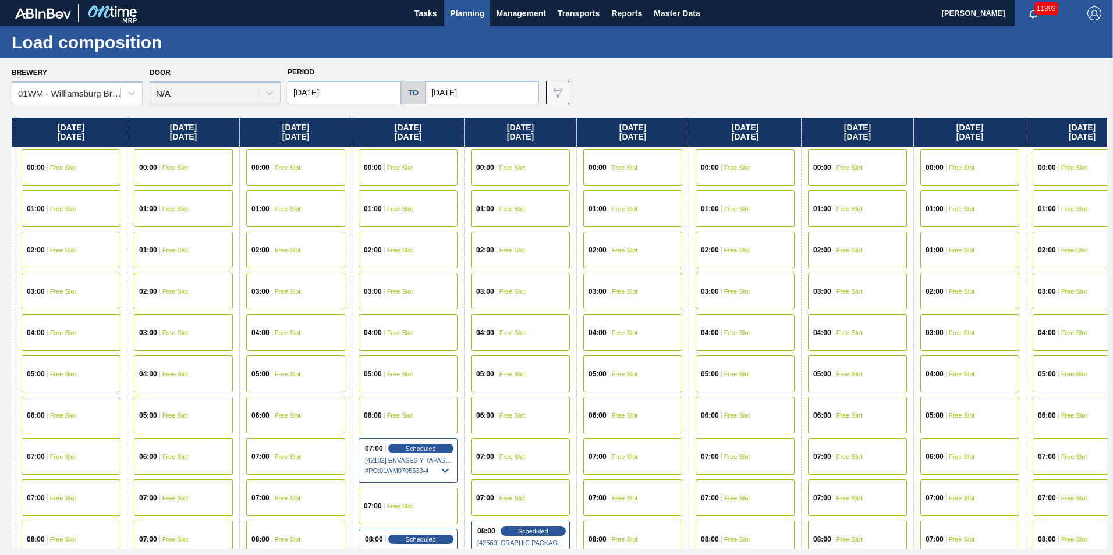
drag, startPoint x: 985, startPoint y: 128, endPoint x: 420, endPoint y: 127, distance: 564.8
click at [420, 127] on div "[DATE] 00:00 Free Slot 01:00 Free Slot 02:00 Free Slot 03:00 Free Slot 04:00 Fr…" at bounding box center [560, 333] width 1096 height 431
click at [476, 17] on span "Planning" at bounding box center [467, 13] width 34 height 14
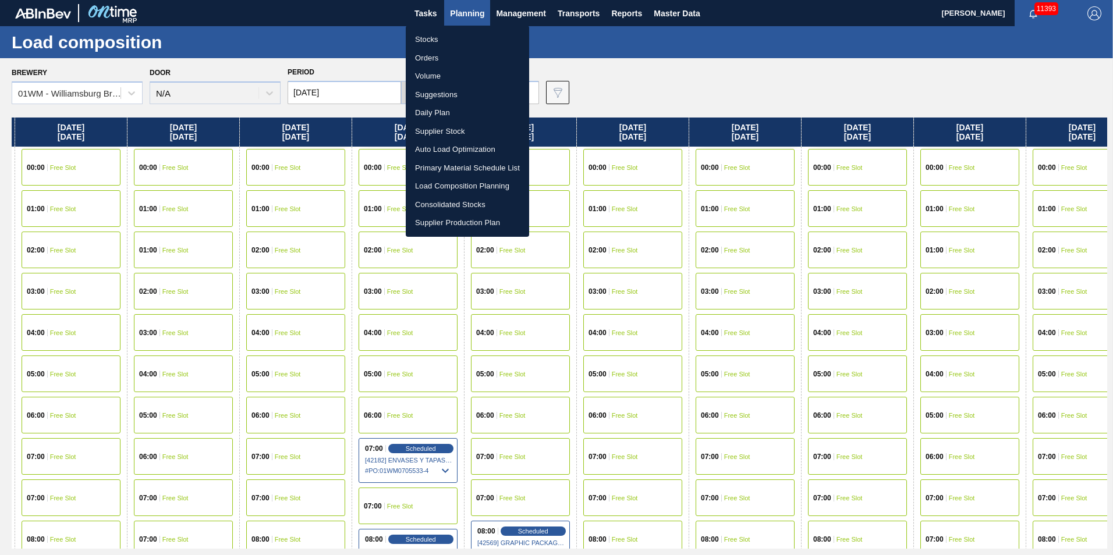
click at [483, 183] on li "Load Composition Planning" at bounding box center [467, 186] width 123 height 19
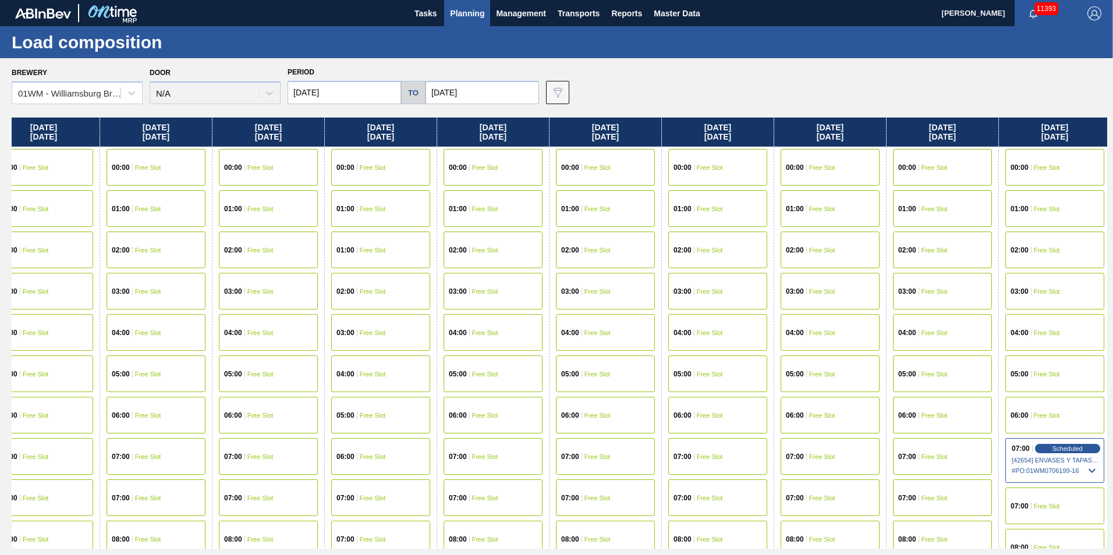
scroll to position [0, 1155]
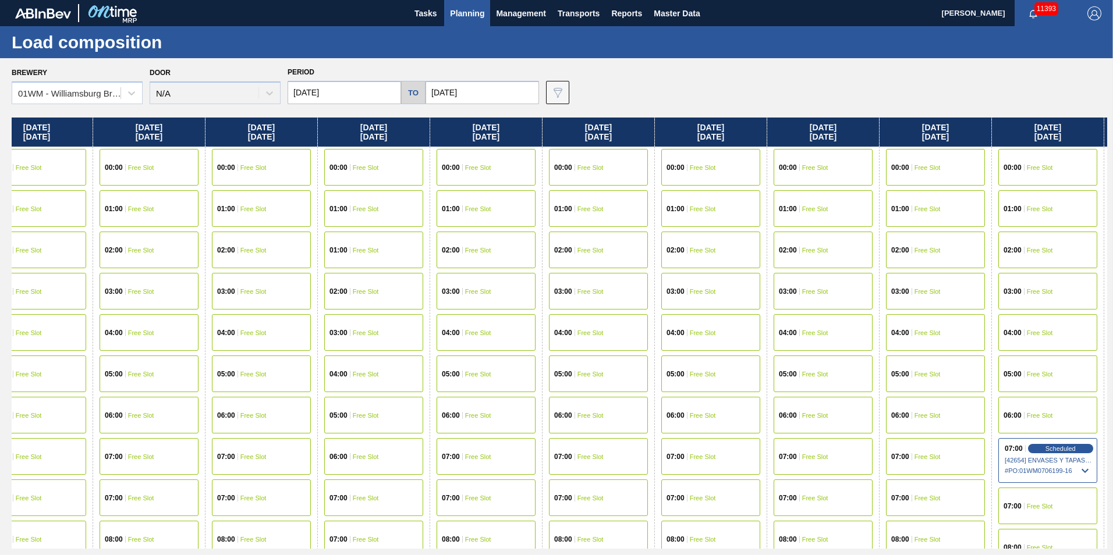
drag, startPoint x: 777, startPoint y: 126, endPoint x: 165, endPoint y: 229, distance: 621.2
click at [165, 229] on div "[DATE] 00:00 Free Slot 01:00 Free Slot 02:00 Free Slot 03:00 Free Slot 04:00 Fr…" at bounding box center [560, 333] width 1096 height 431
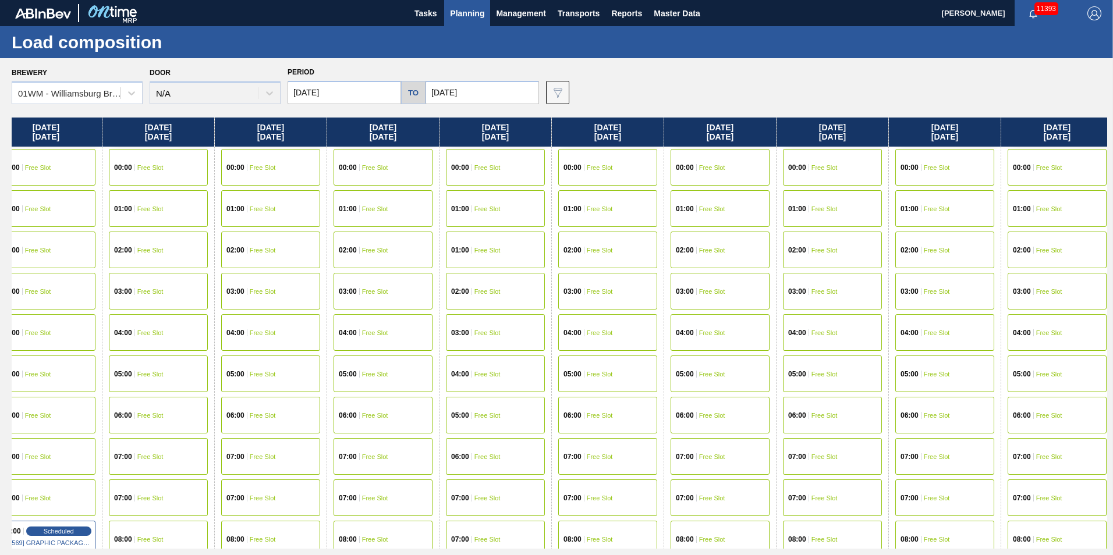
drag, startPoint x: 308, startPoint y: 135, endPoint x: 458, endPoint y: 136, distance: 150.2
click at [448, 136] on div "[DATE] 00:00 Free Slot 01:00 Free Slot 02:00 Free Slot 03:00 Free Slot 04:00 Fr…" at bounding box center [560, 333] width 1096 height 431
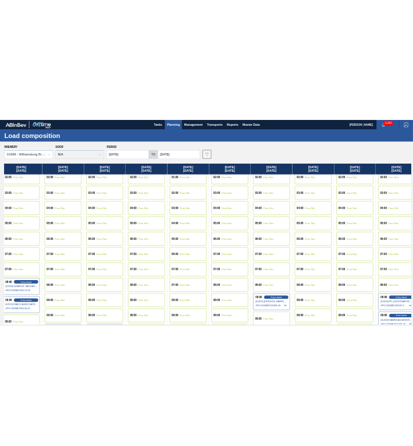
scroll to position [233, 1021]
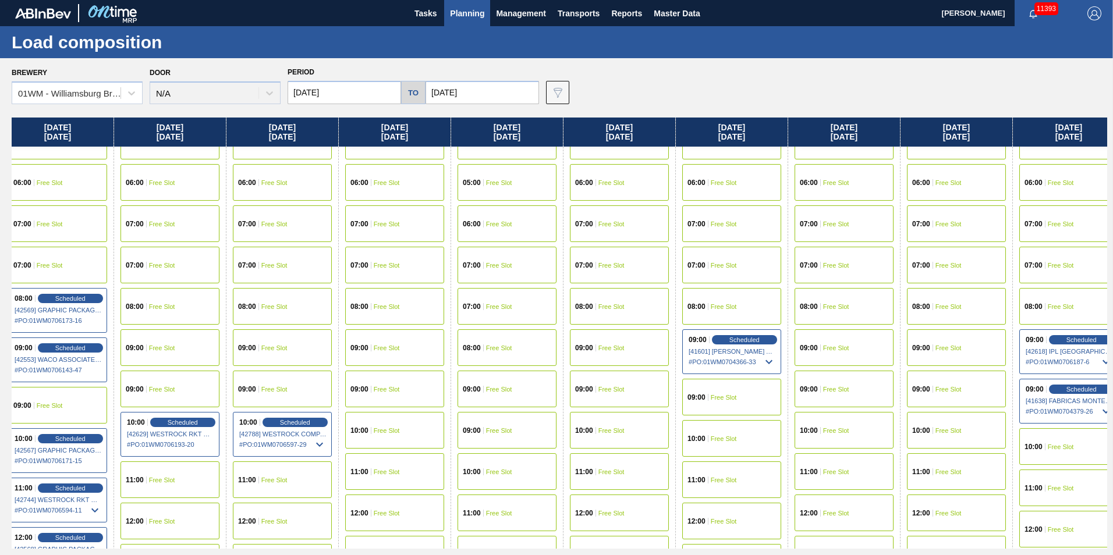
click at [278, 338] on div "09:00 Free Slot" at bounding box center [282, 348] width 99 height 37
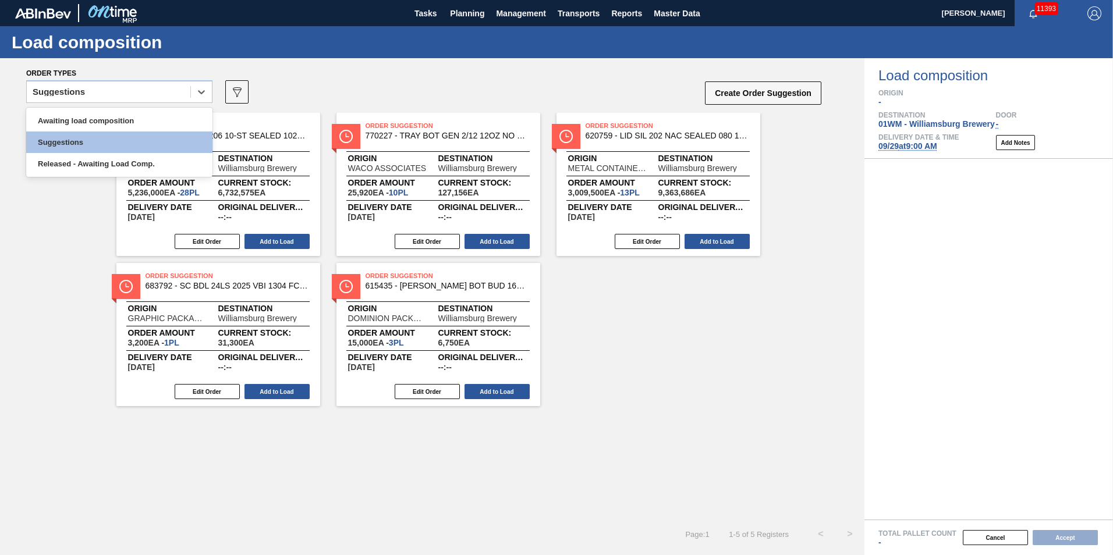
click at [153, 90] on div "Suggestions" at bounding box center [109, 92] width 164 height 17
click at [154, 115] on div "Awaiting load composition" at bounding box center [119, 121] width 186 height 22
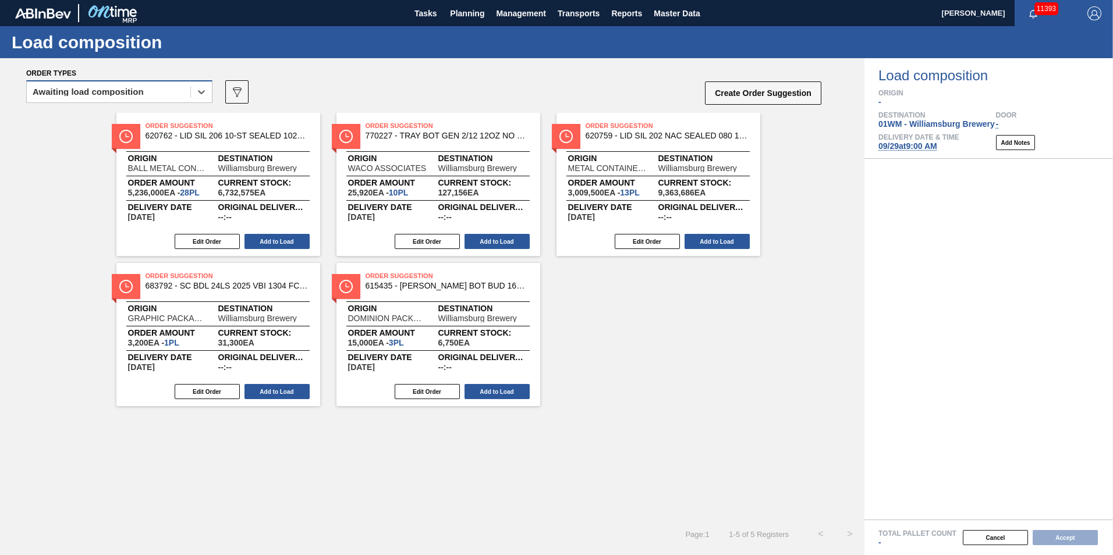
click at [175, 90] on div "Awaiting load composition" at bounding box center [109, 92] width 164 height 17
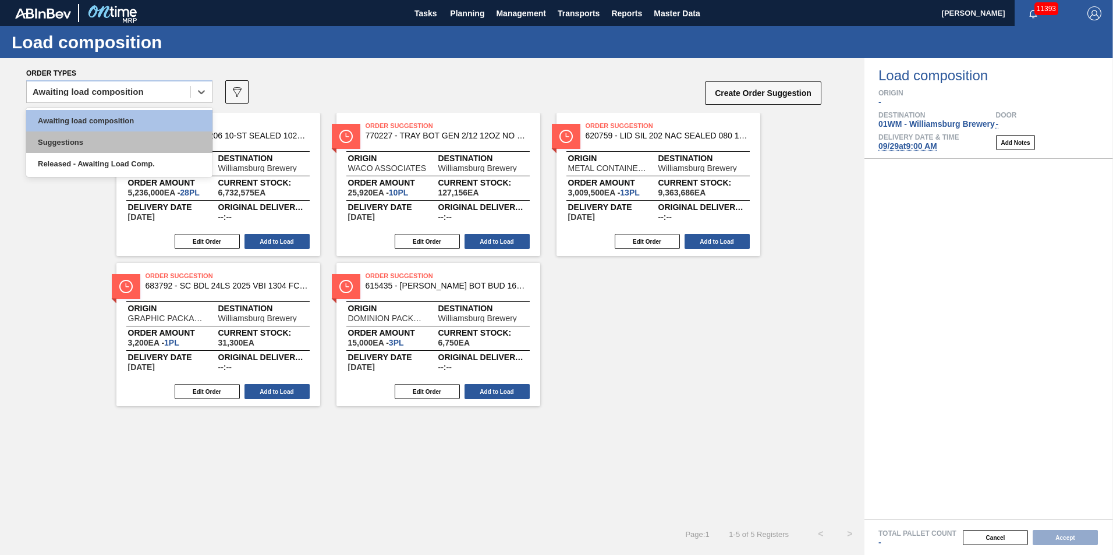
click at [148, 135] on div "Suggestions" at bounding box center [119, 143] width 186 height 22
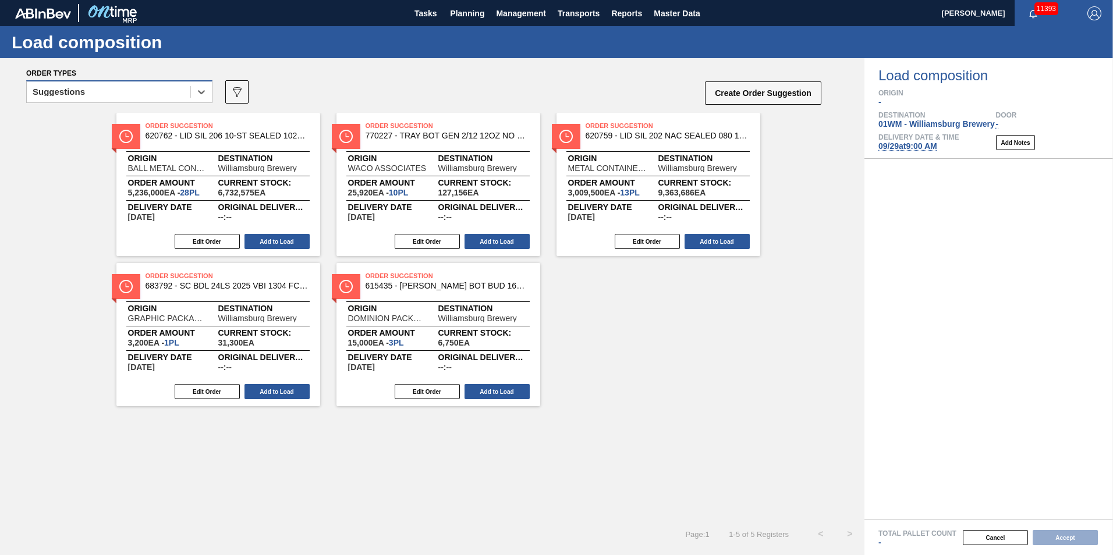
click at [137, 94] on div "Suggestions" at bounding box center [109, 92] width 164 height 17
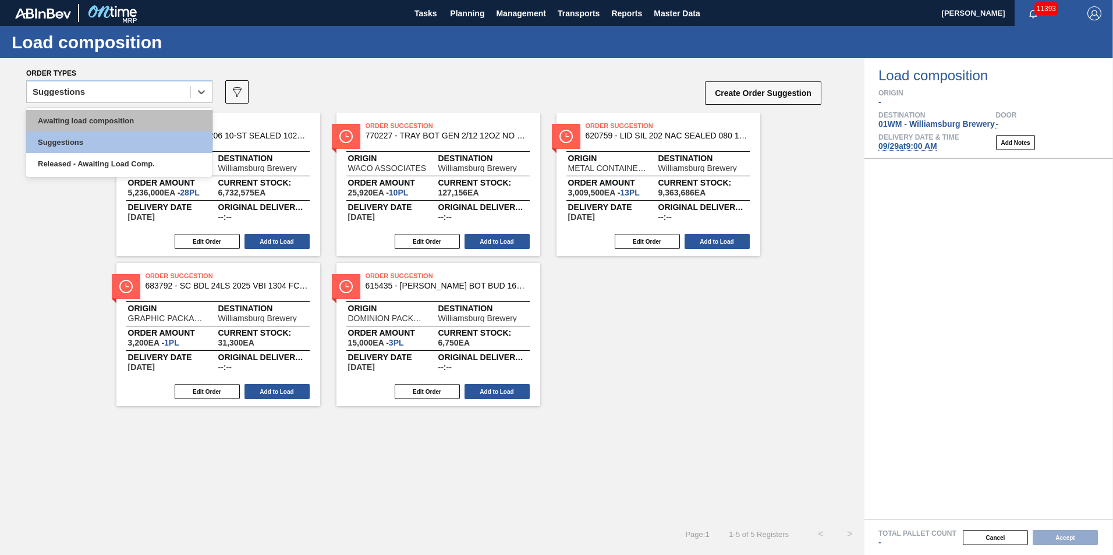
click at [135, 119] on div "Awaiting load composition" at bounding box center [119, 121] width 186 height 22
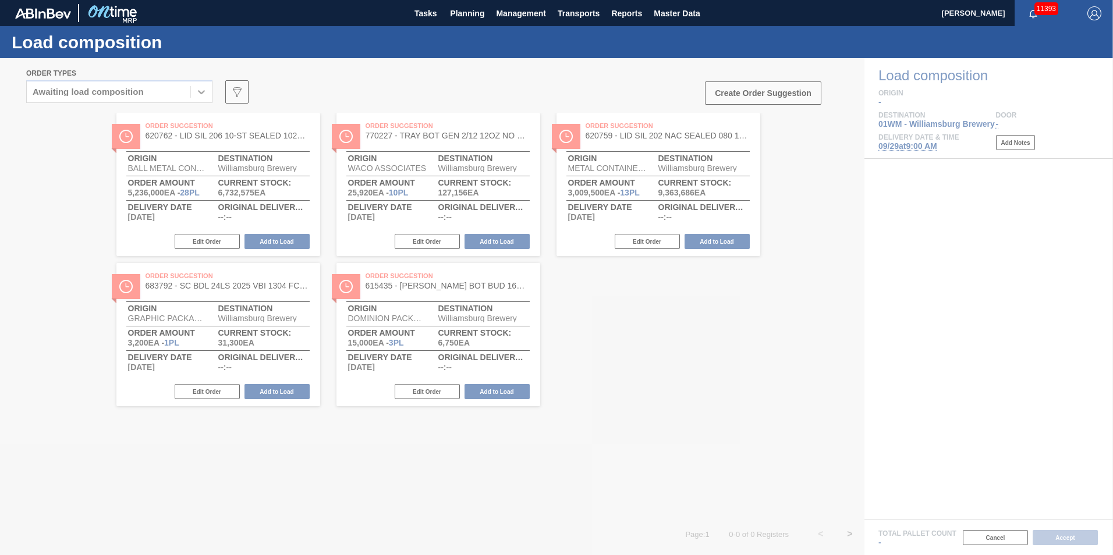
click at [730, 358] on div at bounding box center [556, 306] width 1113 height 497
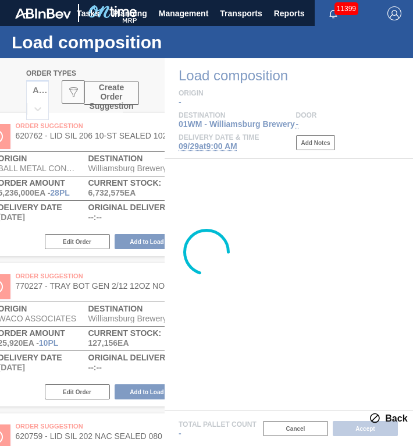
click at [282, 390] on div at bounding box center [206, 252] width 413 height 388
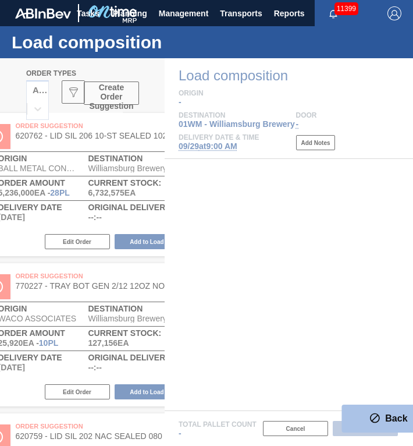
click at [0, 0] on slot "Back" at bounding box center [0, 0] width 0 height 0
